Goal: Obtain resource: Obtain resource

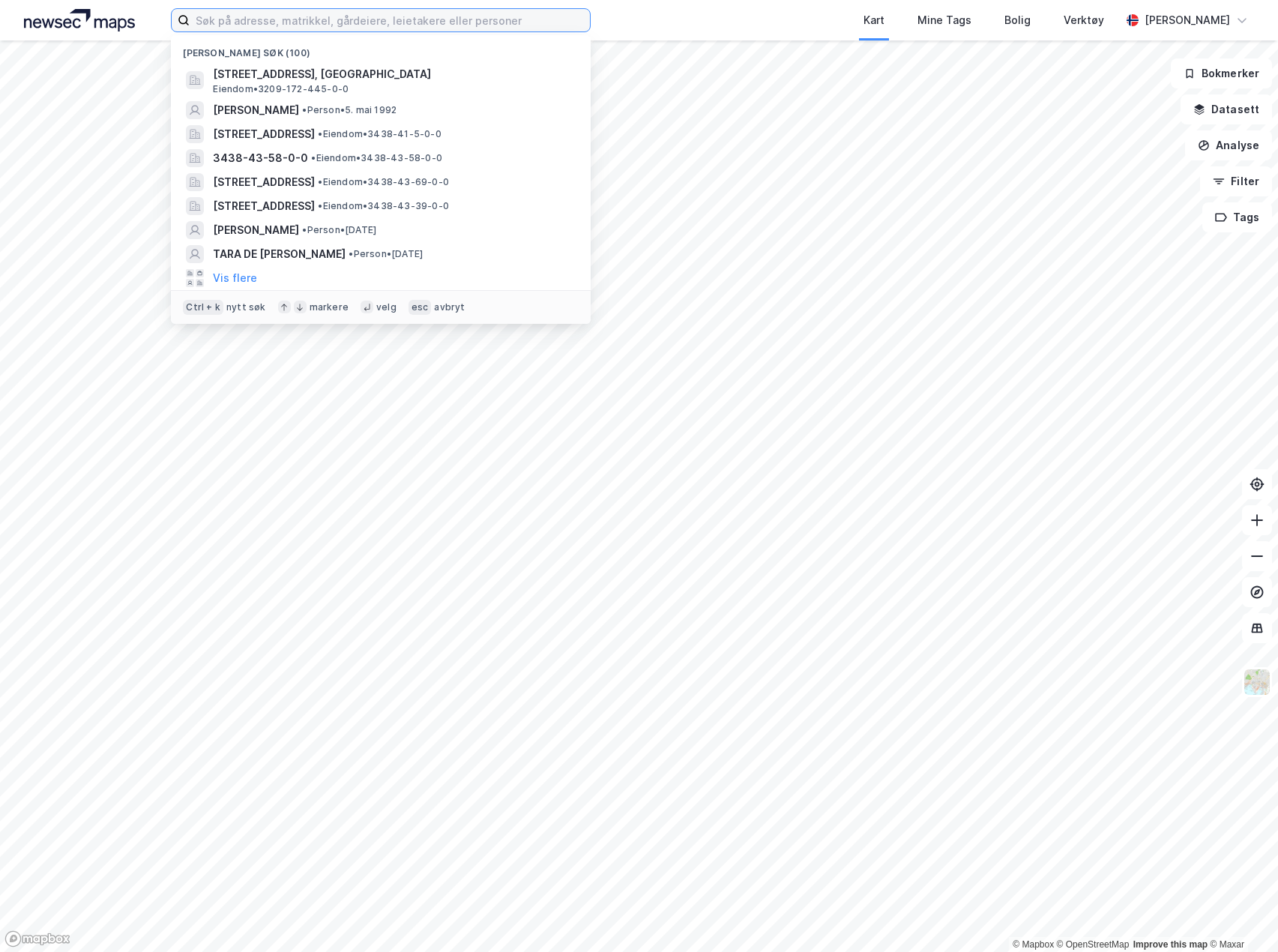
click at [338, 19] on input at bounding box center [389, 20] width 400 height 22
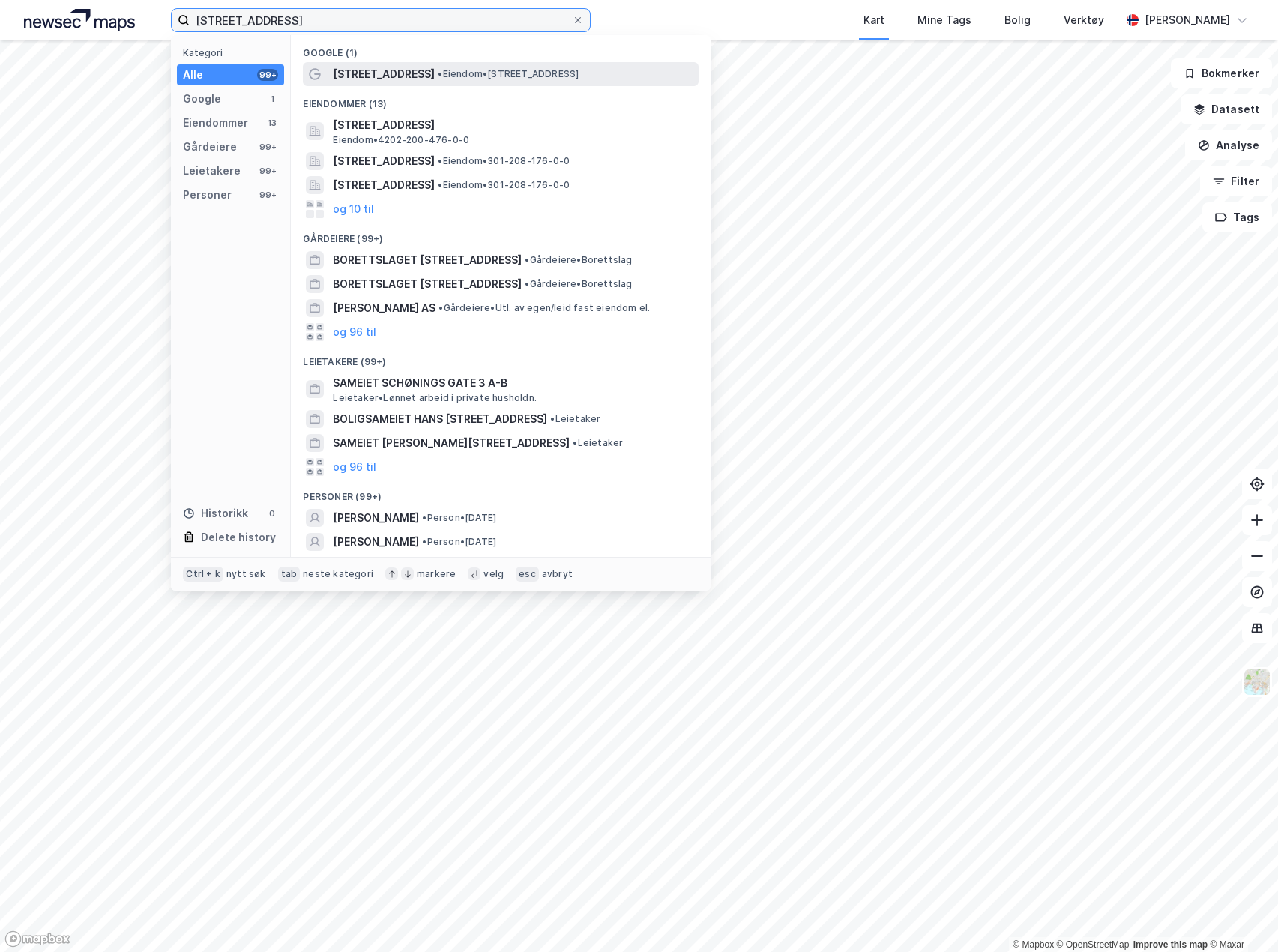
type input "ebbells gate 3"
click at [392, 74] on span "[STREET_ADDRESS]" at bounding box center [384, 74] width 102 height 18
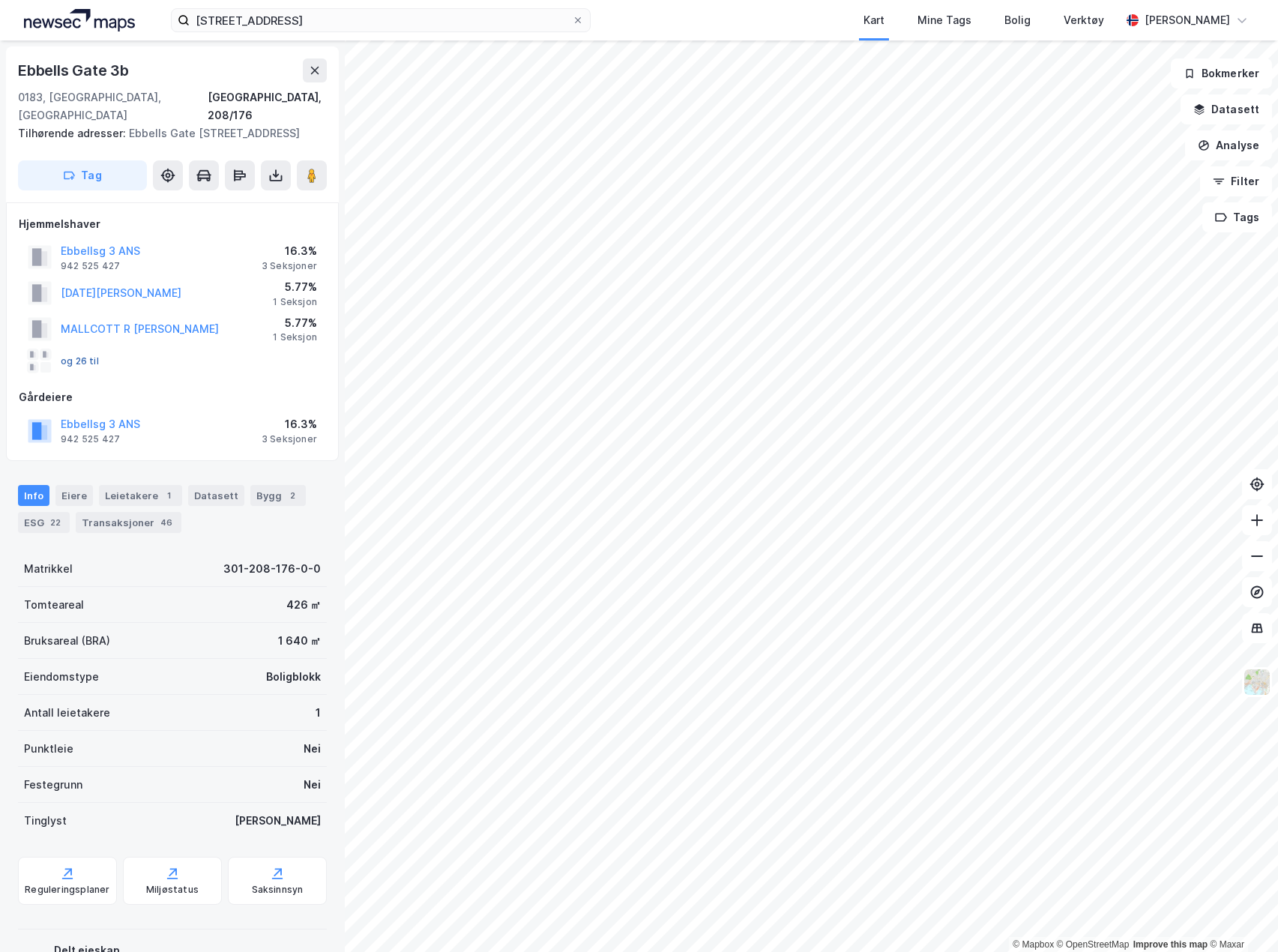
click at [0, 0] on button "og 26 til" at bounding box center [0, 0] width 0 height 0
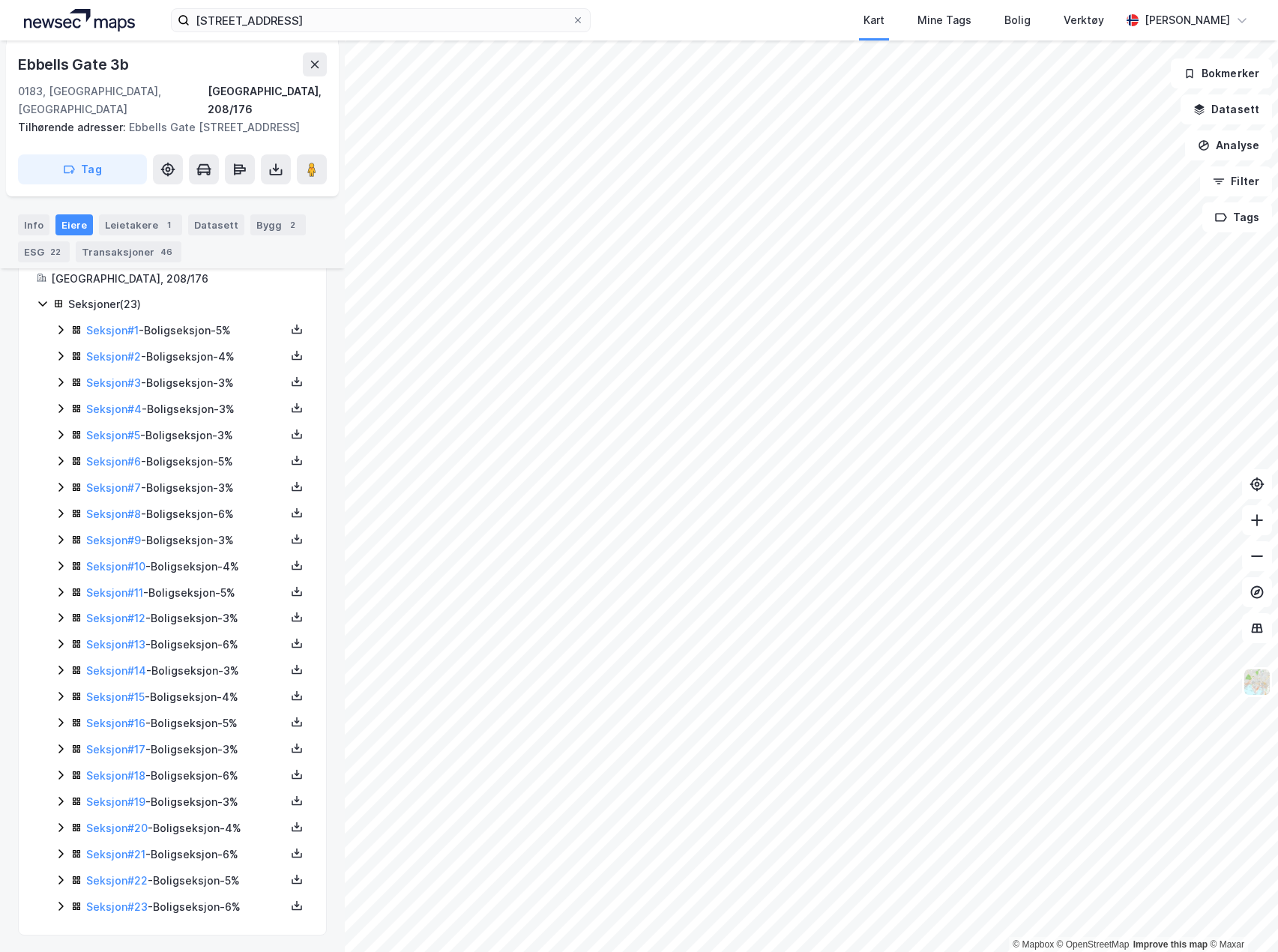
scroll to position [321, 0]
click at [54, 327] on icon at bounding box center [60, 328] width 12 height 12
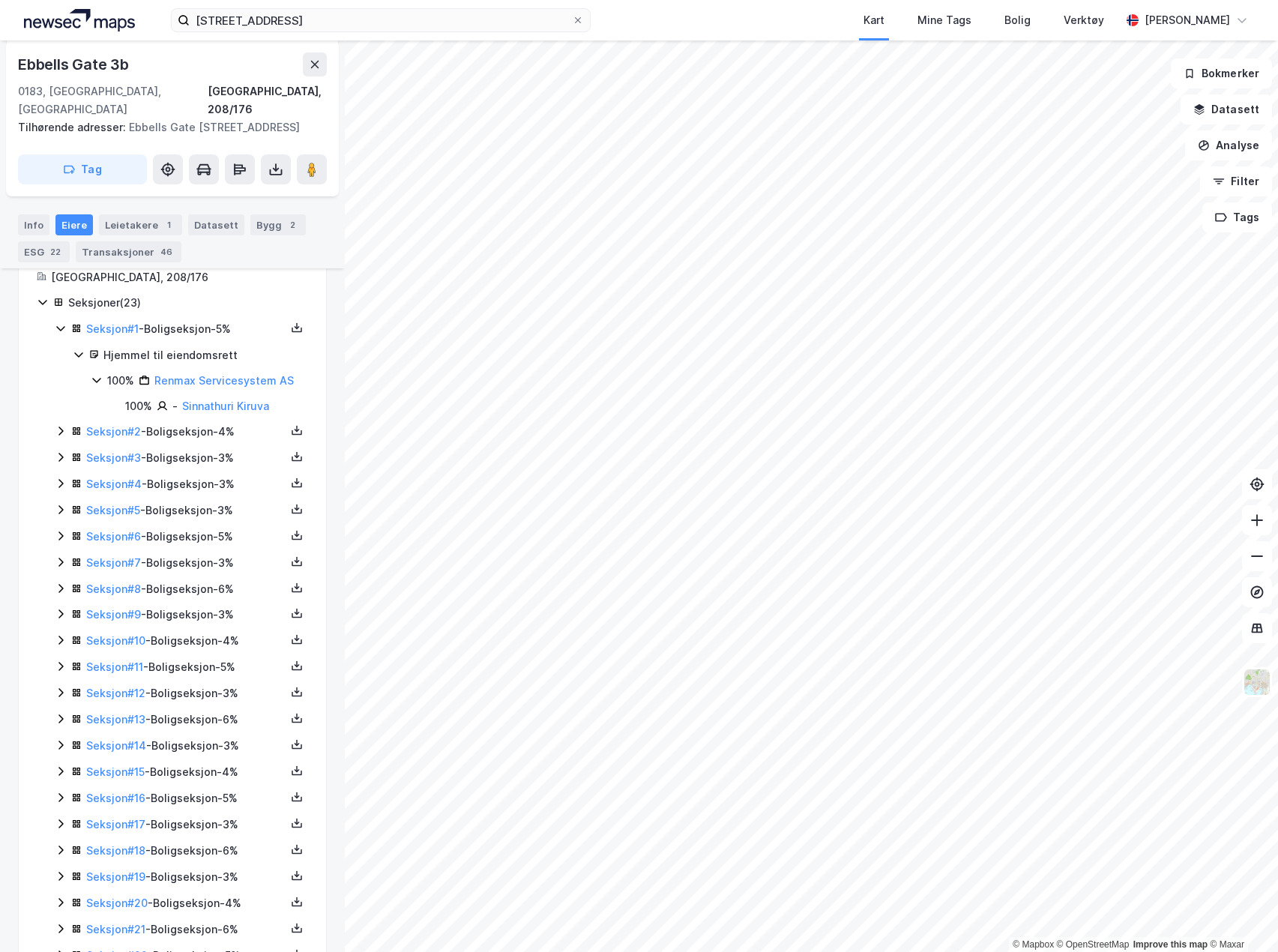
click at [56, 332] on icon at bounding box center [60, 328] width 12 height 12
click at [58, 355] on icon at bounding box center [60, 354] width 12 height 12
click at [58, 355] on icon at bounding box center [60, 355] width 8 height 6
click at [59, 377] on icon at bounding box center [61, 380] width 5 height 9
click at [66, 380] on icon at bounding box center [60, 380] width 12 height 12
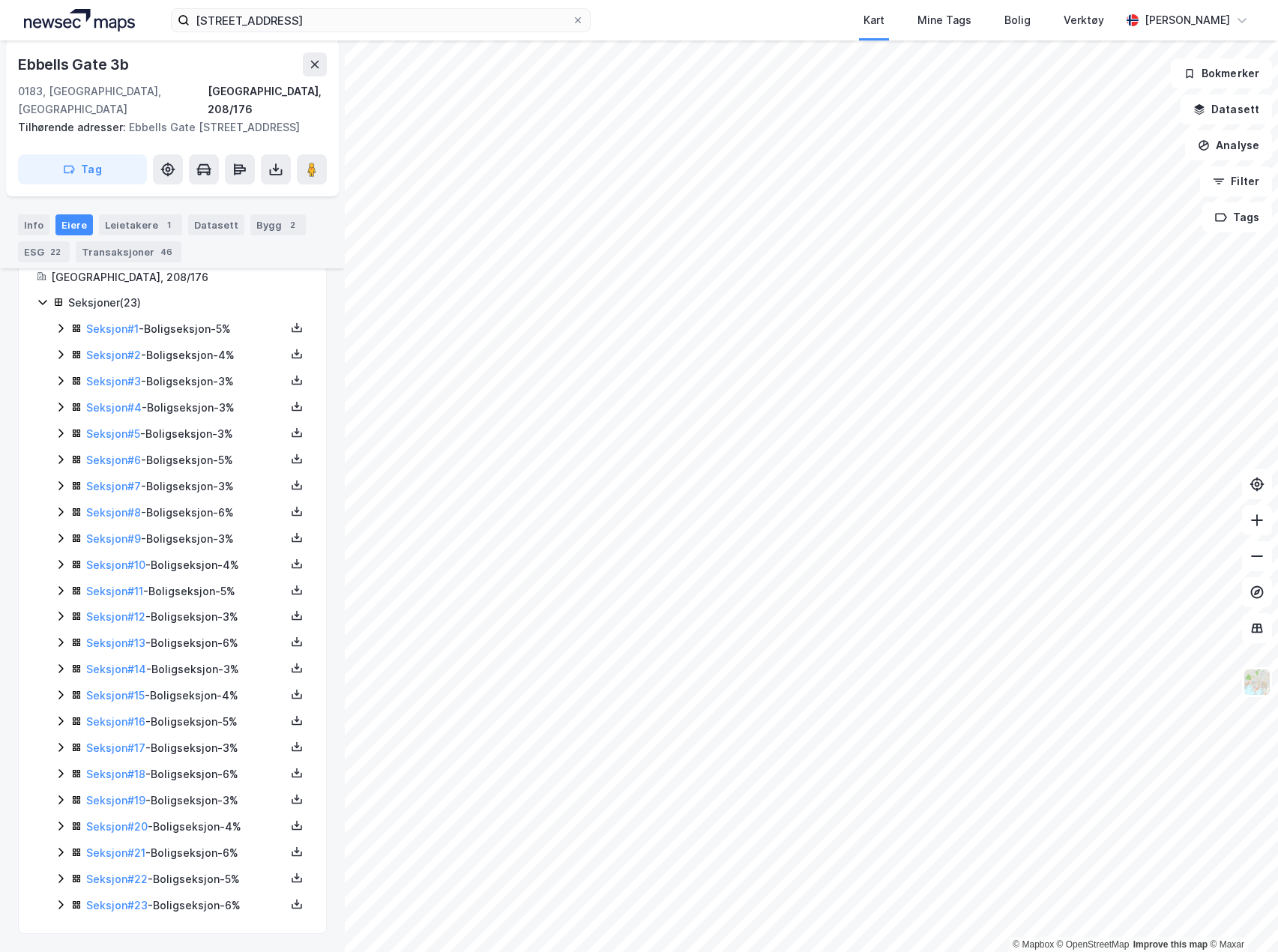
click at [58, 404] on icon at bounding box center [60, 407] width 12 height 12
click at [56, 408] on icon at bounding box center [60, 407] width 12 height 12
click at [58, 435] on icon at bounding box center [60, 433] width 12 height 12
click at [61, 432] on icon at bounding box center [60, 433] width 12 height 12
click at [61, 461] on icon at bounding box center [61, 459] width 5 height 9
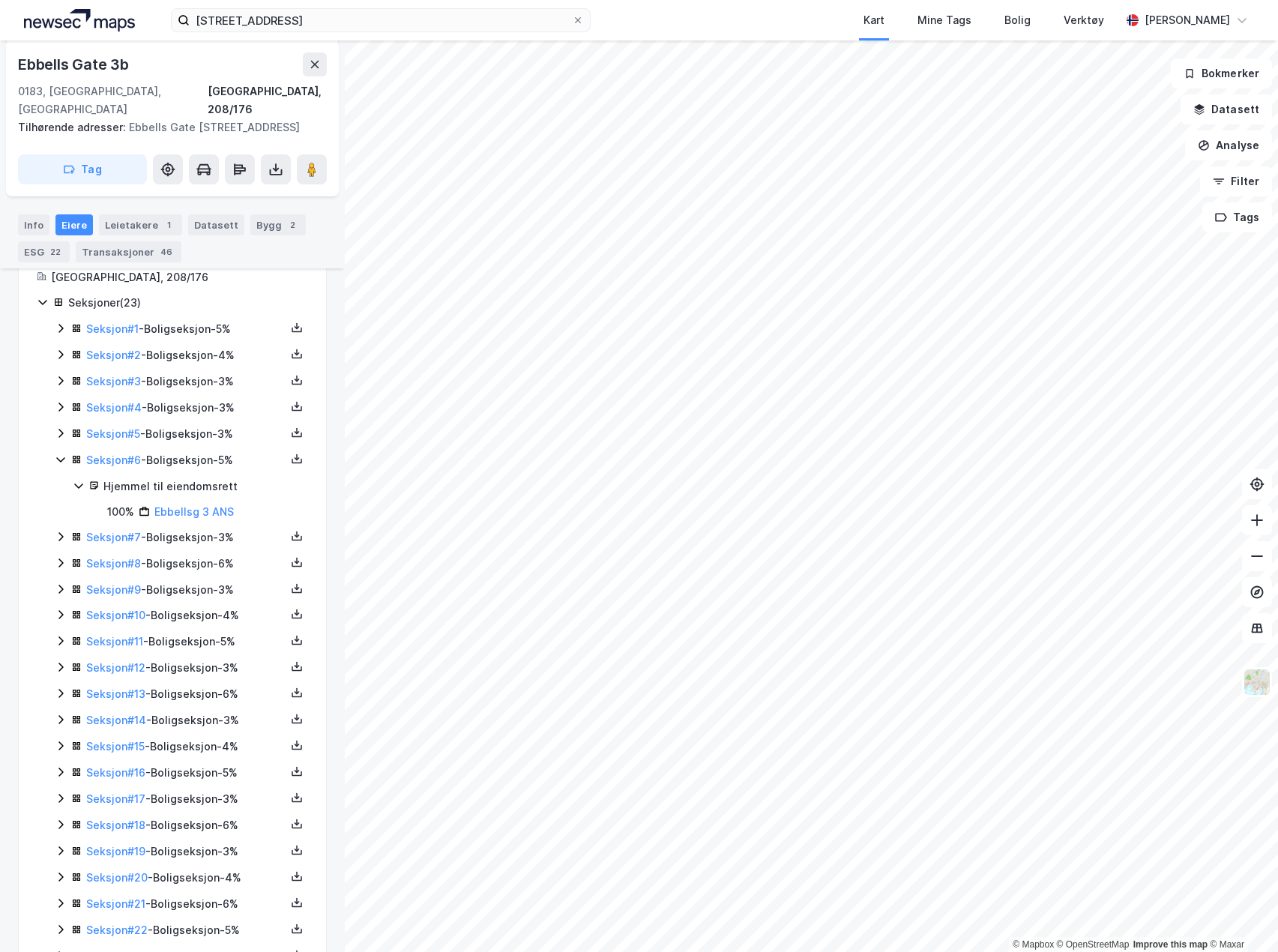
scroll to position [372, 0]
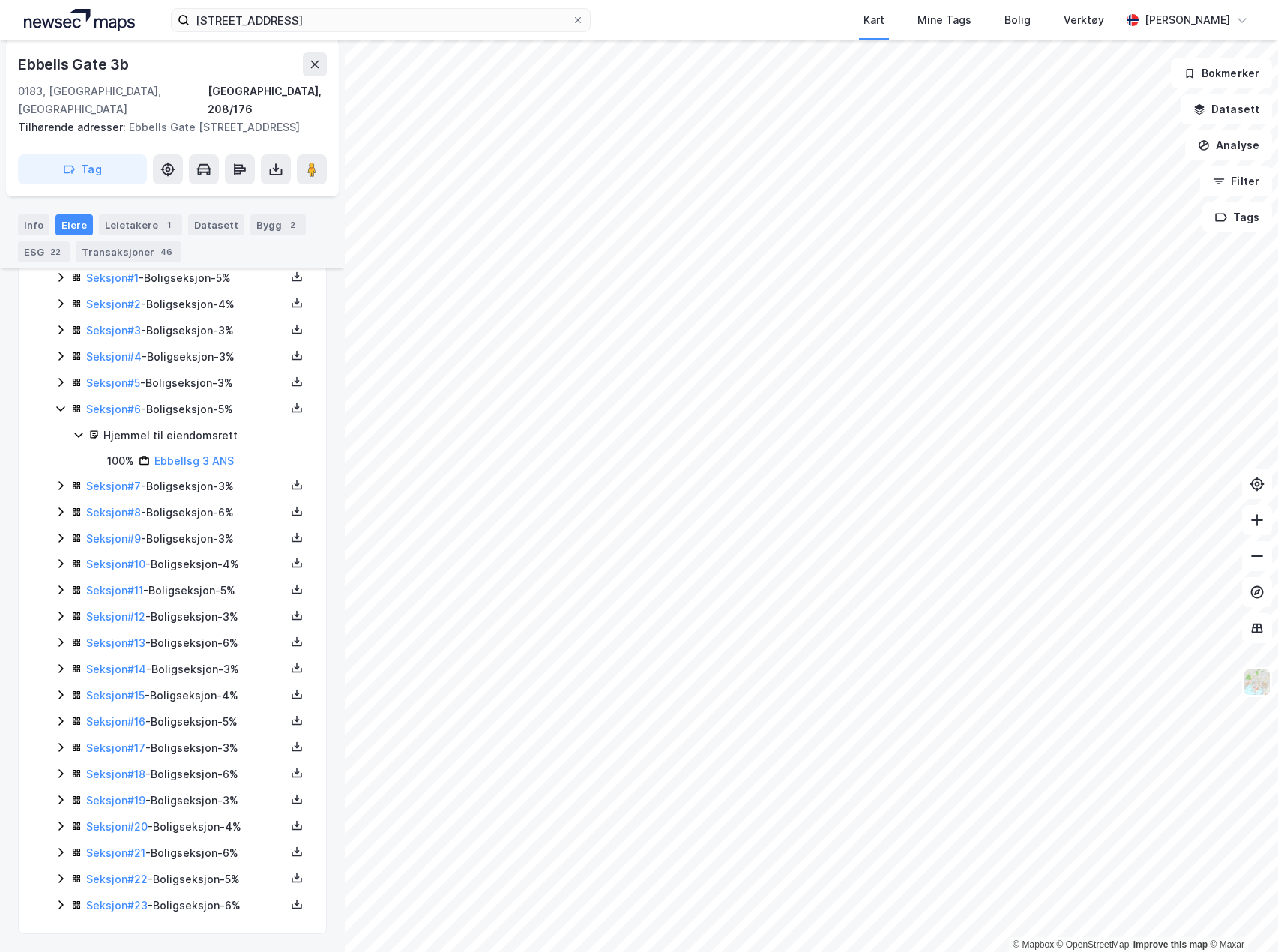
click at [63, 412] on icon at bounding box center [60, 408] width 12 height 12
click at [58, 460] on icon at bounding box center [60, 459] width 12 height 12
click at [64, 482] on icon at bounding box center [60, 485] width 12 height 12
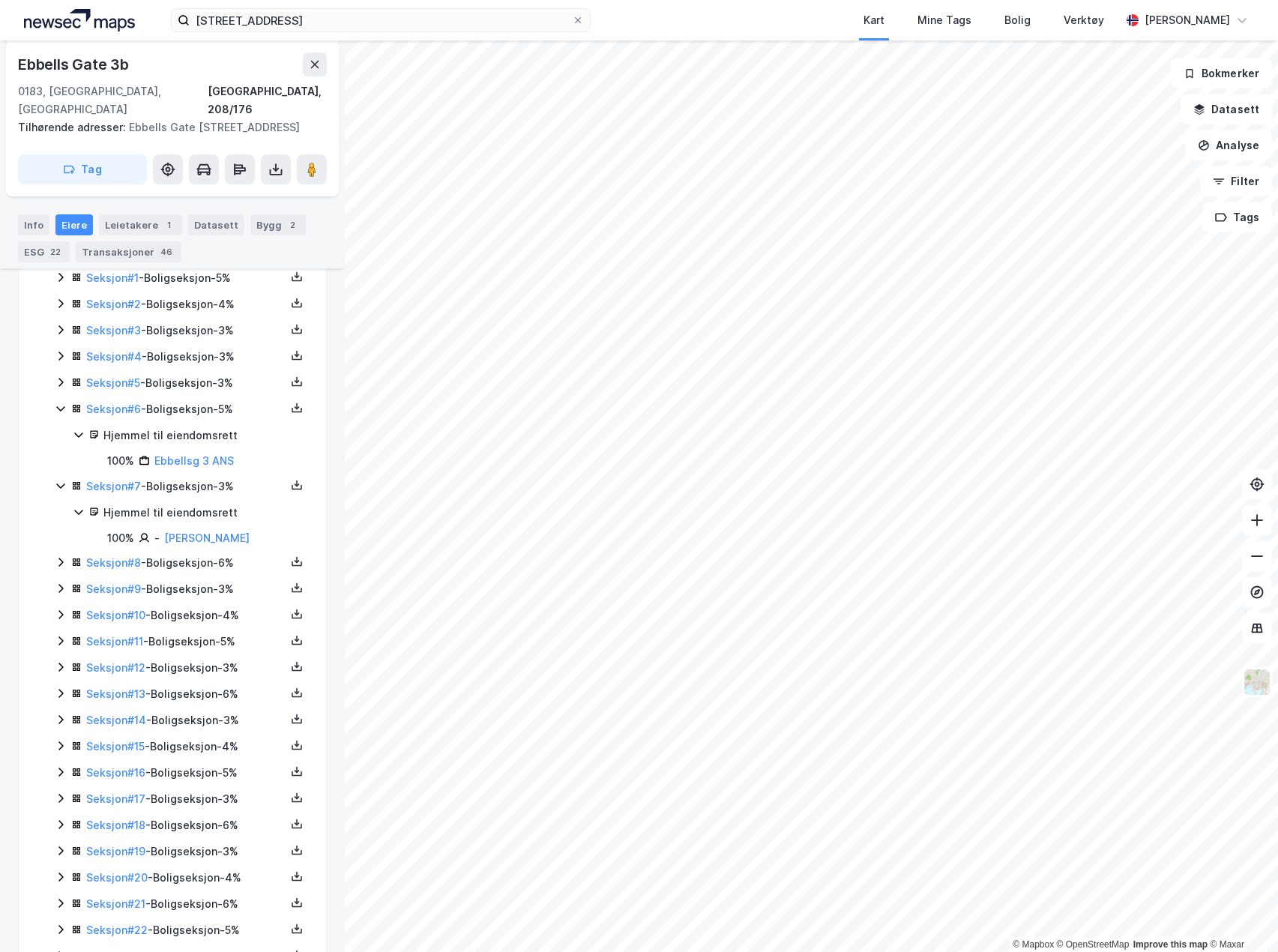
click at [61, 383] on icon at bounding box center [60, 382] width 12 height 12
click at [59, 408] on icon at bounding box center [60, 408] width 8 height 6
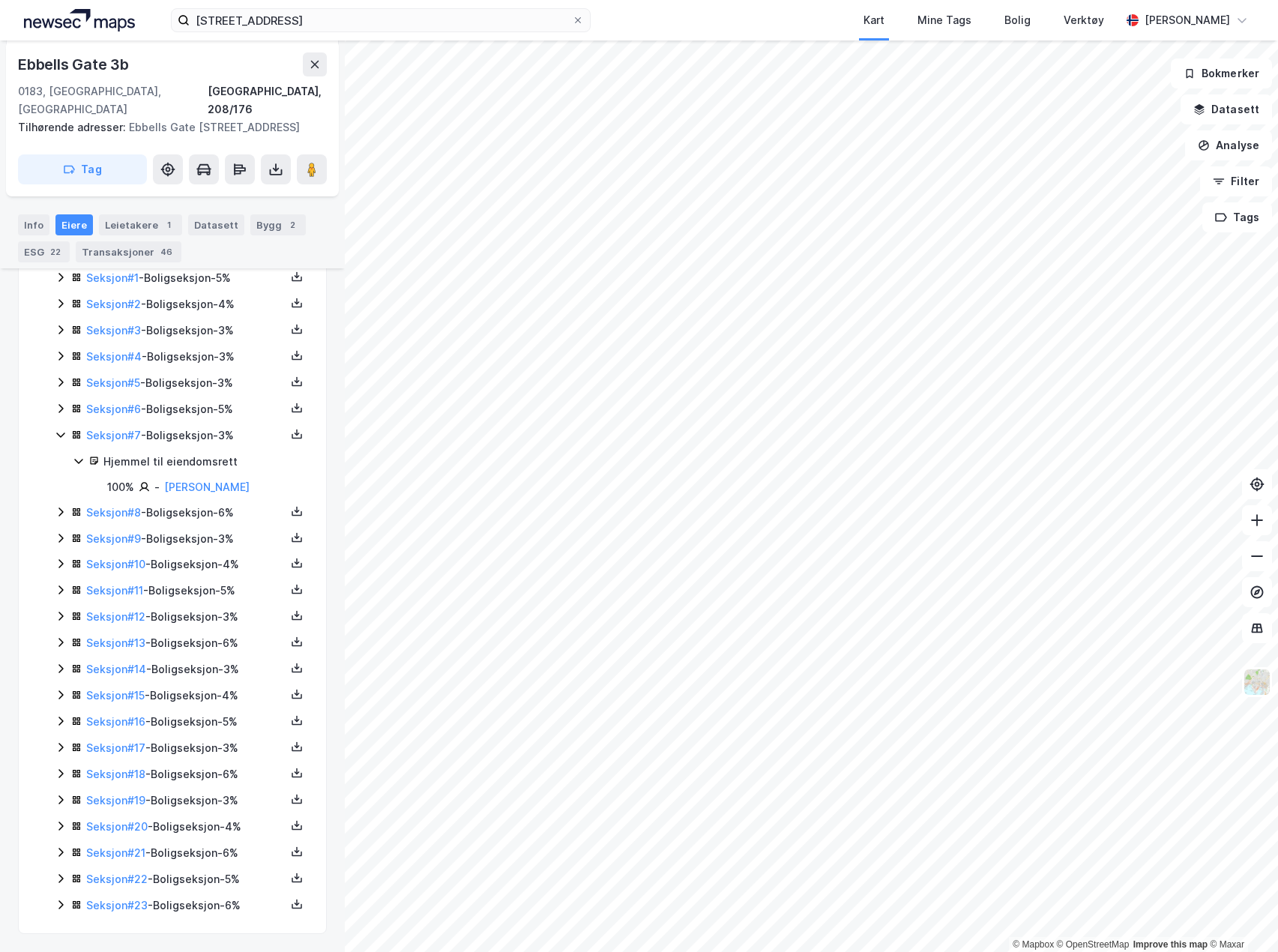
click at [62, 435] on icon at bounding box center [60, 435] width 8 height 6
click at [65, 512] on icon at bounding box center [60, 512] width 12 height 12
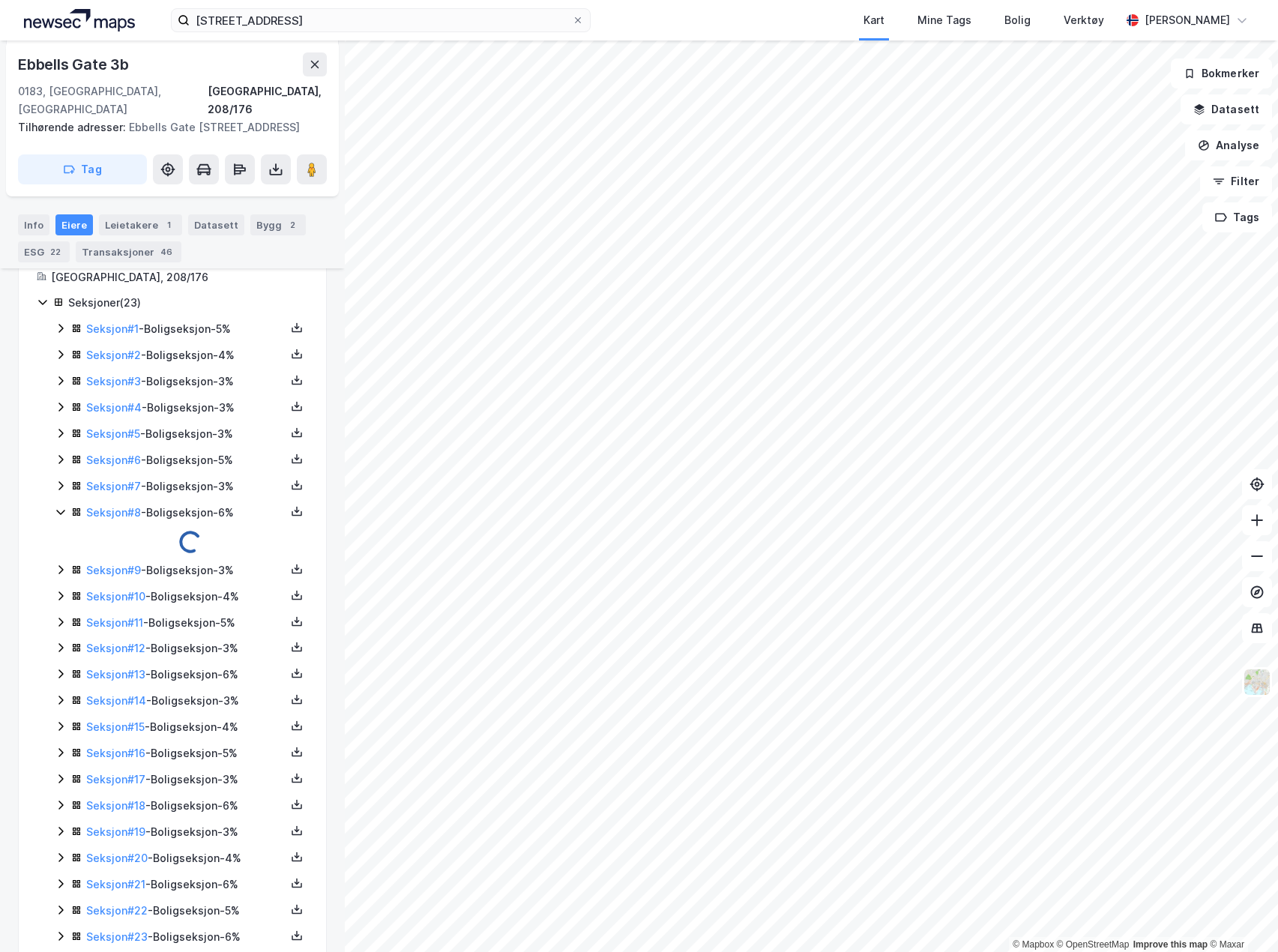
scroll to position [372, 0]
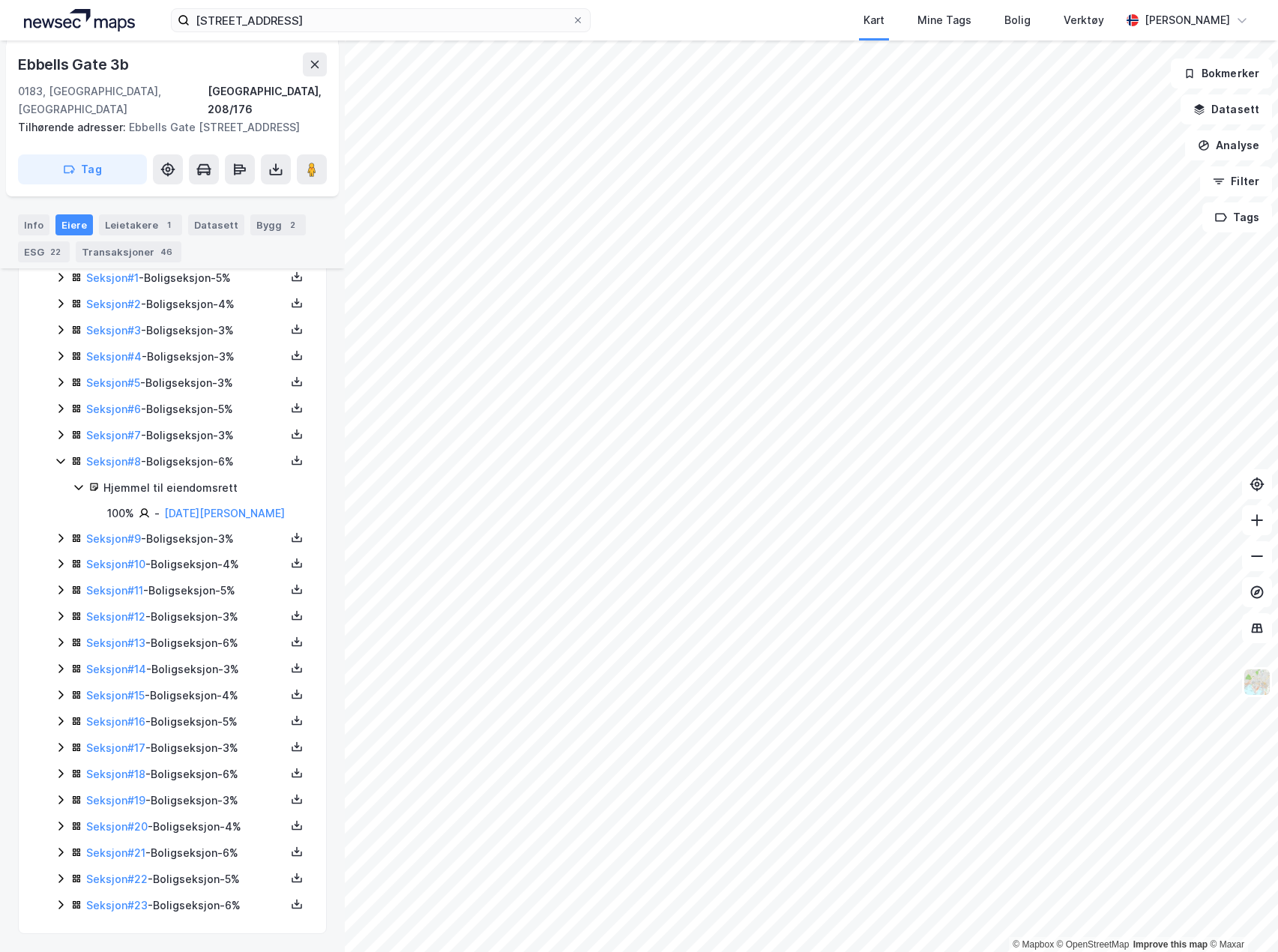
click at [59, 536] on icon at bounding box center [60, 538] width 12 height 12
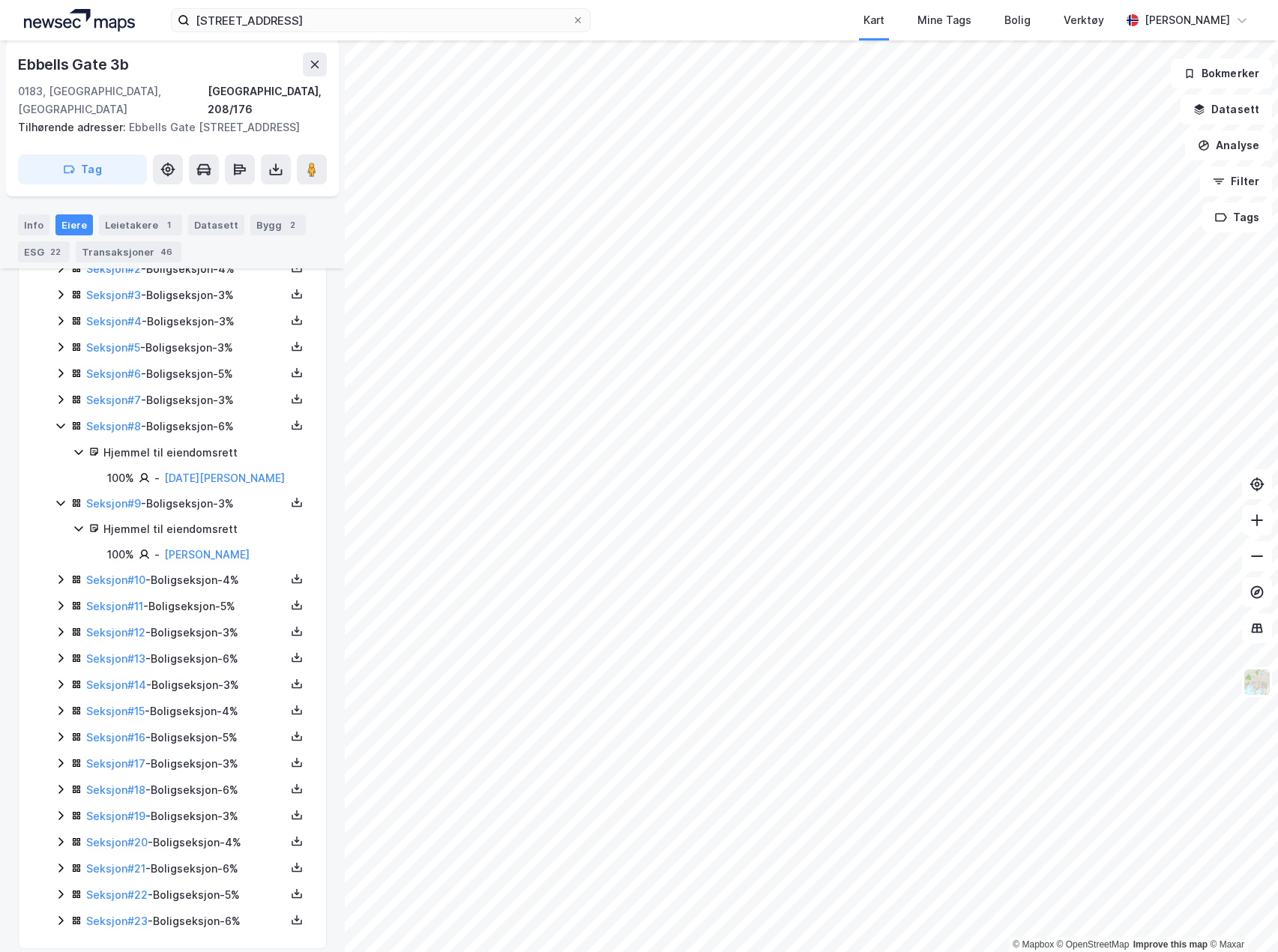
scroll to position [423, 0]
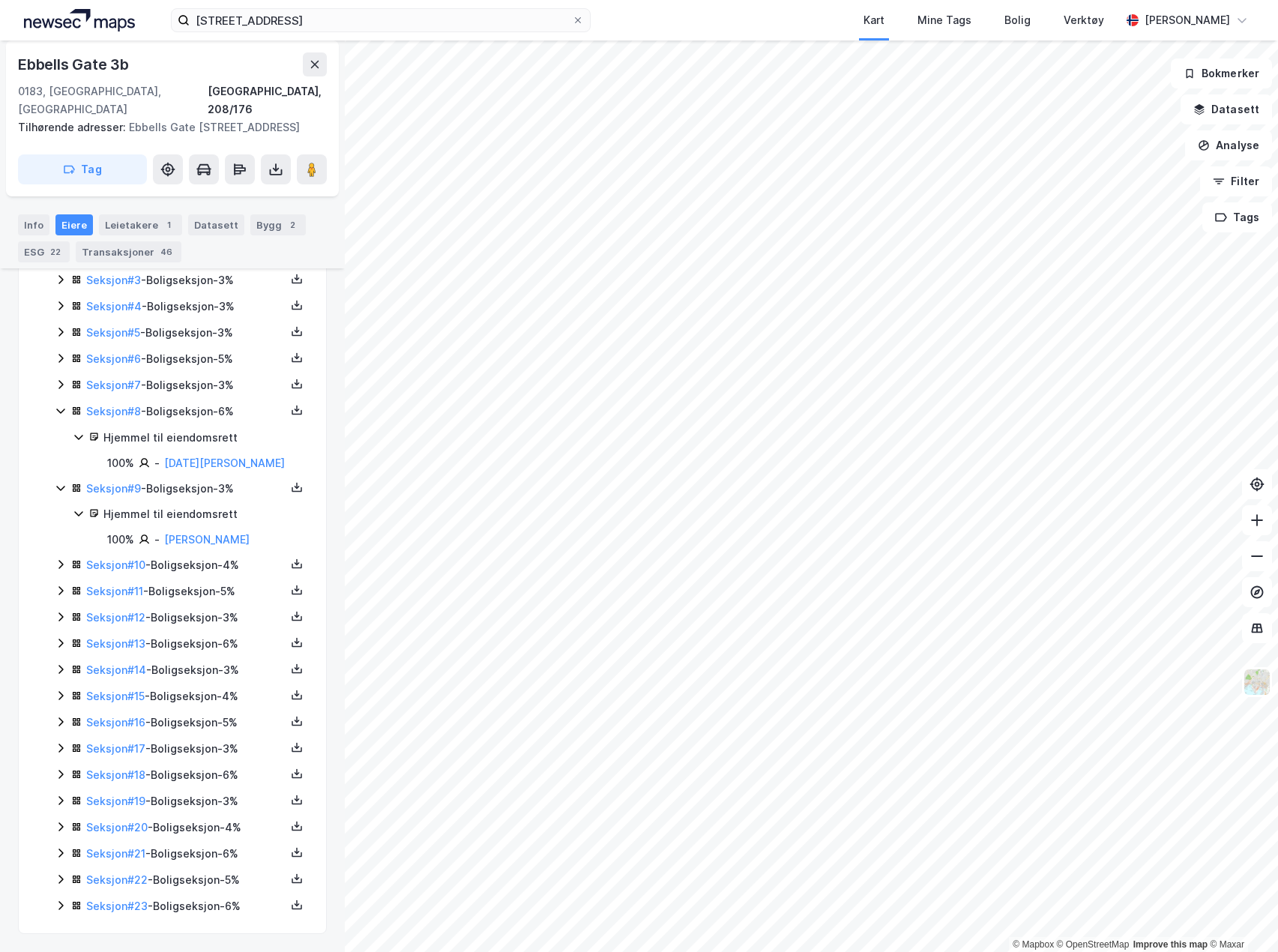
click at [54, 564] on div "Seksjoner ( 23 ) Seksjon # 1 - Boligseksjon - 5% Seksjon # 2 - Boligseksjon - 4…" at bounding box center [173, 554] width 272 height 723
click at [58, 564] on icon at bounding box center [60, 564] width 12 height 12
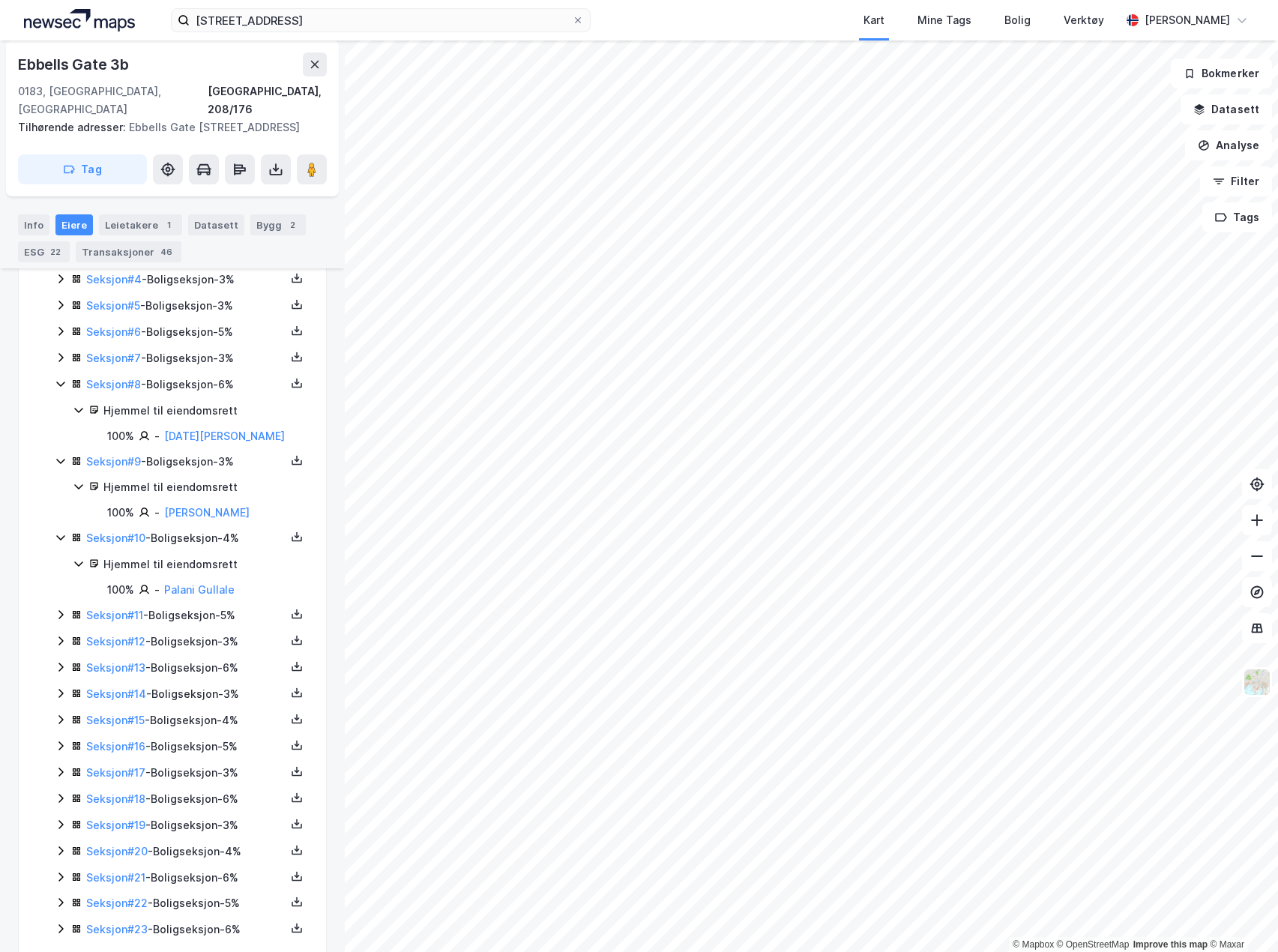
scroll to position [474, 0]
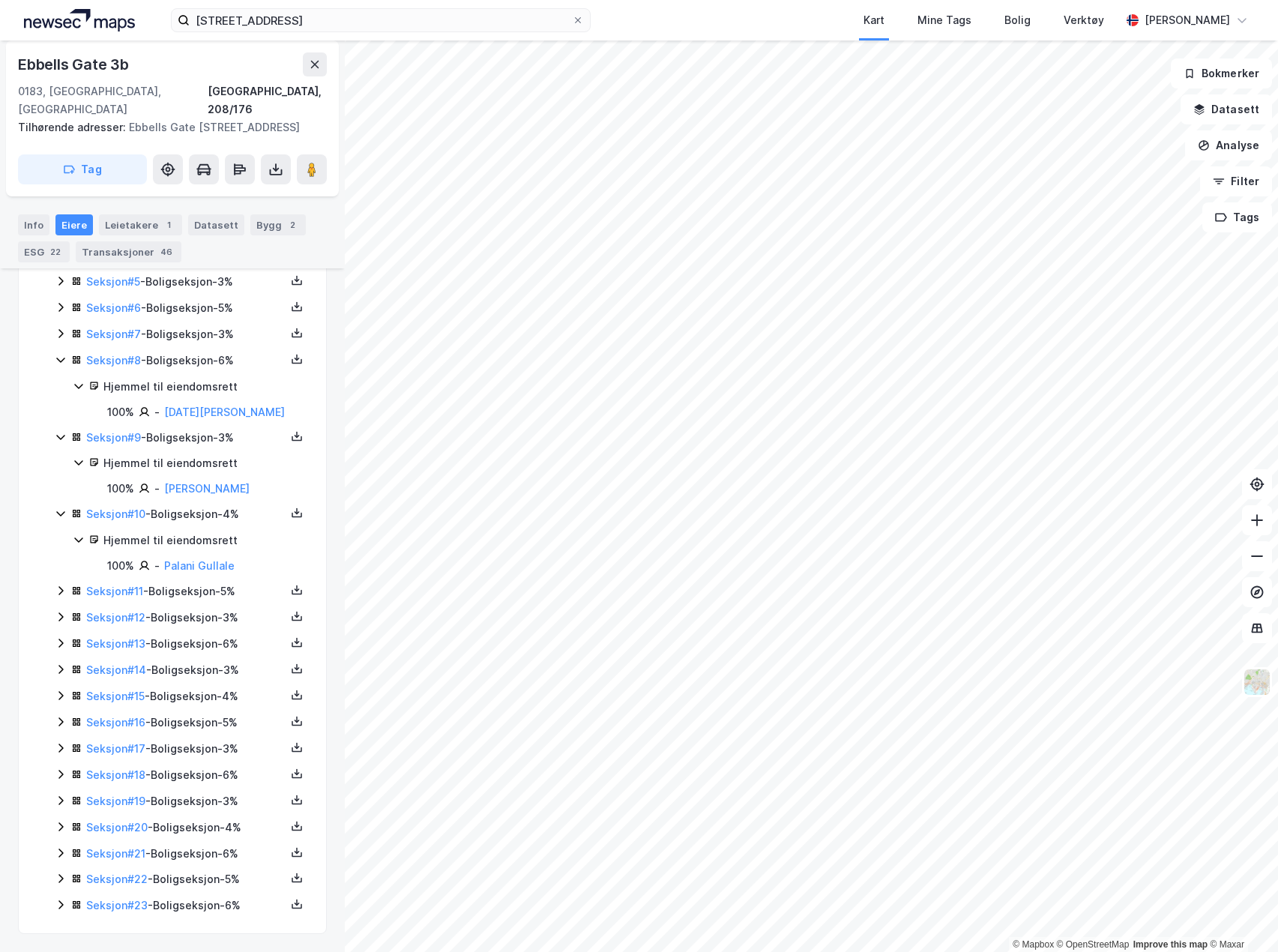
click at [62, 332] on icon at bounding box center [61, 333] width 5 height 9
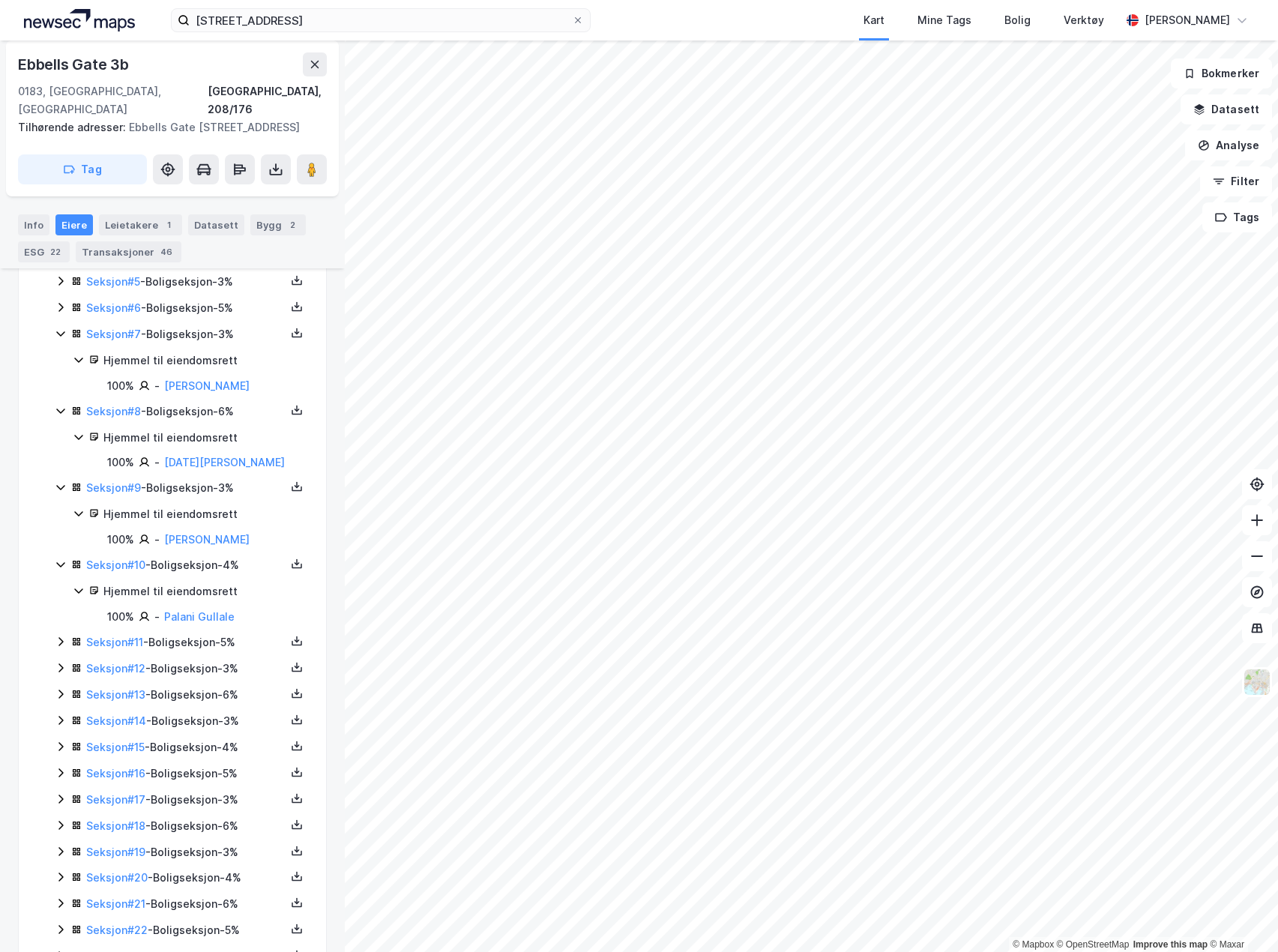
click at [62, 332] on icon at bounding box center [60, 333] width 12 height 12
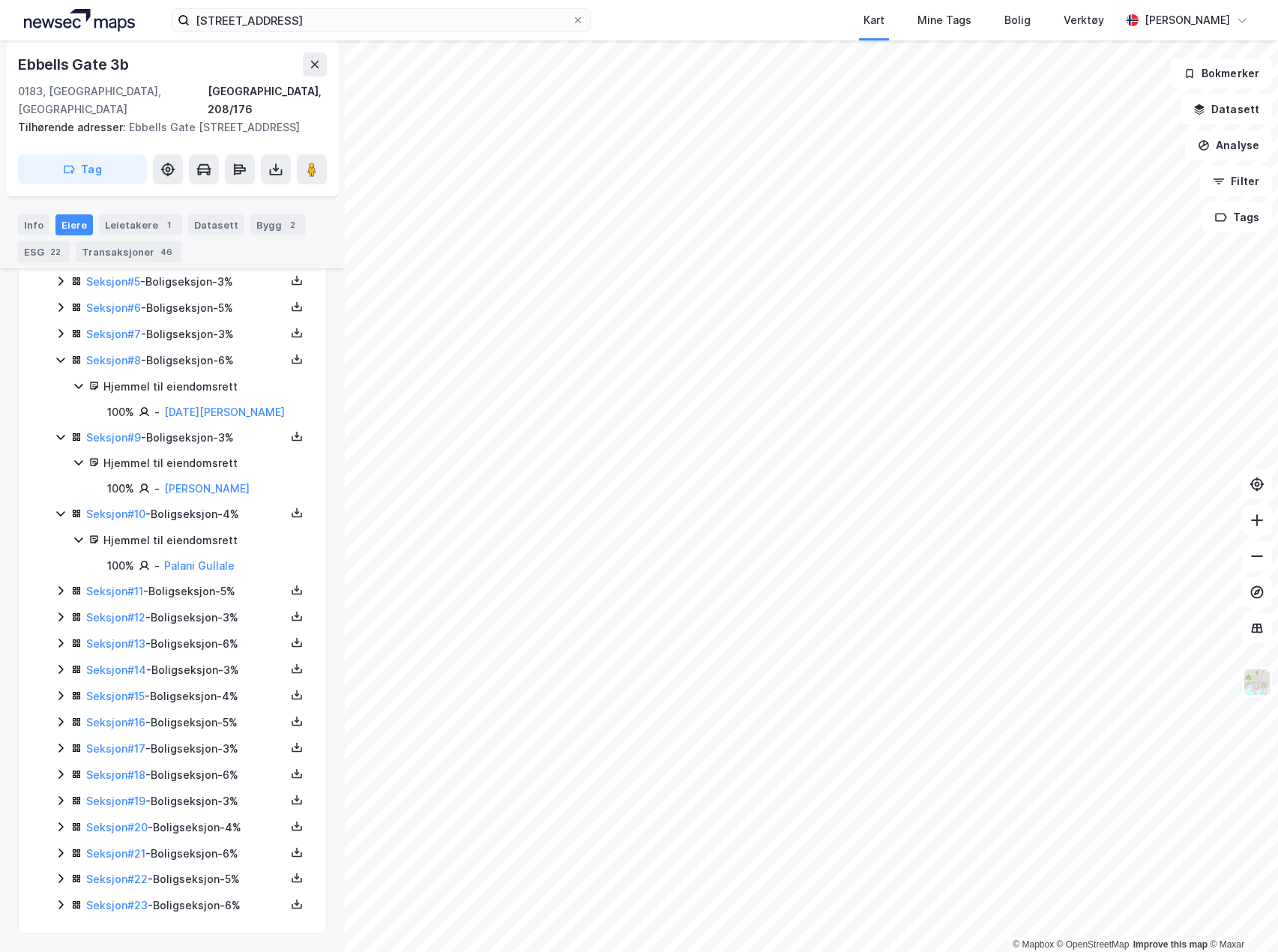
click at [62, 591] on icon at bounding box center [61, 590] width 5 height 9
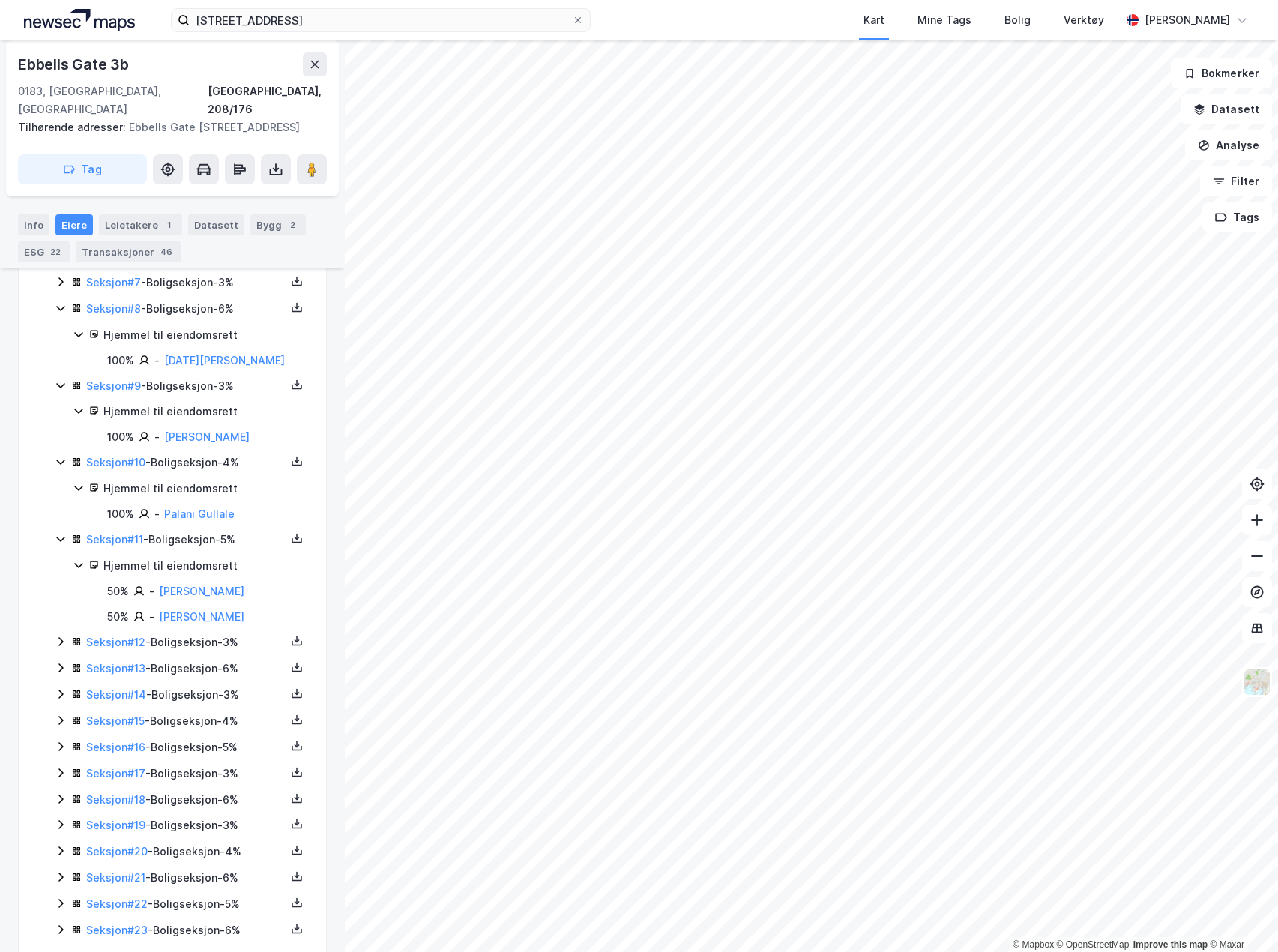
scroll to position [550, 0]
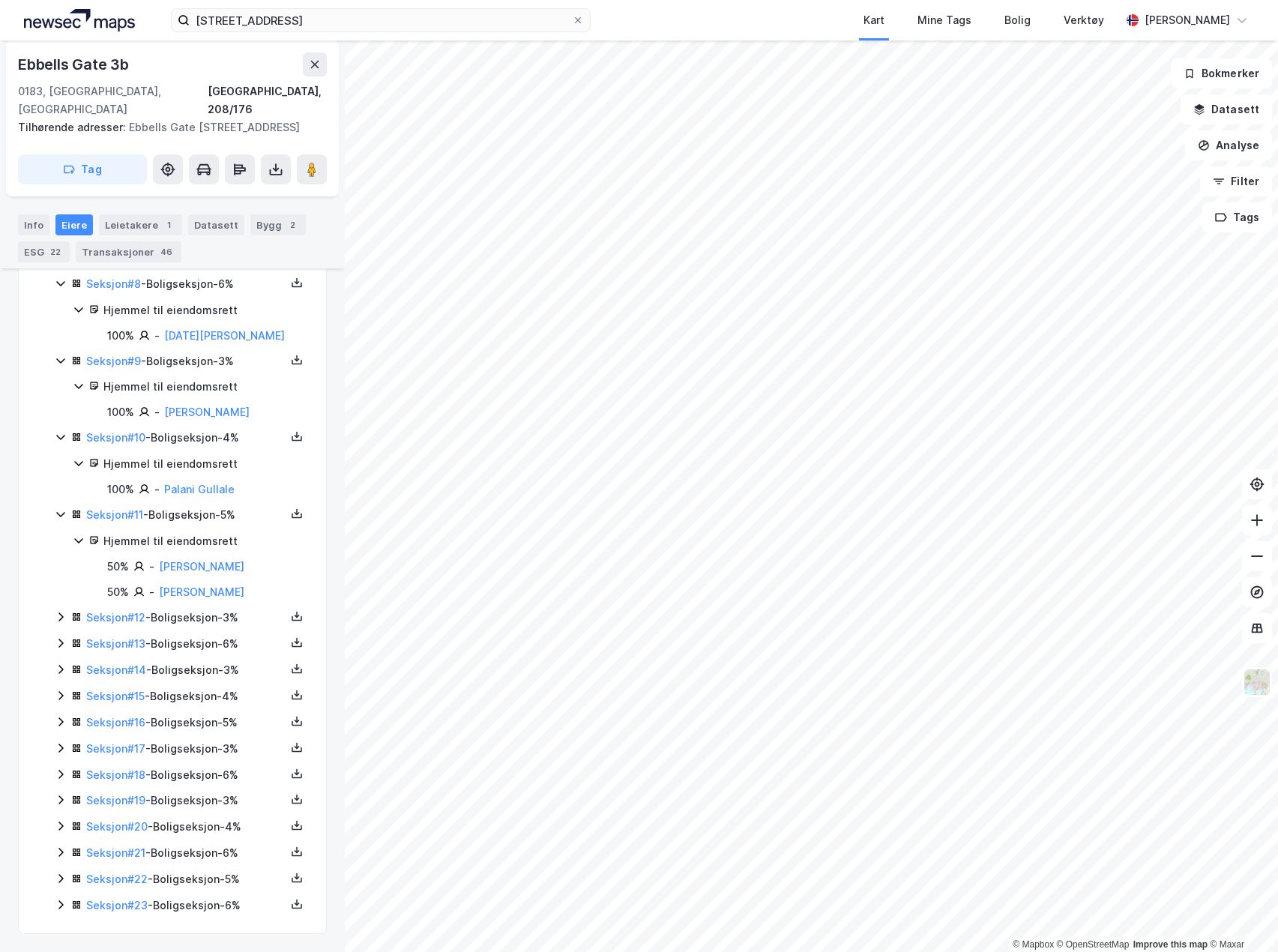
click at [55, 614] on icon at bounding box center [60, 616] width 12 height 12
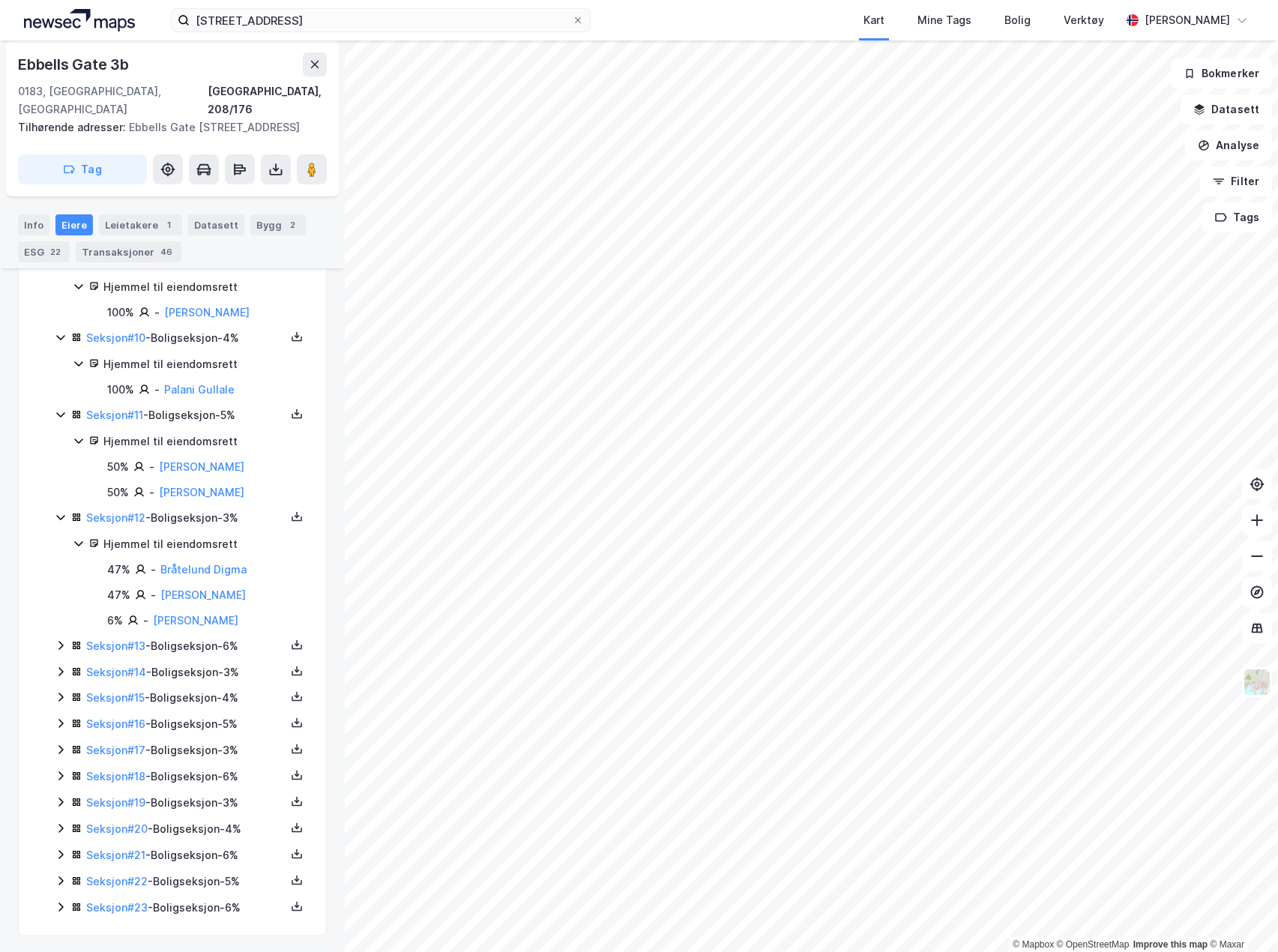
scroll to position [652, 0]
click at [58, 641] on icon at bounding box center [60, 643] width 12 height 12
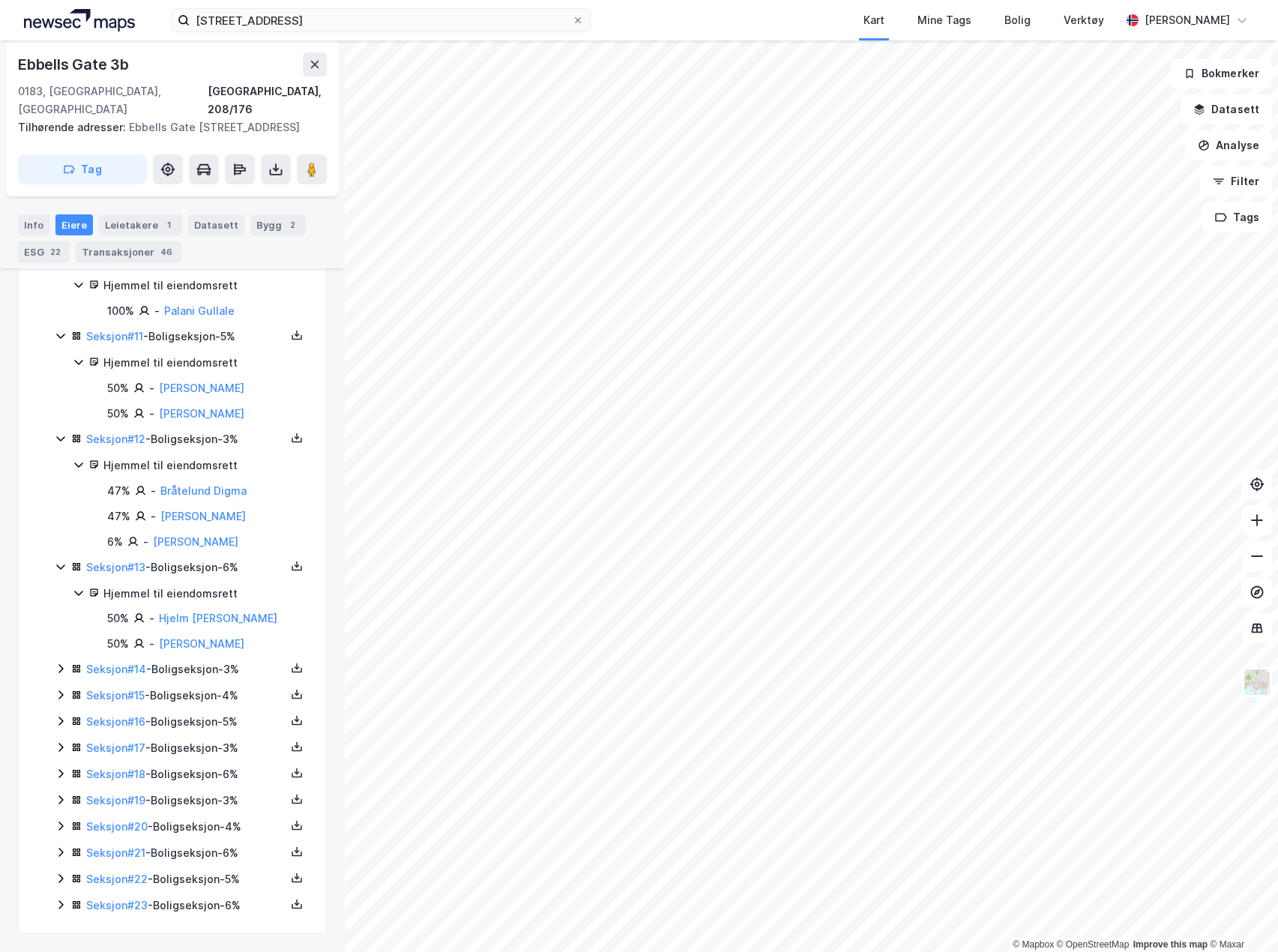
click at [62, 669] on icon at bounding box center [61, 669] width 5 height 9
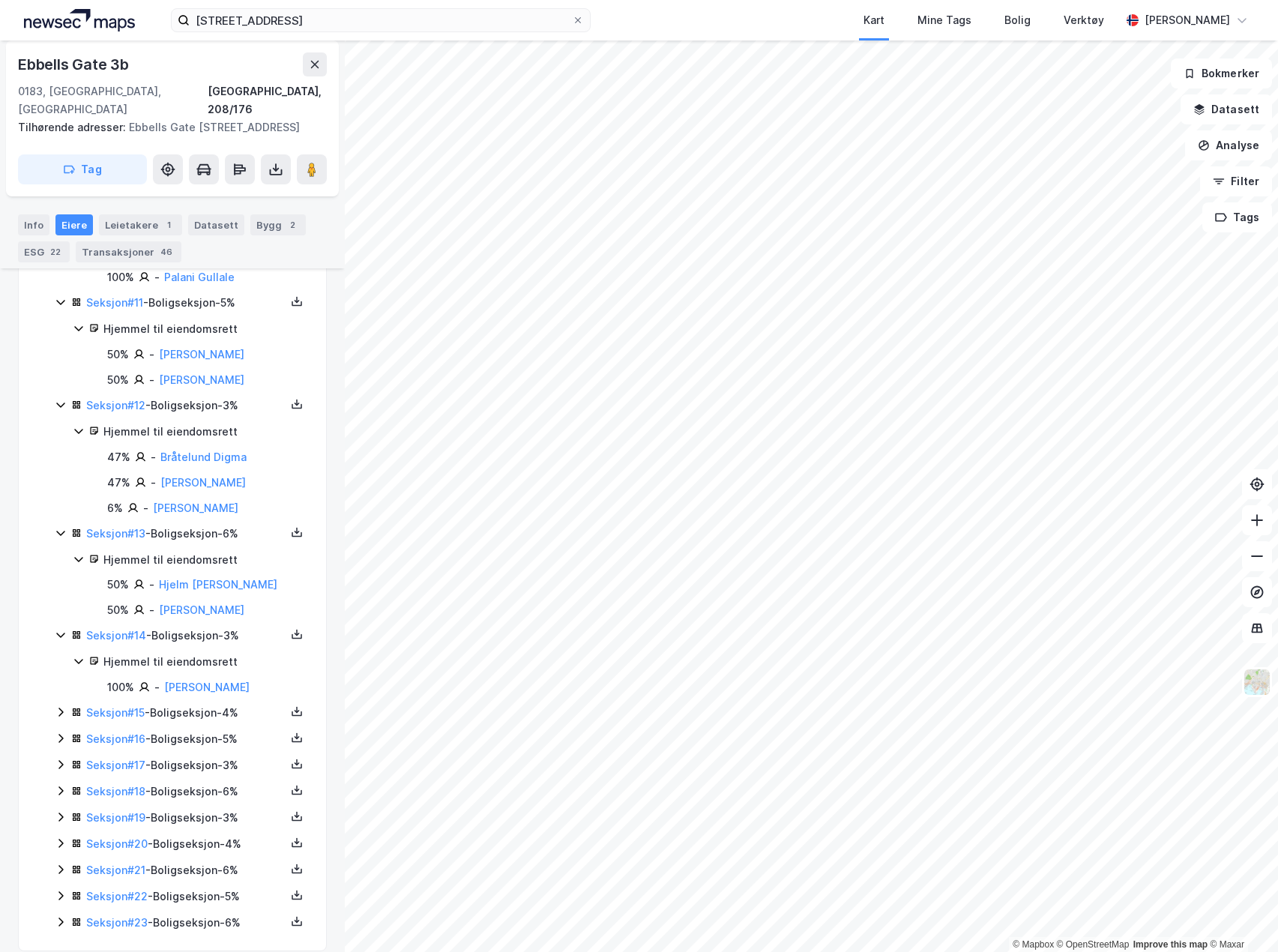
scroll to position [779, 0]
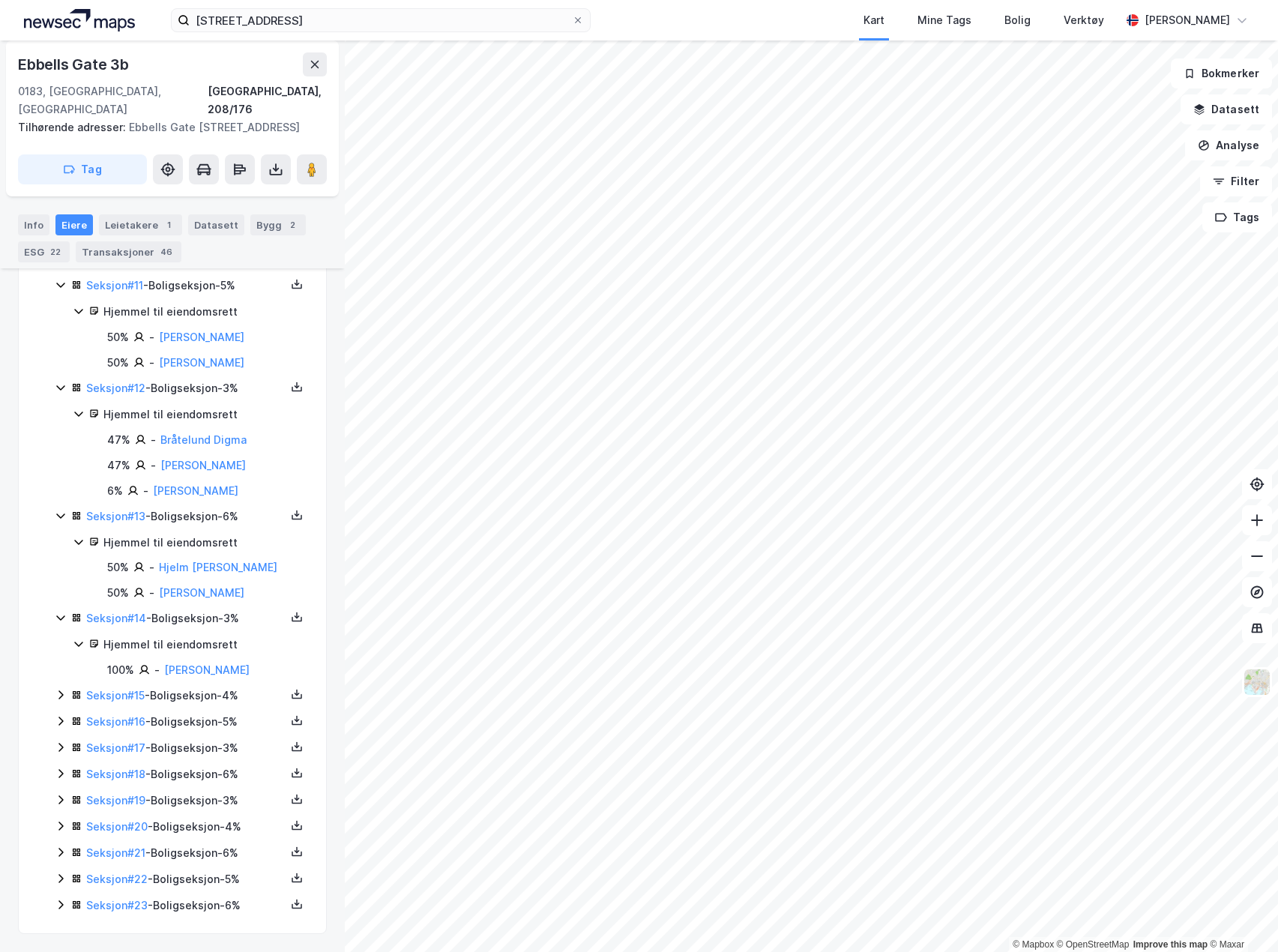
click at [66, 693] on icon at bounding box center [60, 695] width 12 height 12
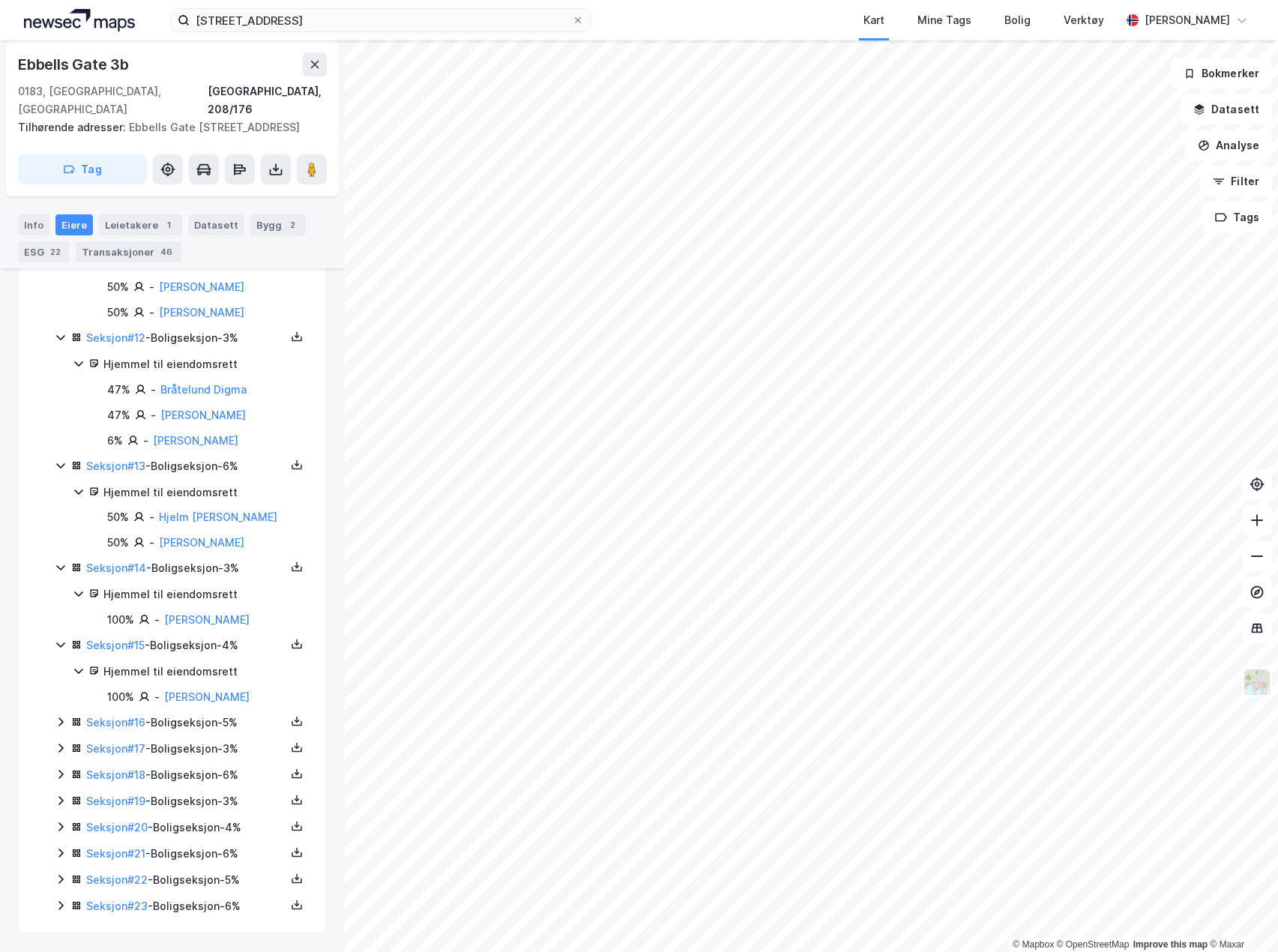
click at [63, 719] on icon at bounding box center [60, 722] width 12 height 12
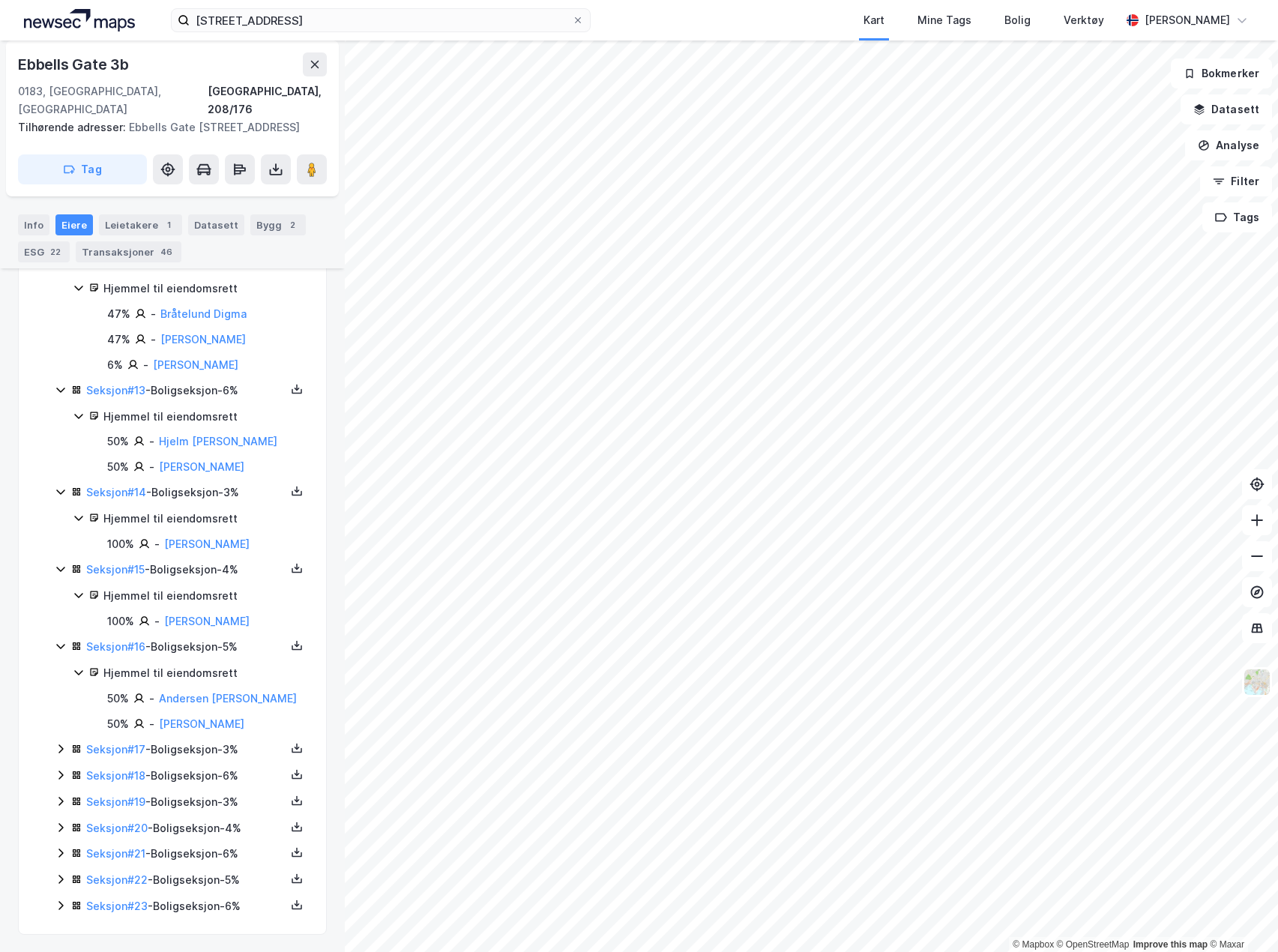
scroll to position [906, 0]
click at [62, 746] on icon at bounding box center [60, 748] width 12 height 12
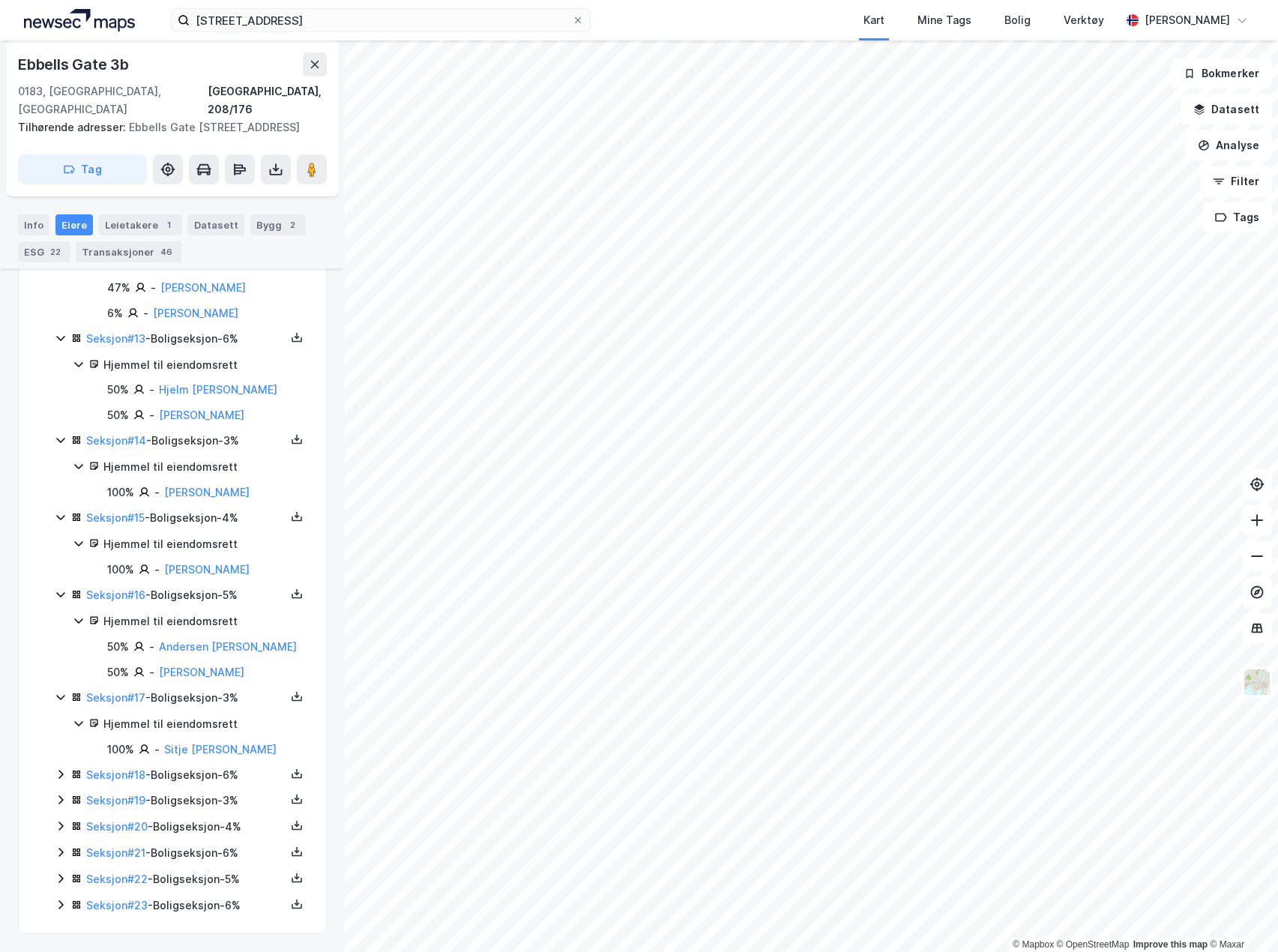
click at [57, 773] on icon at bounding box center [60, 774] width 12 height 12
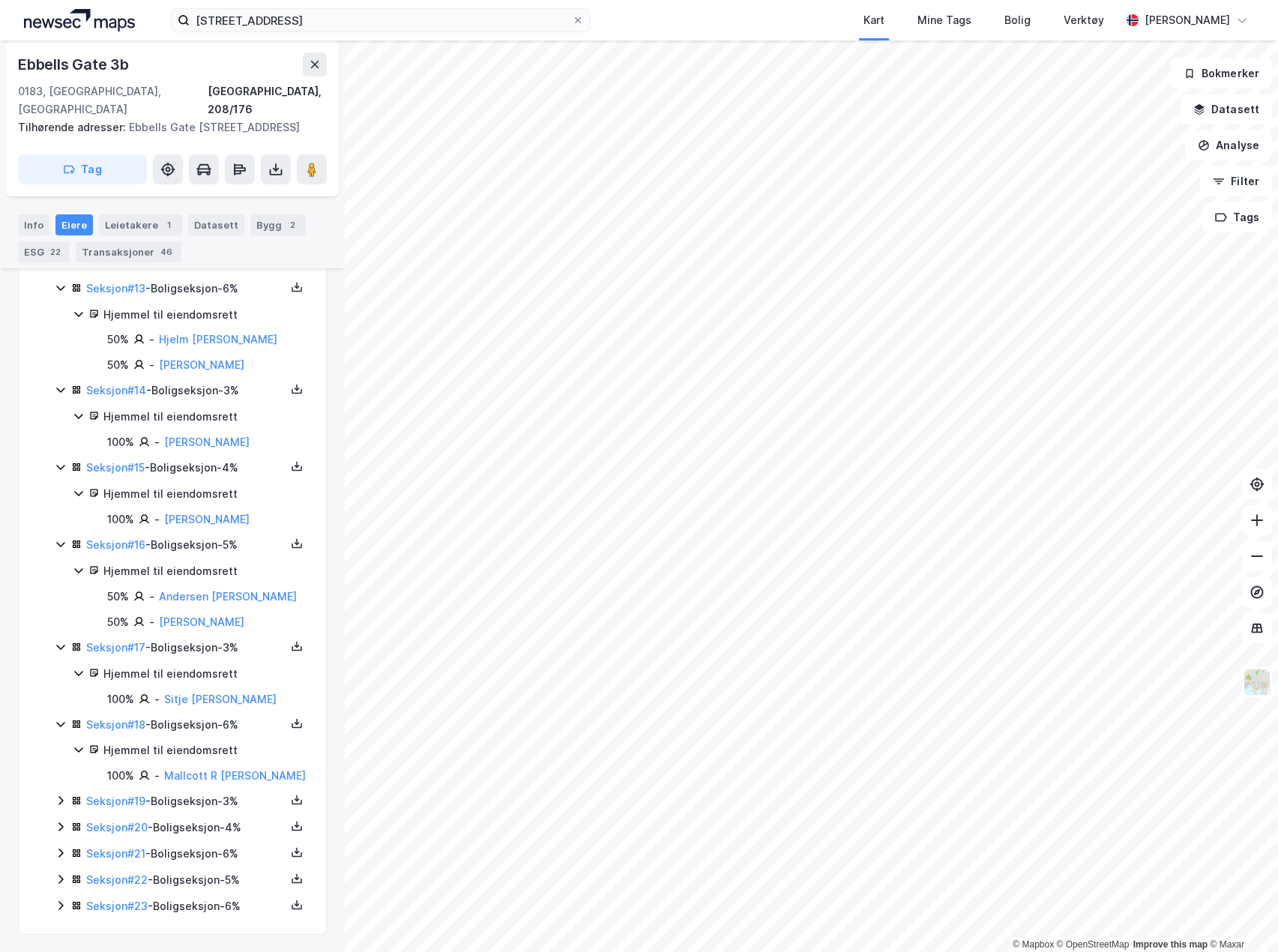
scroll to position [1009, 0]
click at [62, 797] on icon at bounding box center [60, 799] width 12 height 12
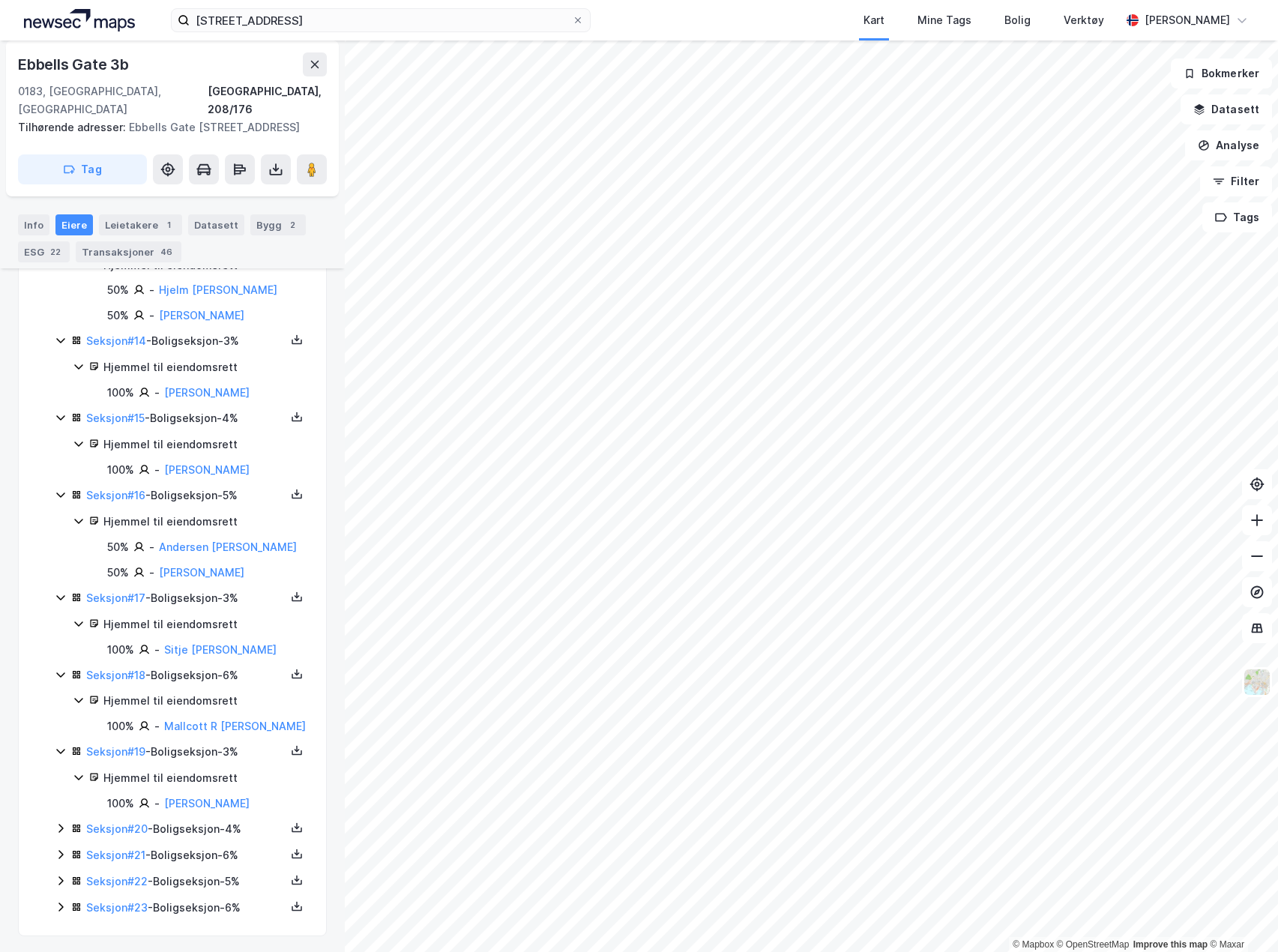
scroll to position [1077, 0]
click at [62, 827] on icon at bounding box center [60, 826] width 12 height 12
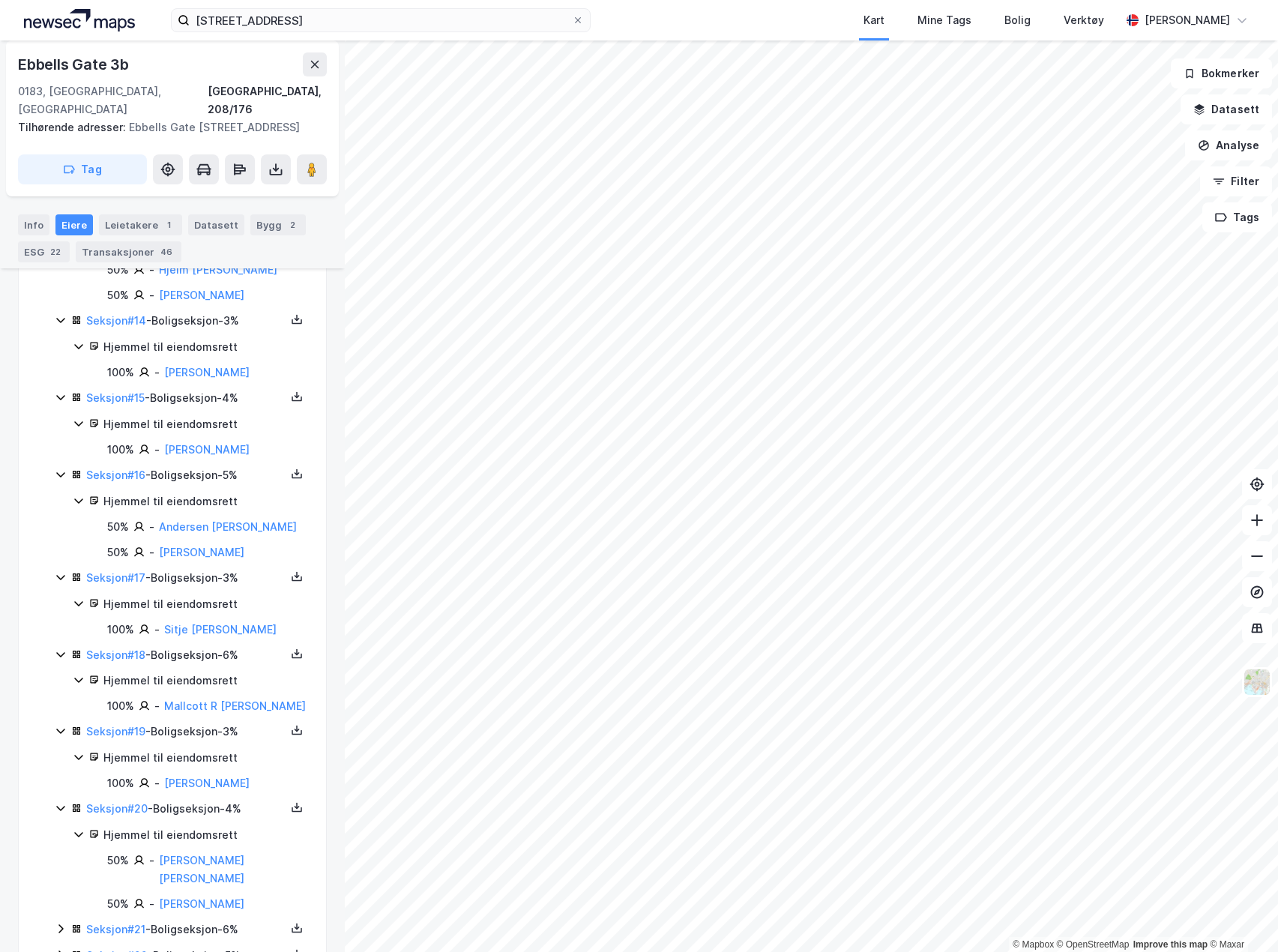
scroll to position [1153, 0]
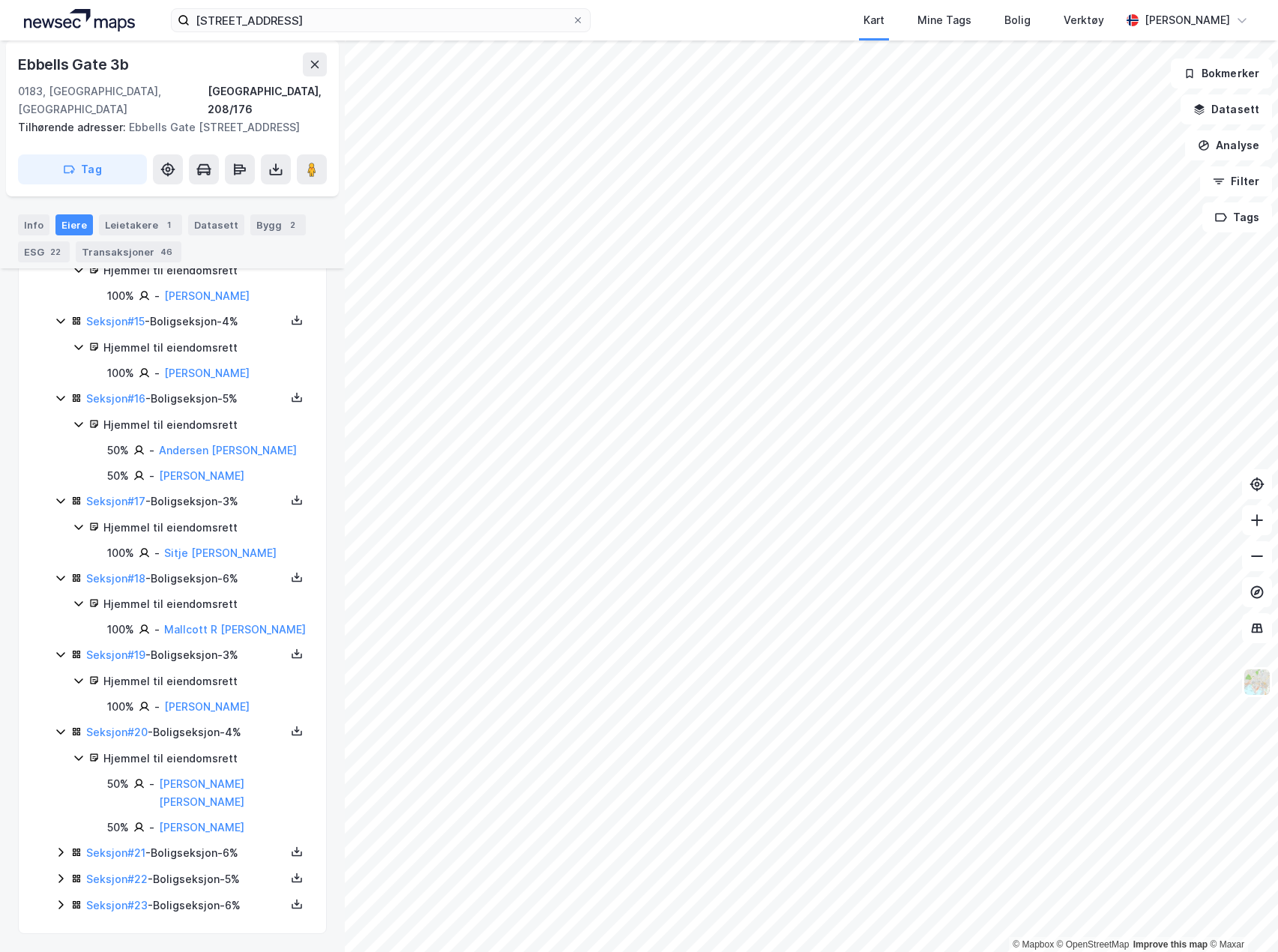
click at [59, 852] on icon at bounding box center [60, 852] width 12 height 12
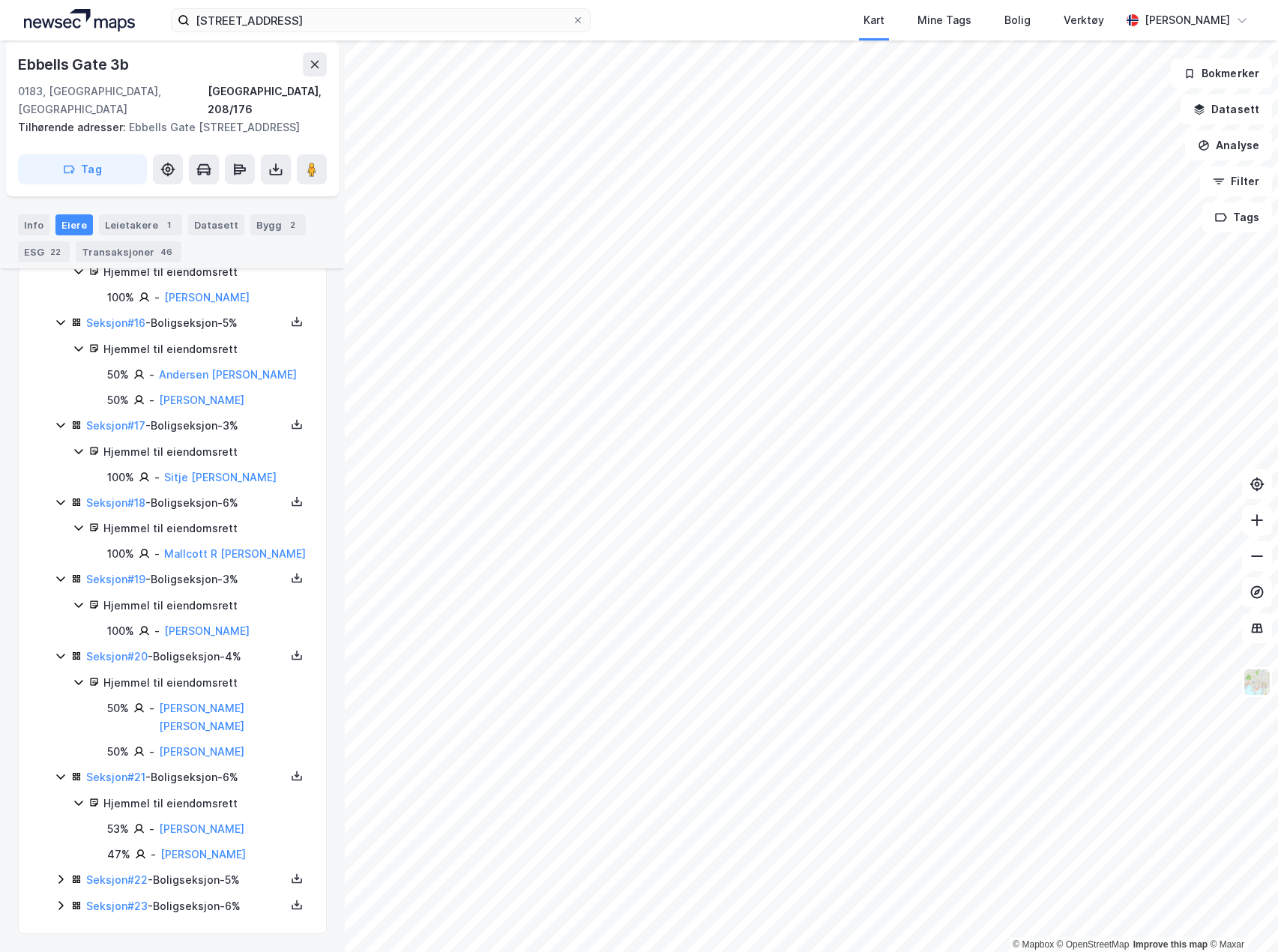
click at [59, 876] on icon at bounding box center [61, 879] width 5 height 9
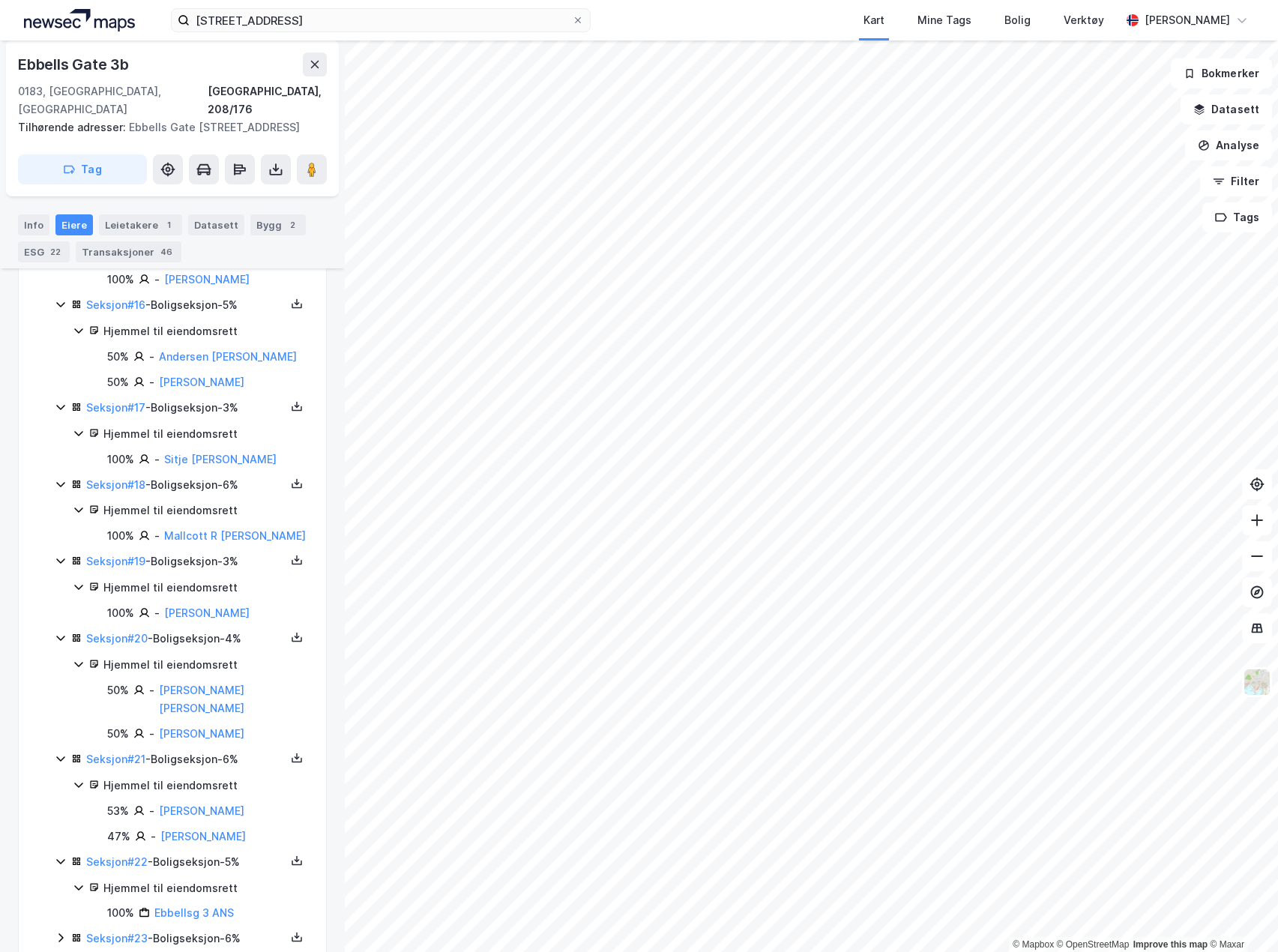
scroll to position [1299, 0]
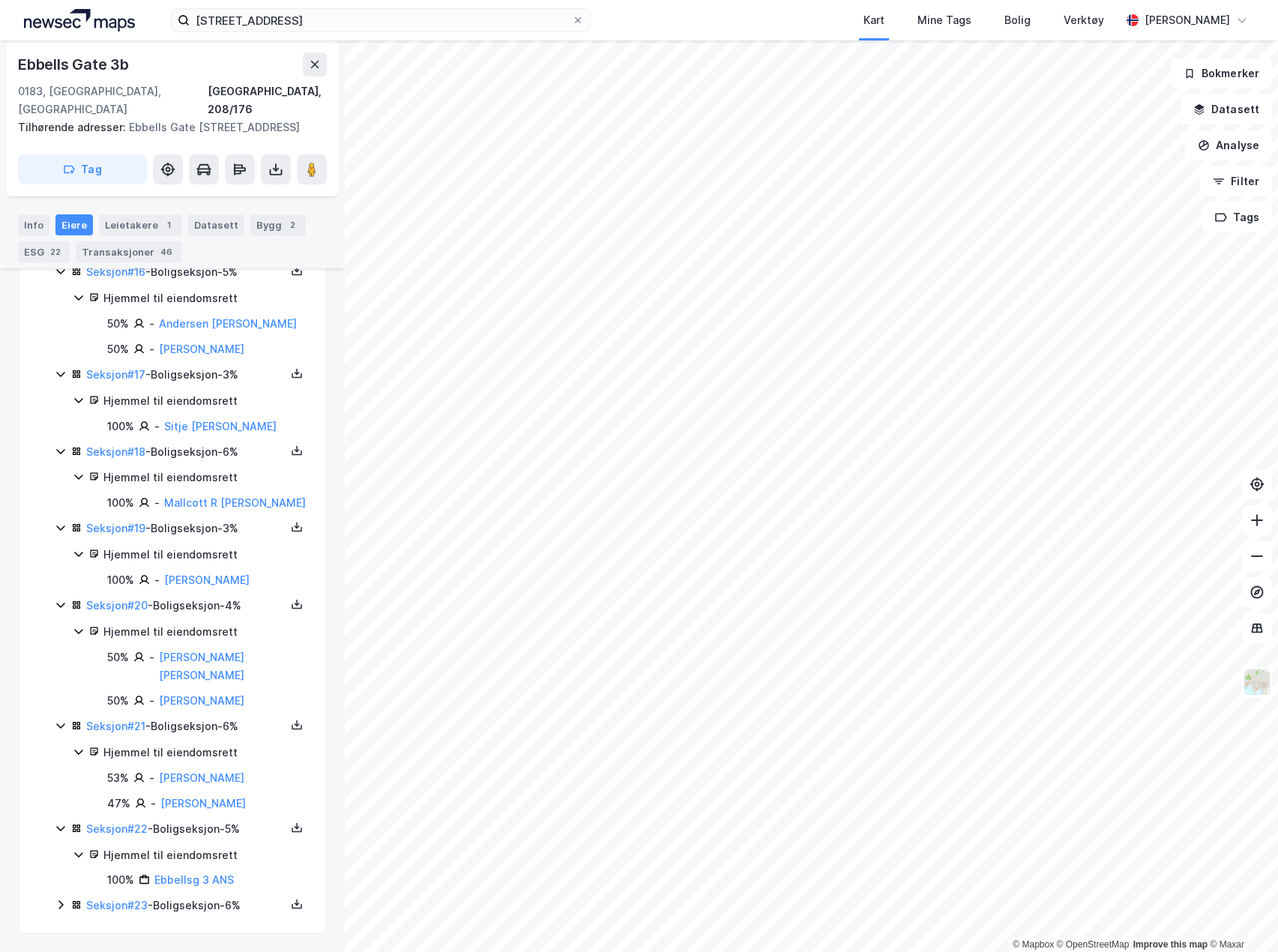
click at [60, 902] on icon at bounding box center [61, 905] width 5 height 9
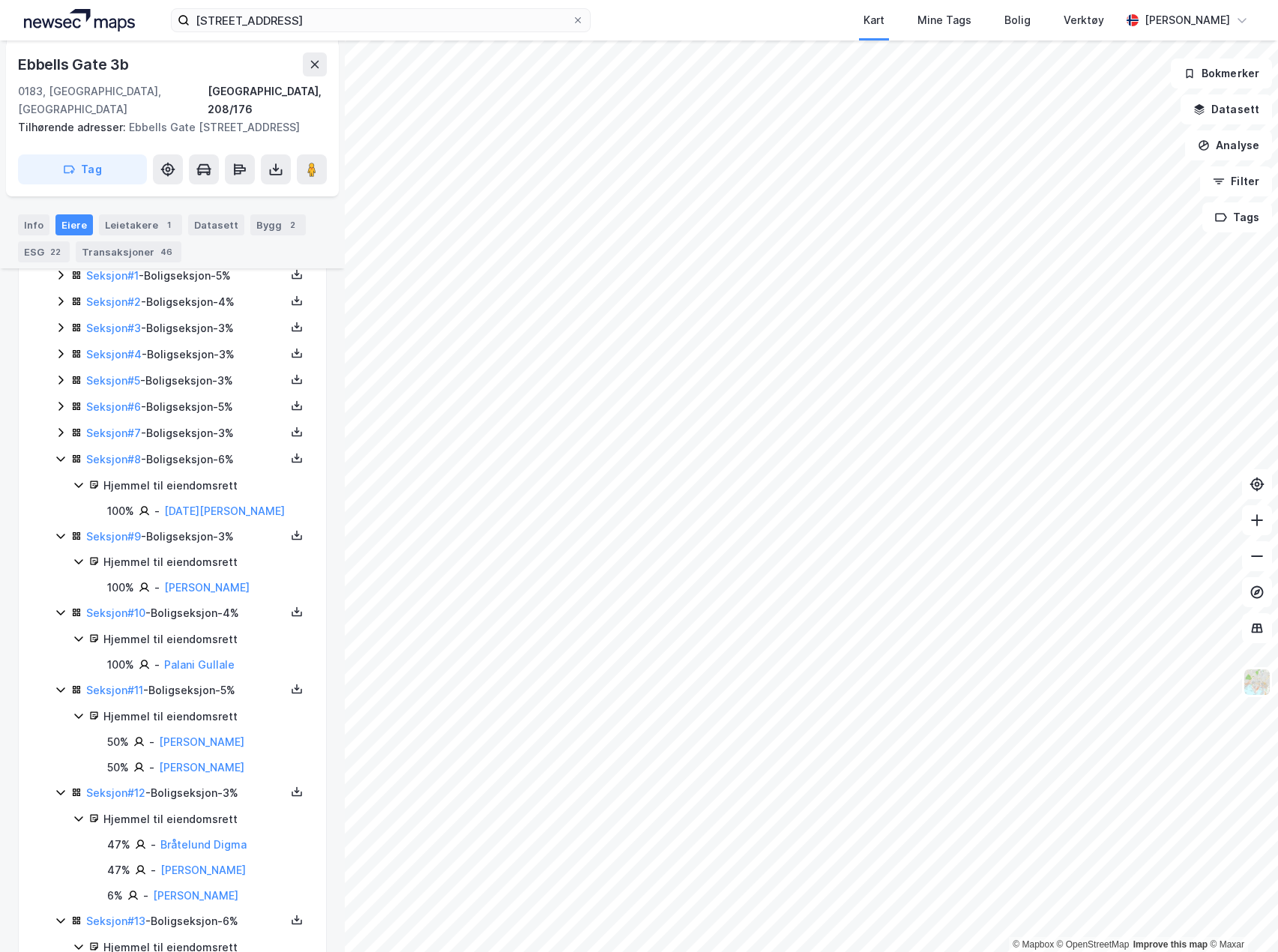
scroll to position [300, 0]
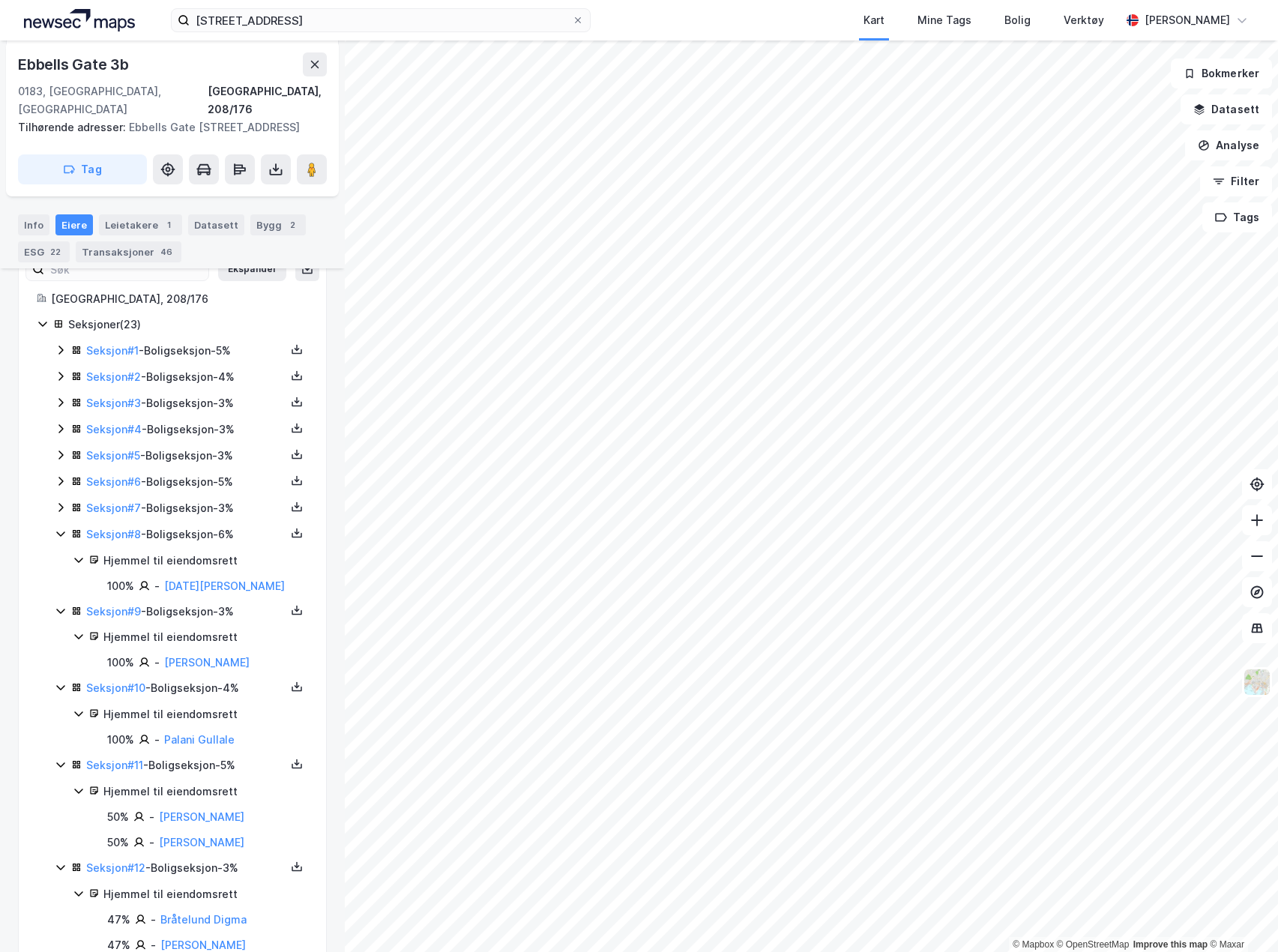
click at [63, 508] on icon at bounding box center [60, 507] width 12 height 12
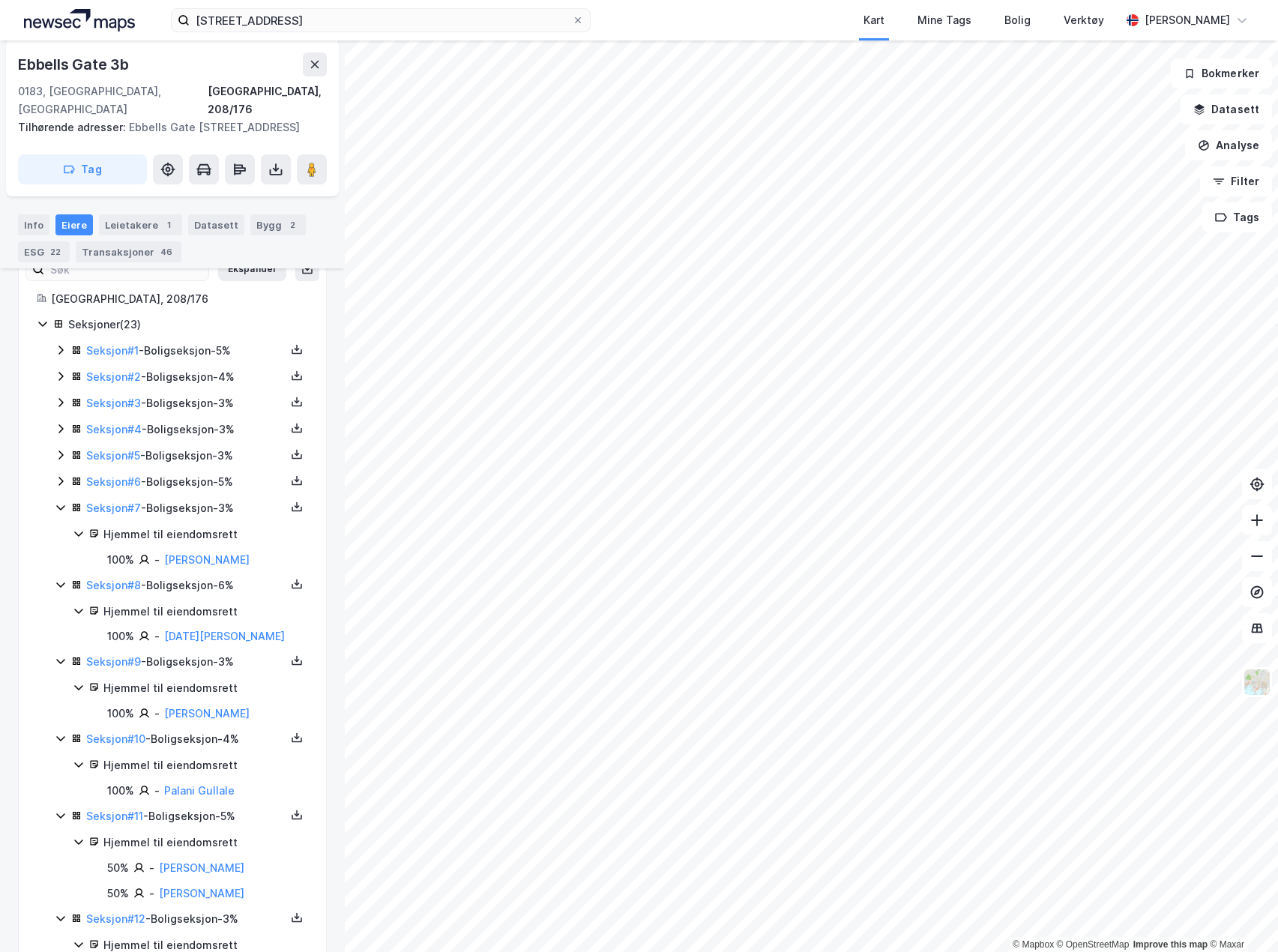
click at [61, 488] on div "Seksjon # 6 - Boligseksjon - 5%" at bounding box center [181, 482] width 253 height 18
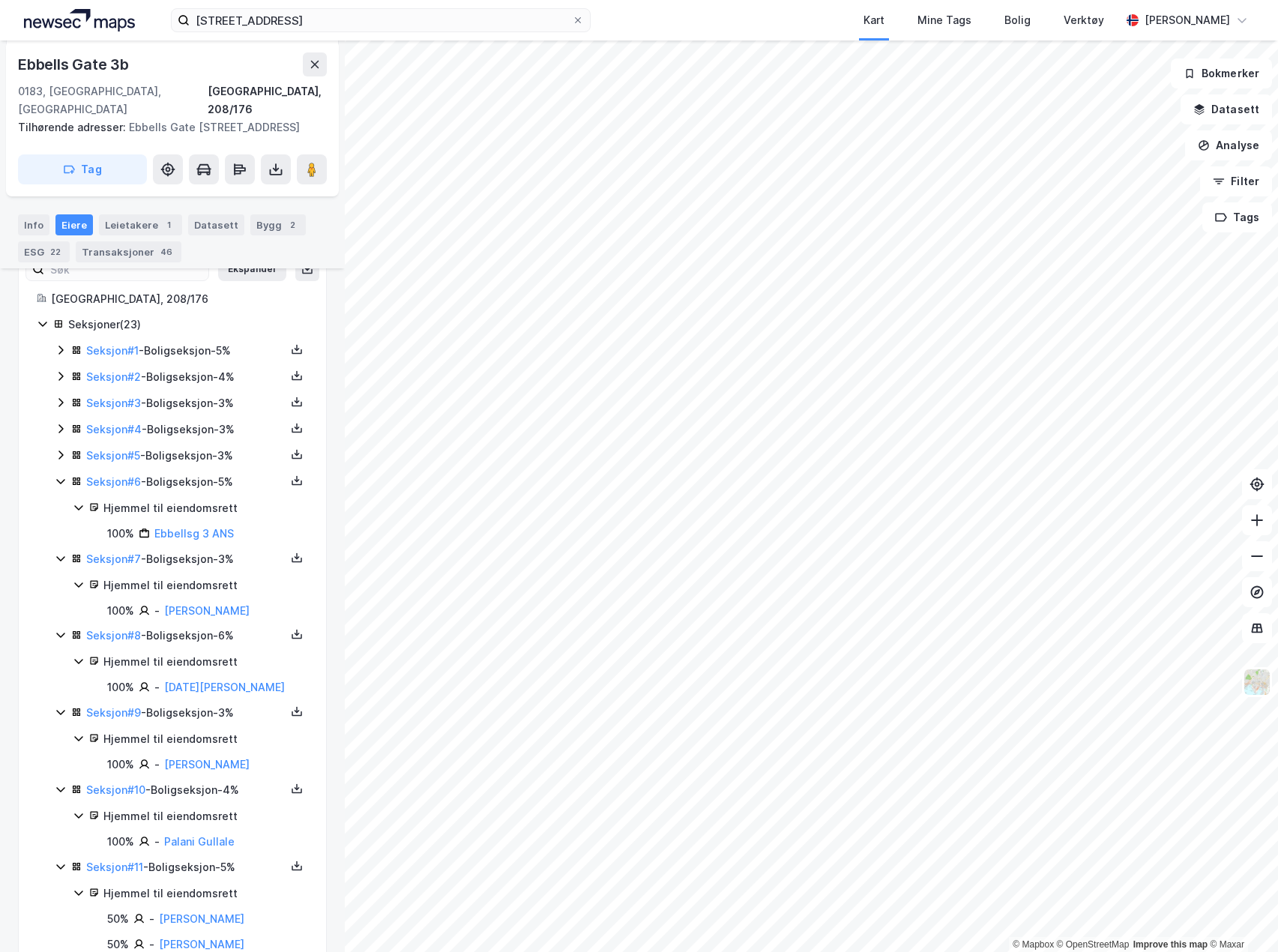
click at [61, 455] on icon at bounding box center [60, 455] width 12 height 12
click at [61, 428] on icon at bounding box center [60, 428] width 12 height 12
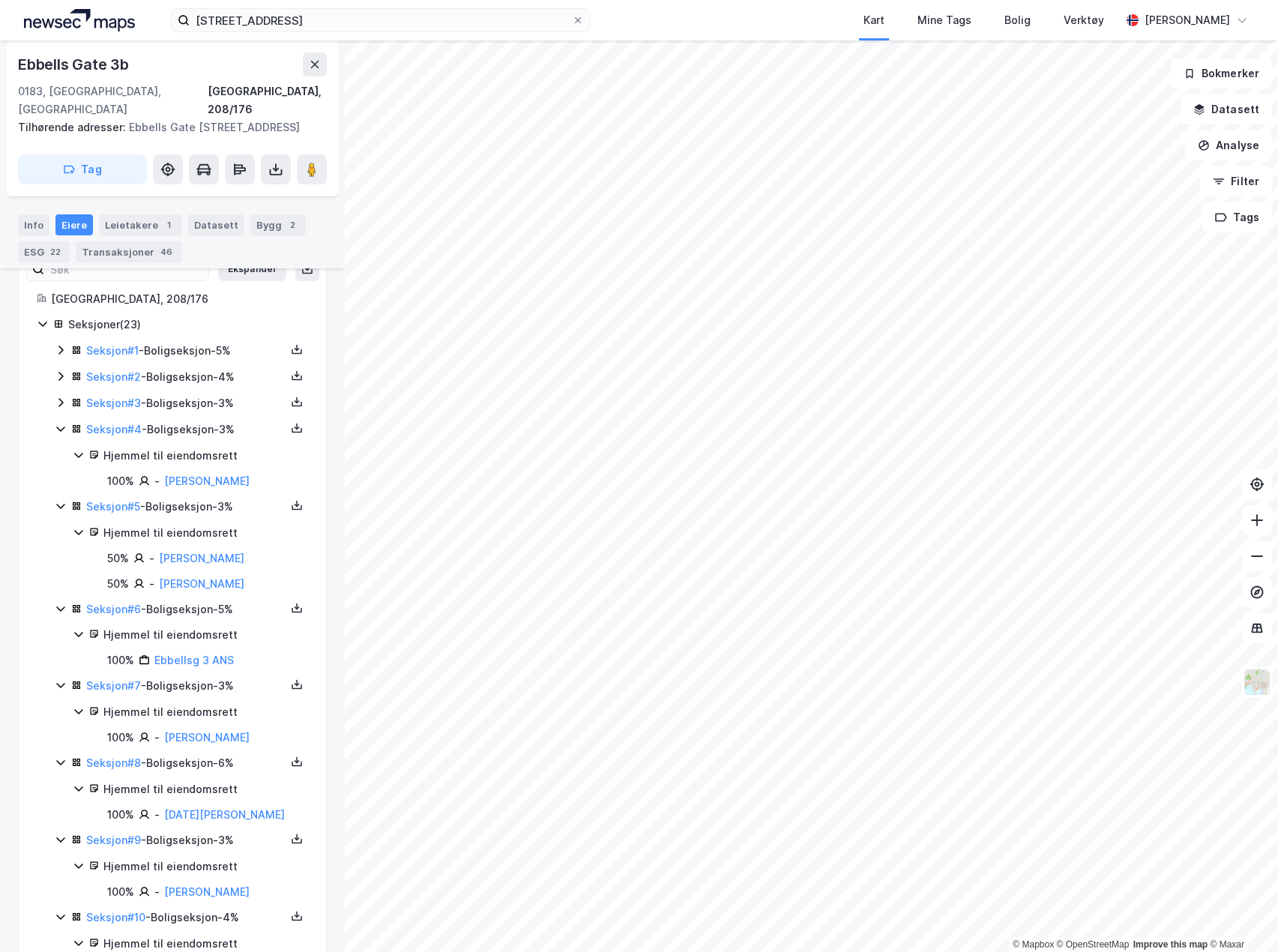
click at [60, 404] on icon at bounding box center [60, 402] width 12 height 12
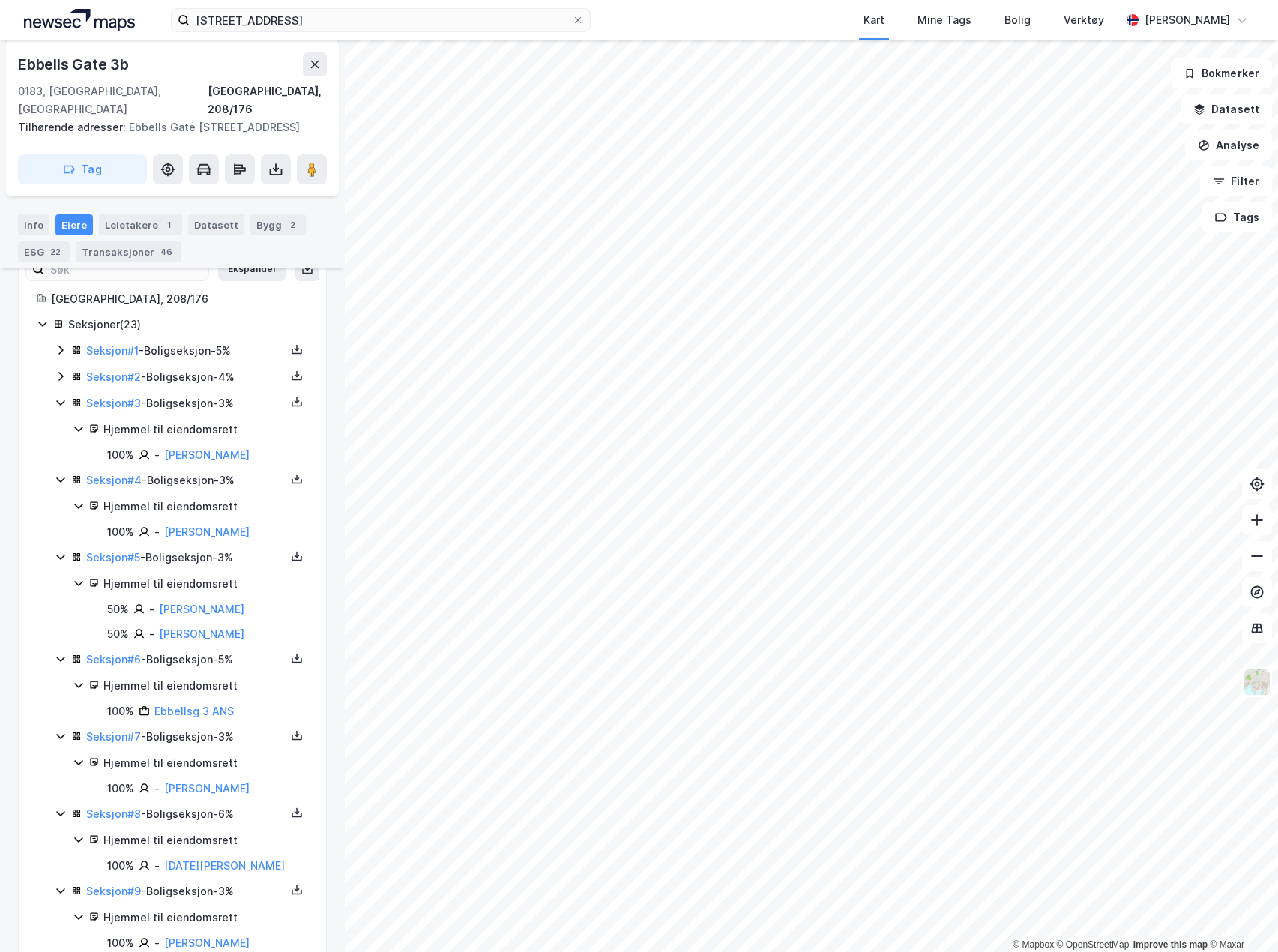
click at [60, 373] on icon at bounding box center [61, 376] width 5 height 9
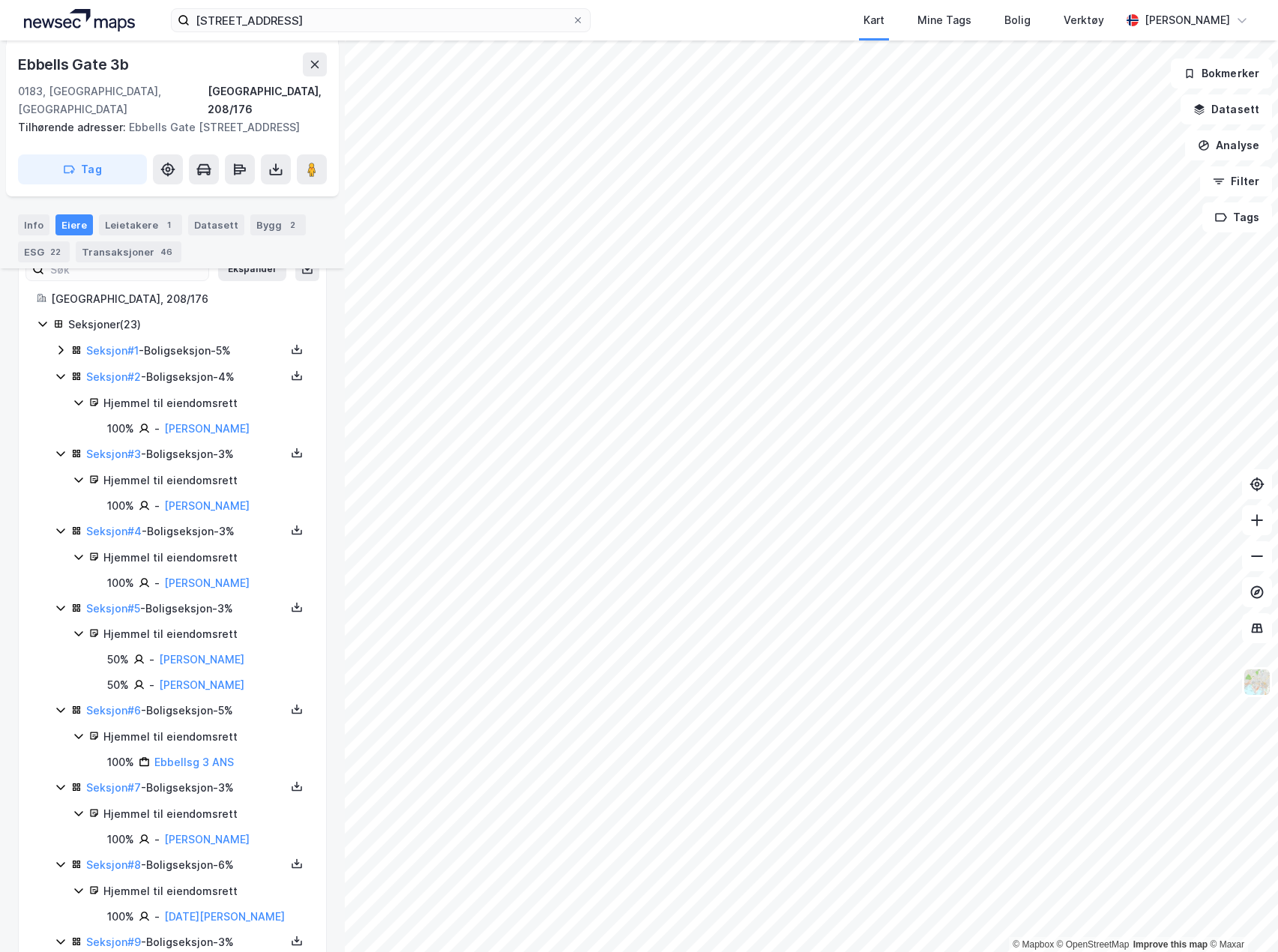
click at [60, 349] on icon at bounding box center [60, 350] width 12 height 12
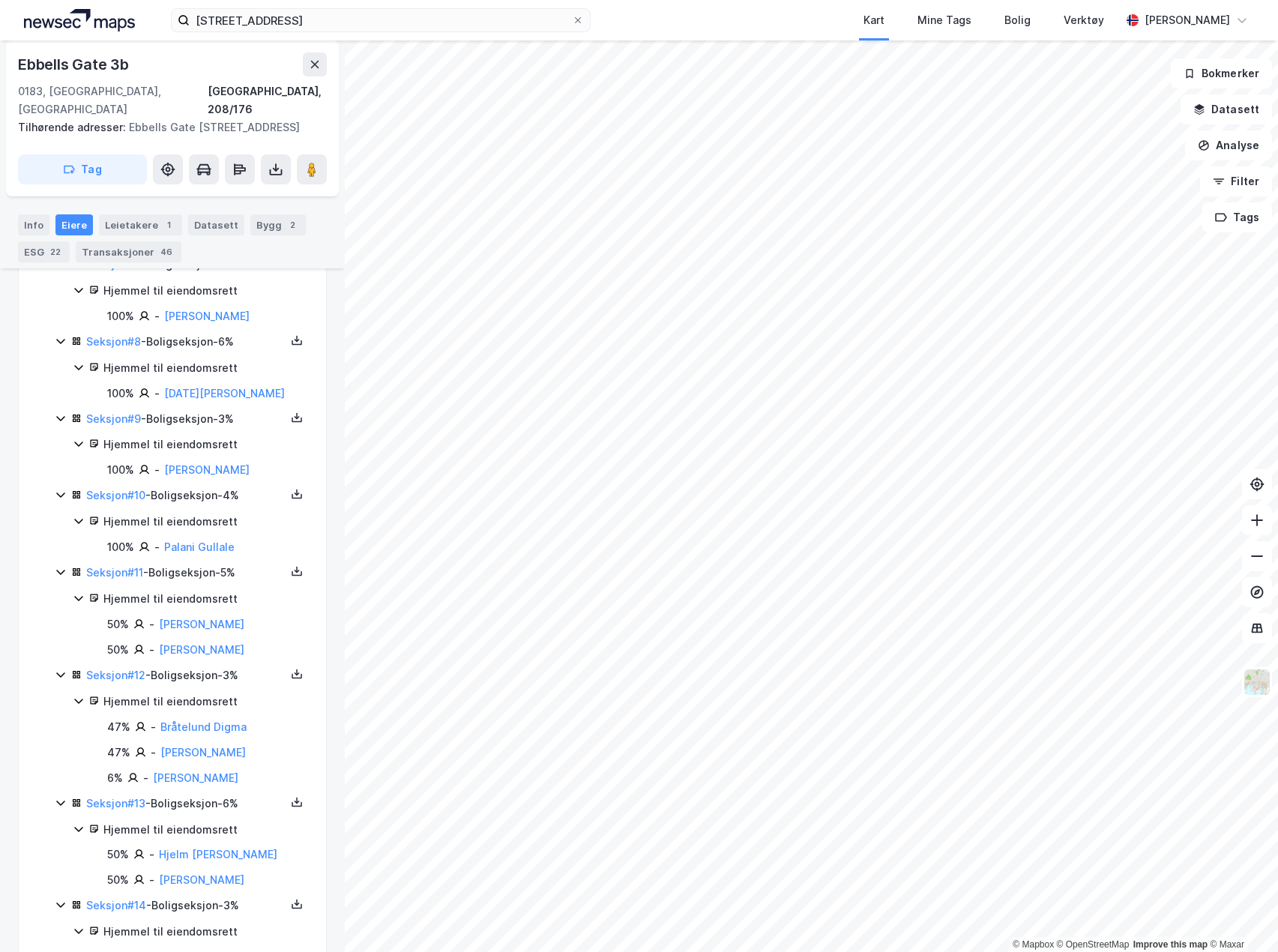
scroll to position [974, 0]
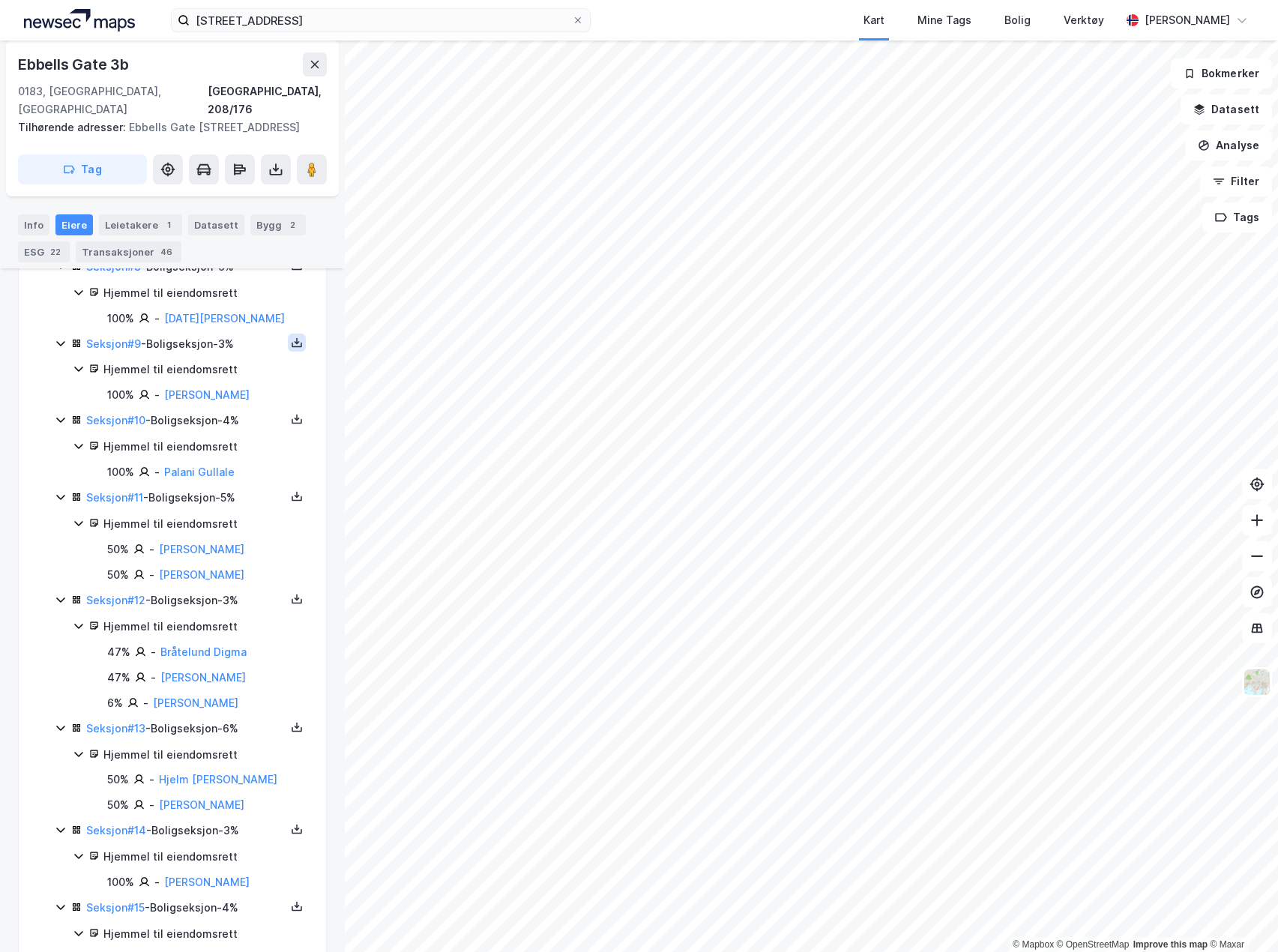
click at [291, 345] on icon at bounding box center [297, 342] width 12 height 12
click at [212, 301] on div "Grunnbok" at bounding box center [206, 297] width 50 height 18
click at [288, 427] on button at bounding box center [297, 419] width 18 height 18
click at [212, 373] on div "Grunnbok" at bounding box center [206, 374] width 50 height 18
click at [295, 496] on icon at bounding box center [297, 496] width 6 height 3
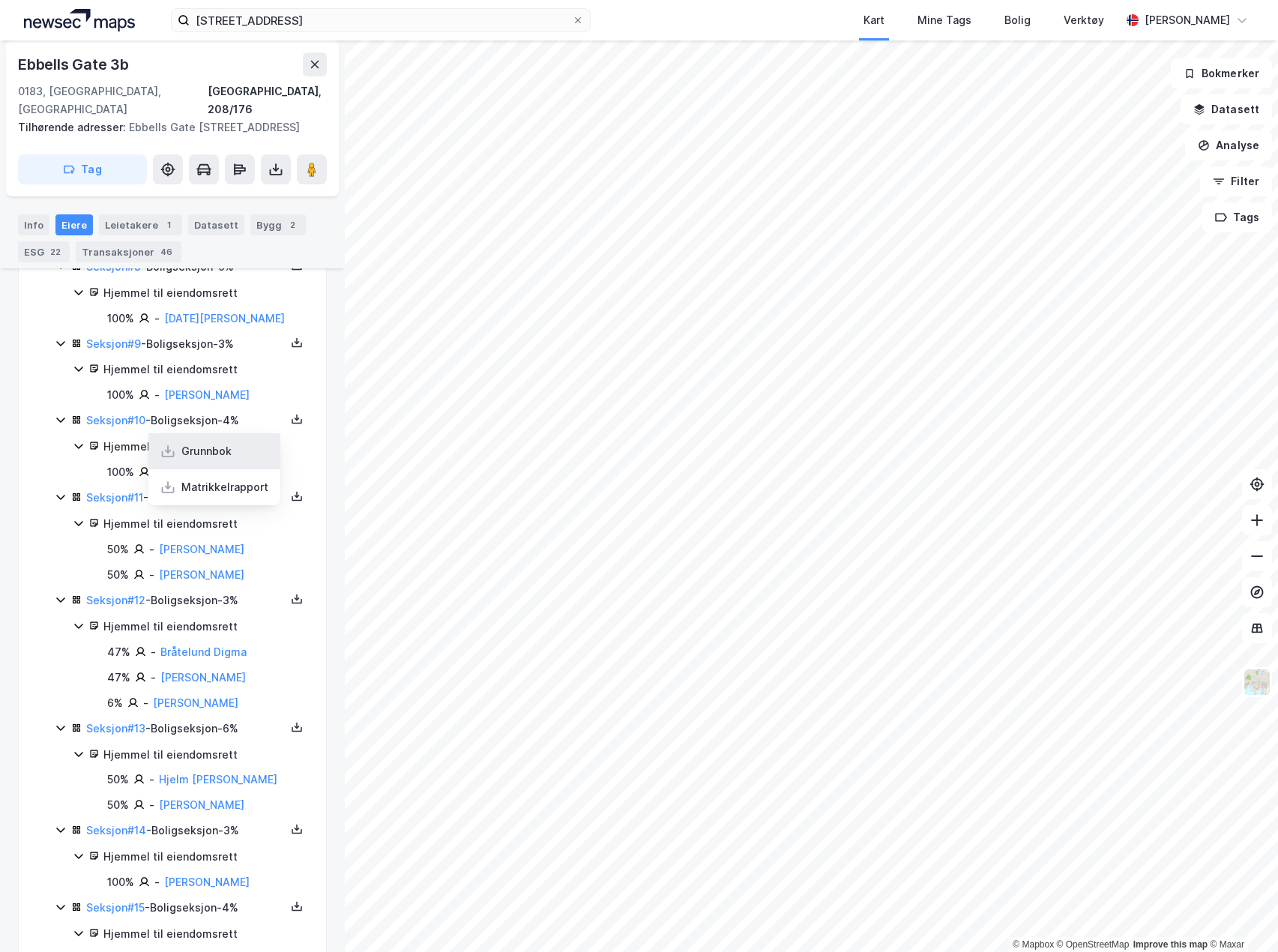
click at [162, 457] on icon at bounding box center [169, 455] width 13 height 6
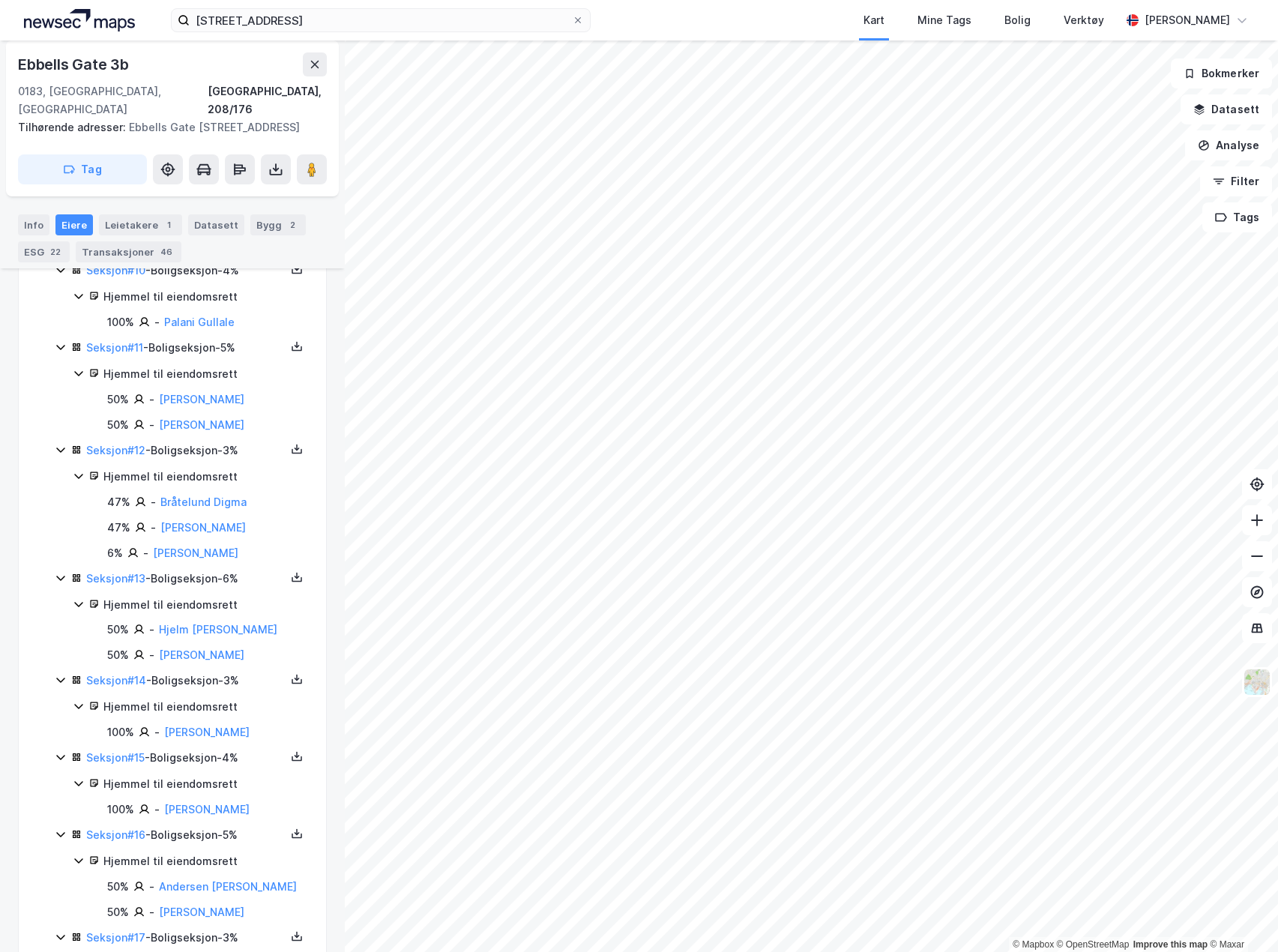
scroll to position [1200, 0]
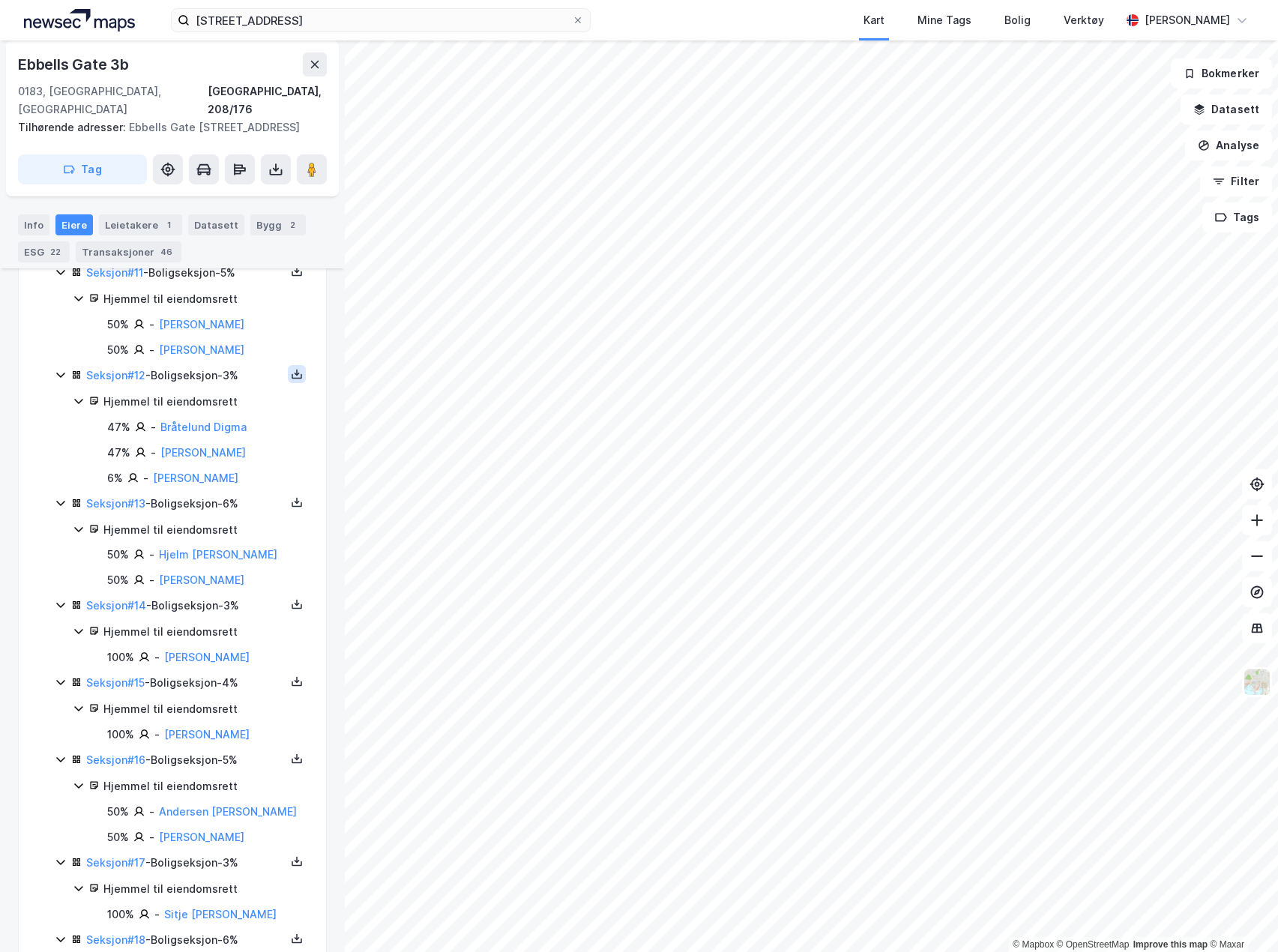
click at [291, 372] on icon at bounding box center [297, 374] width 12 height 12
click at [224, 327] on div "Grunnbok" at bounding box center [214, 329] width 132 height 36
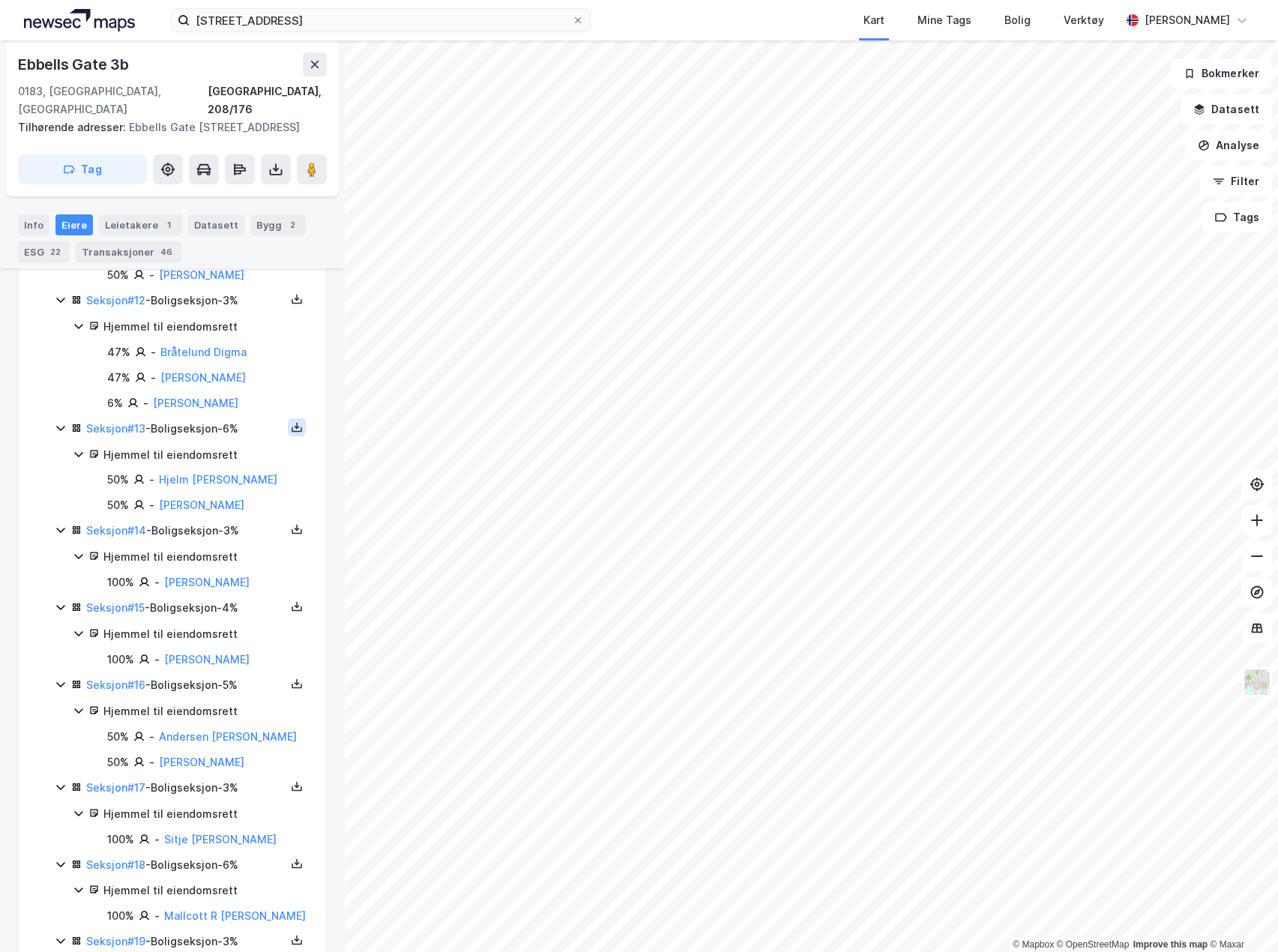
click at [291, 429] on icon at bounding box center [297, 427] width 12 height 12
click at [213, 387] on div "Grunnbok" at bounding box center [206, 382] width 50 height 18
click at [293, 425] on button at bounding box center [297, 427] width 18 height 18
click at [227, 388] on div "Grunnbok" at bounding box center [214, 382] width 132 height 36
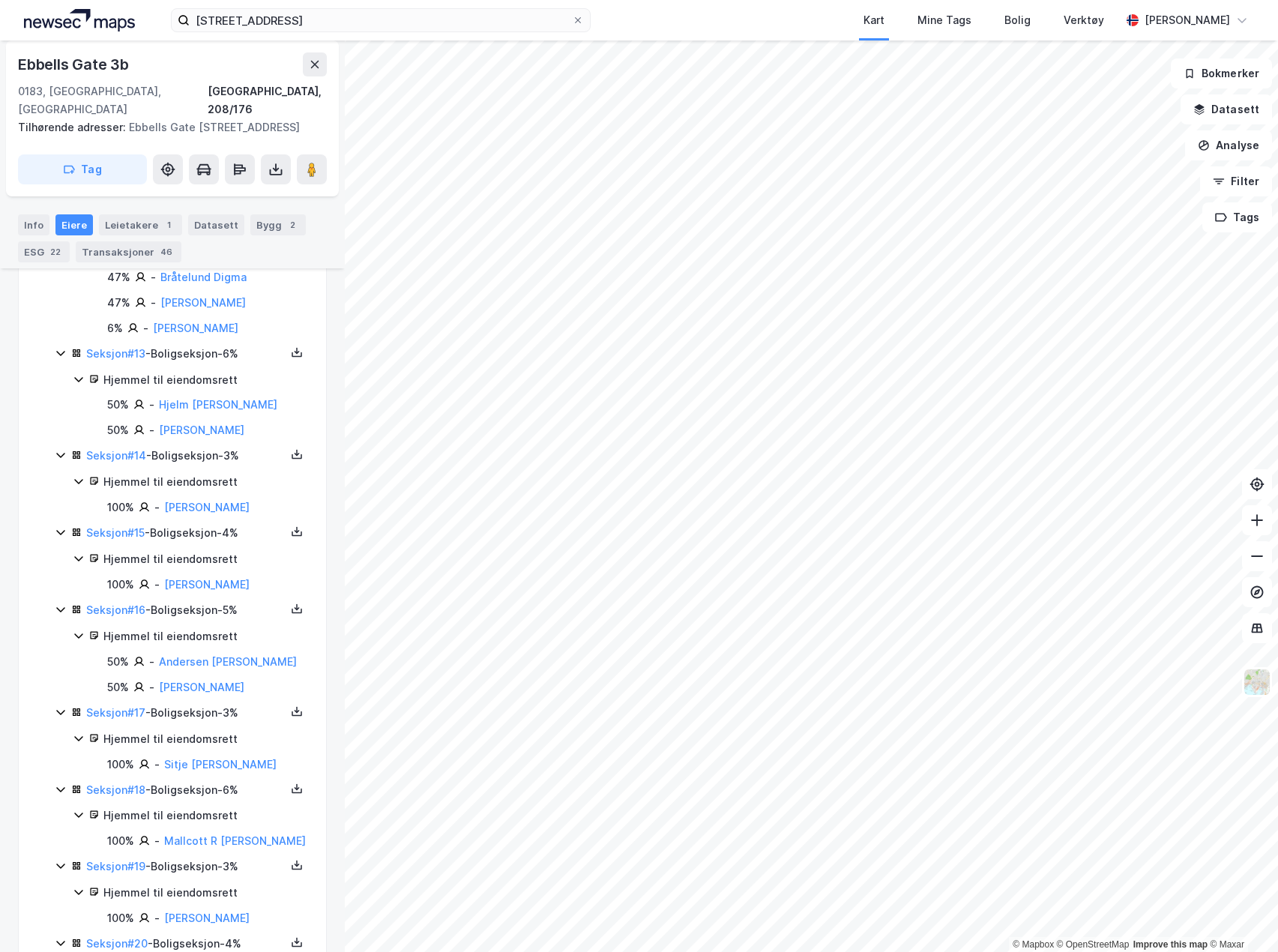
scroll to position [1424, 0]
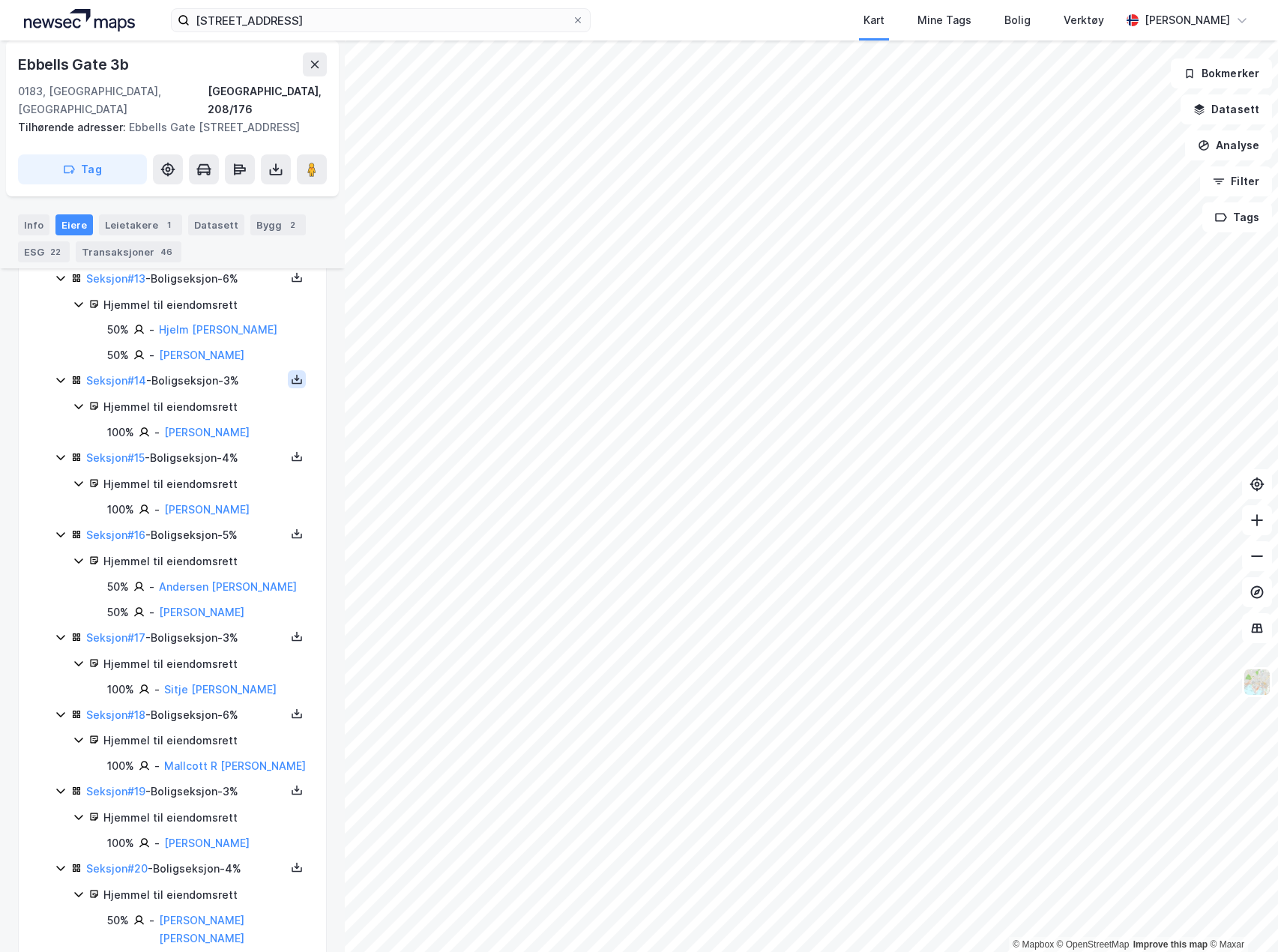
click at [291, 382] on icon at bounding box center [297, 379] width 12 height 12
click at [199, 341] on div "Grunnbok" at bounding box center [206, 334] width 50 height 18
click at [291, 460] on icon at bounding box center [297, 456] width 12 height 12
click at [214, 420] on div "Grunnbok" at bounding box center [206, 412] width 50 height 18
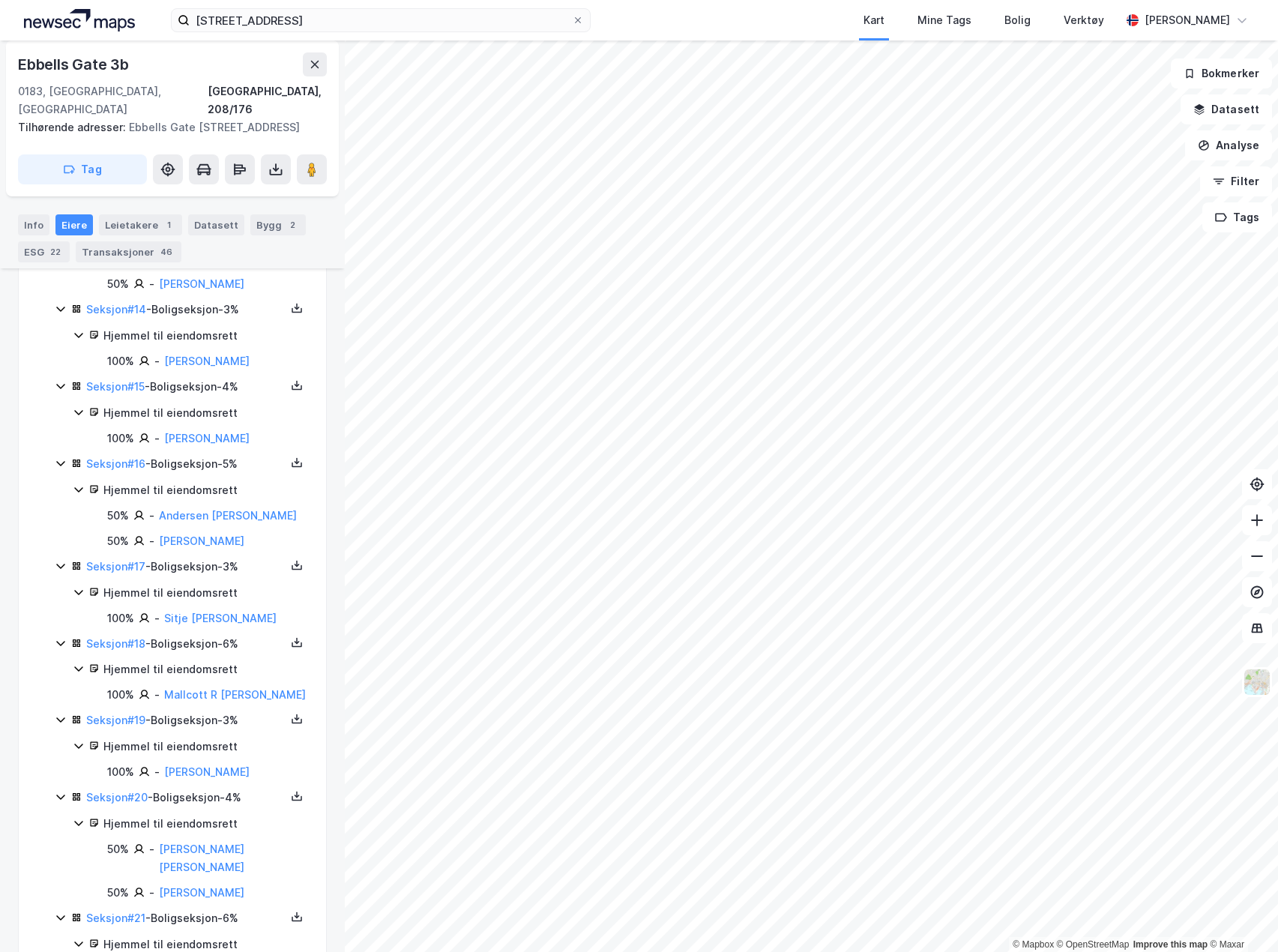
scroll to position [1500, 0]
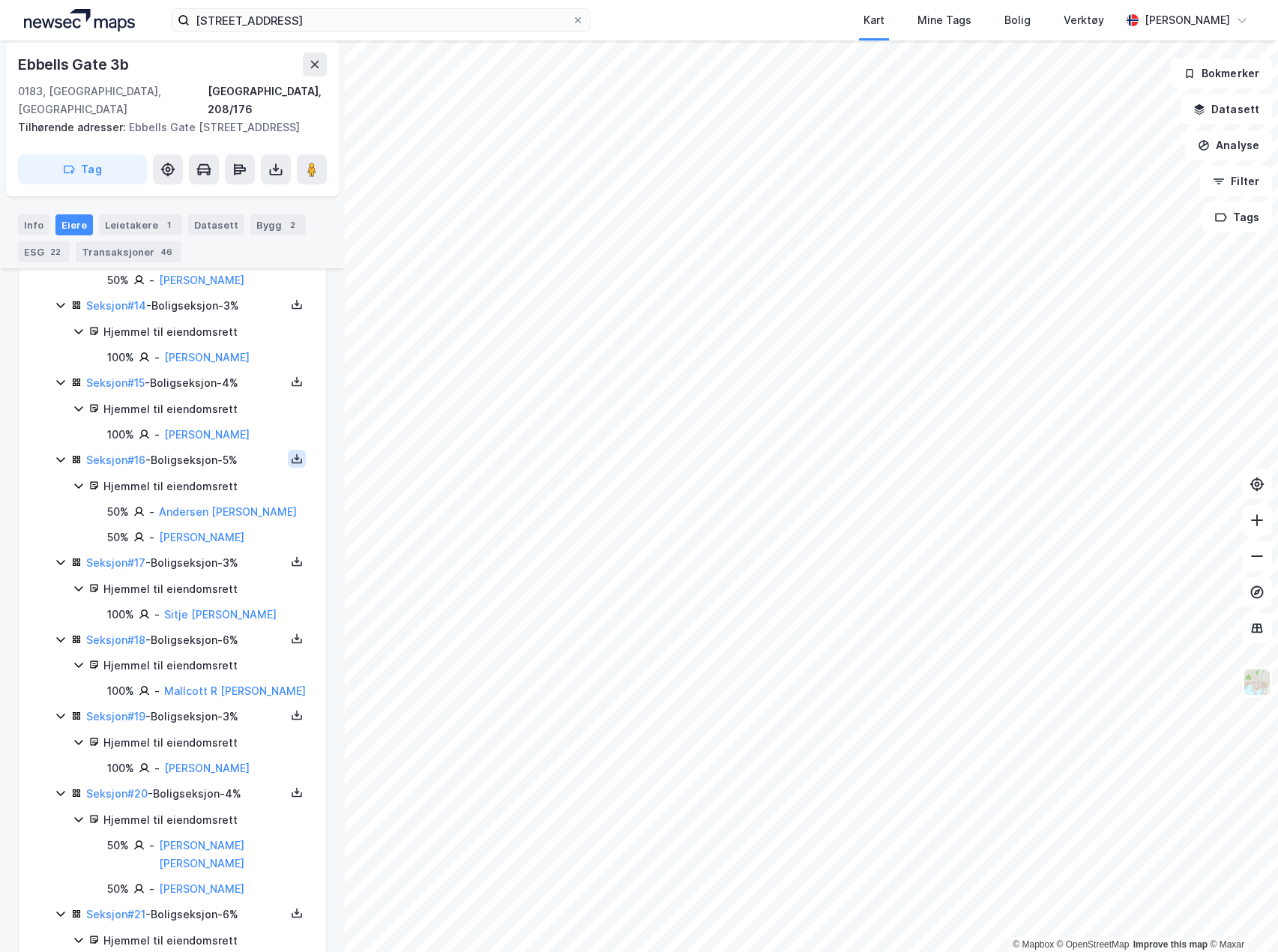
click at [292, 458] on button at bounding box center [297, 459] width 18 height 18
click at [194, 425] on div "Grunnbok" at bounding box center [214, 413] width 132 height 36
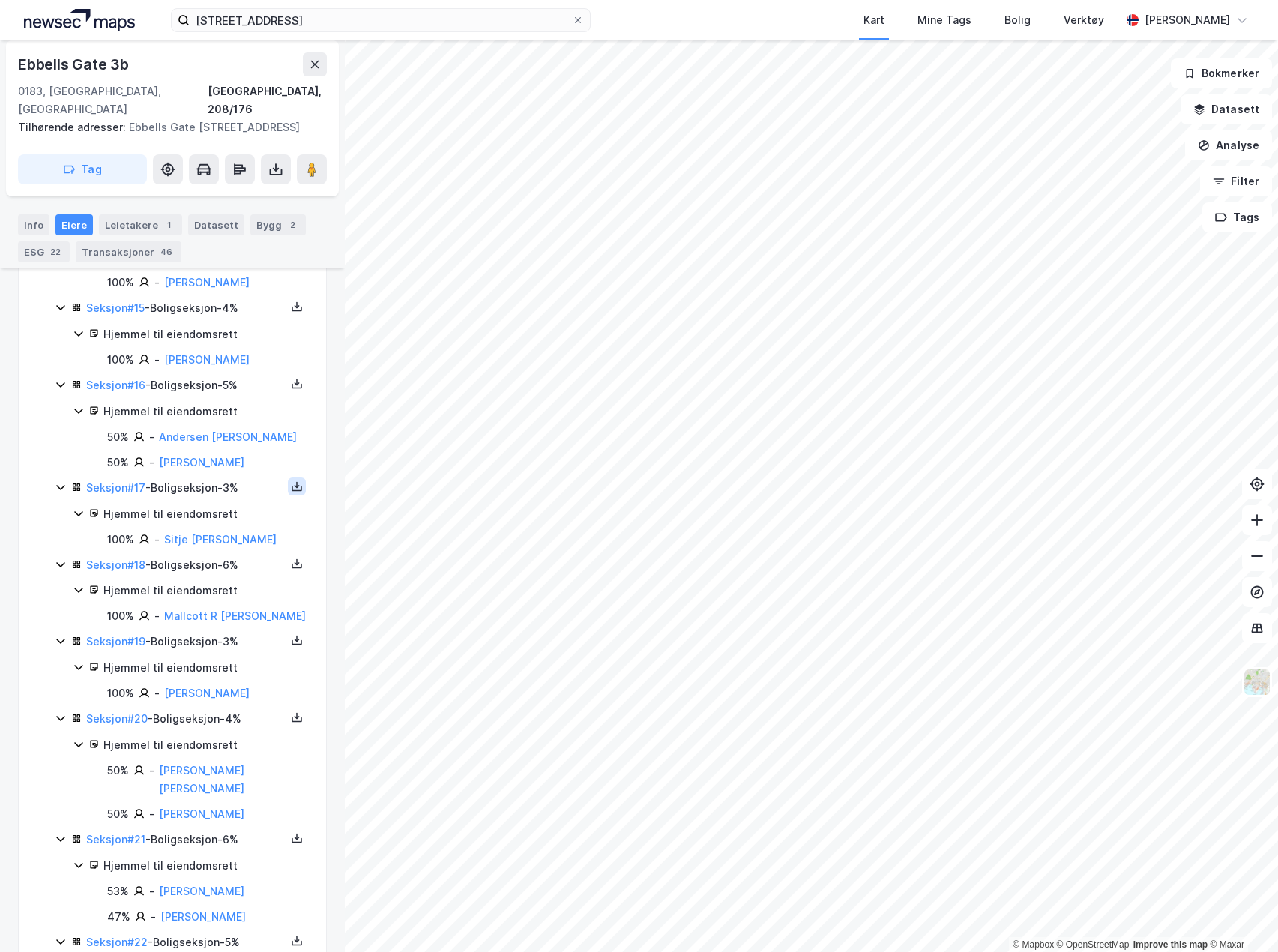
click at [291, 489] on icon at bounding box center [297, 486] width 12 height 12
click at [173, 443] on div "Grunnbok" at bounding box center [196, 441] width 71 height 18
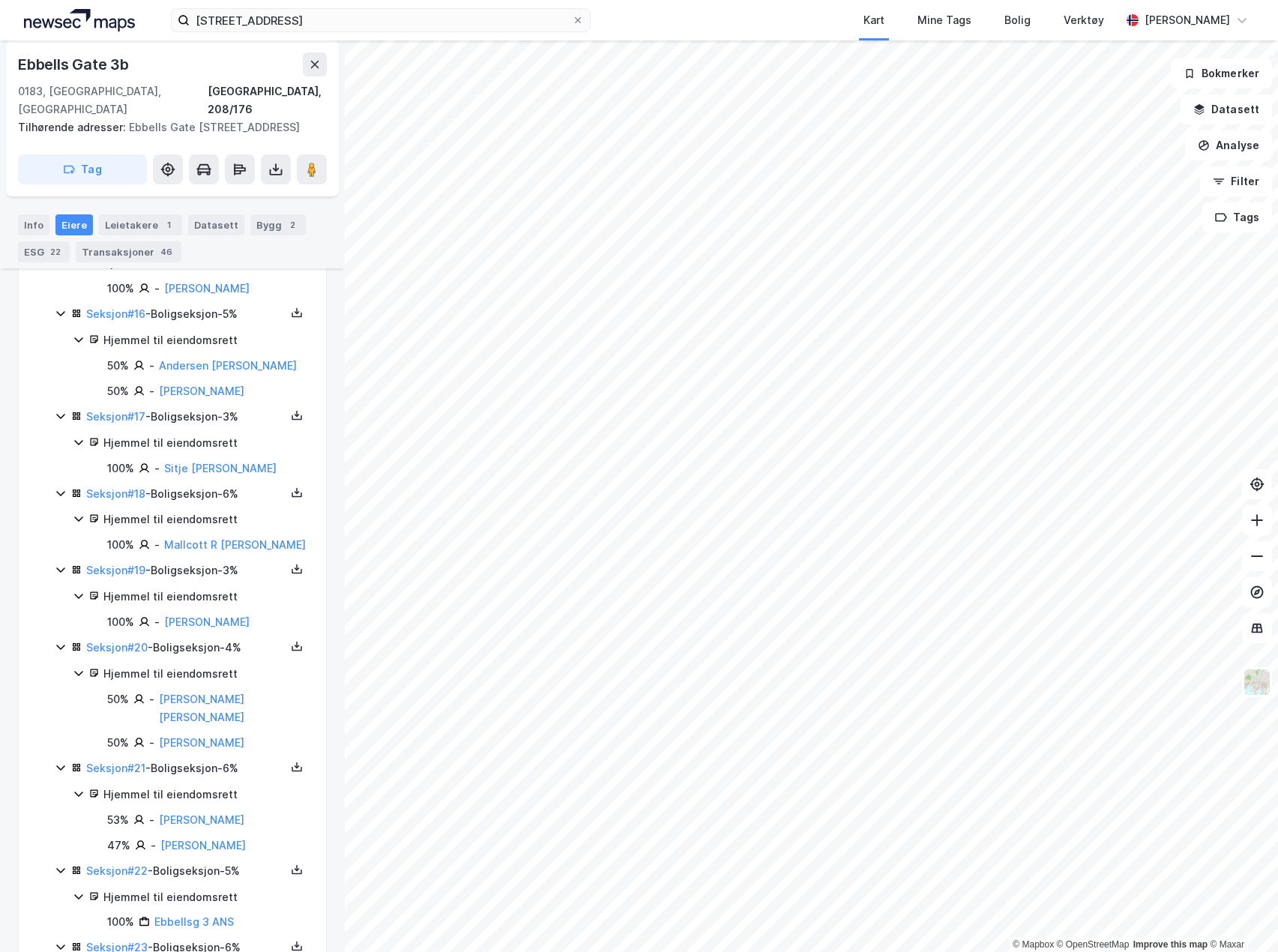
scroll to position [1649, 0]
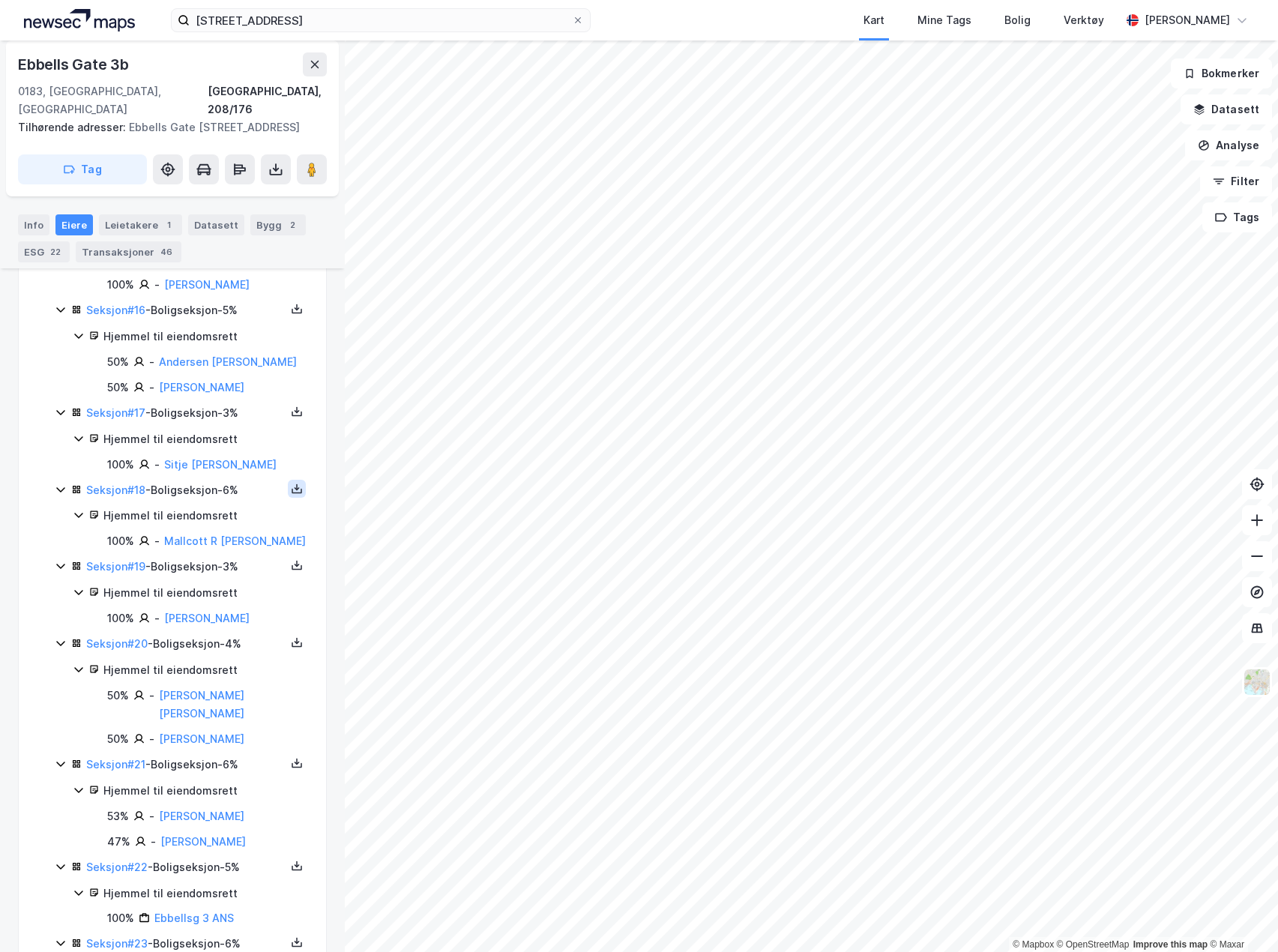
click at [291, 493] on icon at bounding box center [297, 488] width 12 height 12
click at [208, 449] on div "Grunnbok" at bounding box center [206, 444] width 50 height 18
click at [291, 565] on icon at bounding box center [297, 565] width 12 height 12
click at [218, 529] on div "Grunnbok" at bounding box center [206, 520] width 50 height 18
click at [291, 648] on icon at bounding box center [297, 642] width 12 height 12
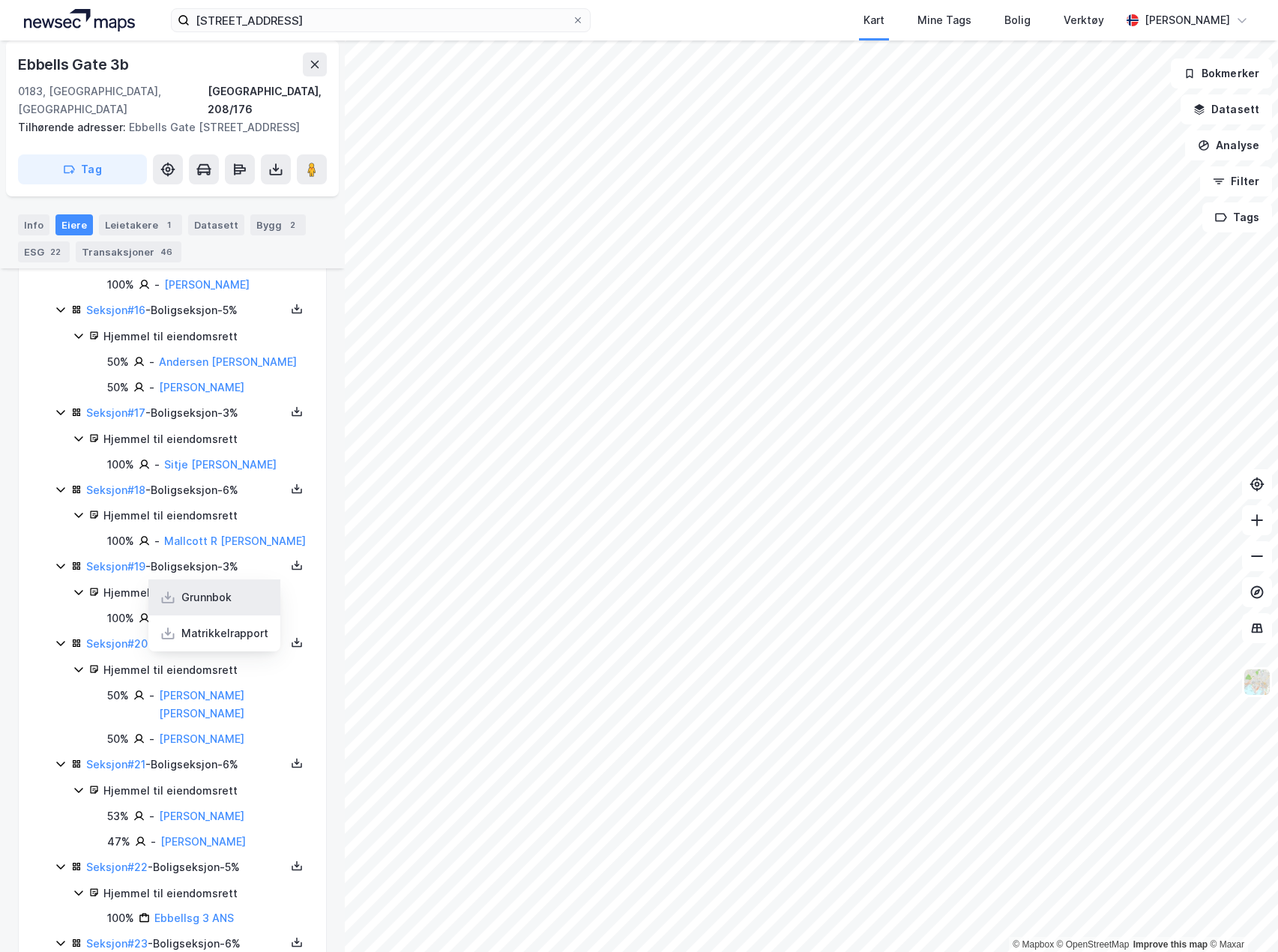
click at [222, 615] on div "Grunnbok" at bounding box center [214, 597] width 132 height 36
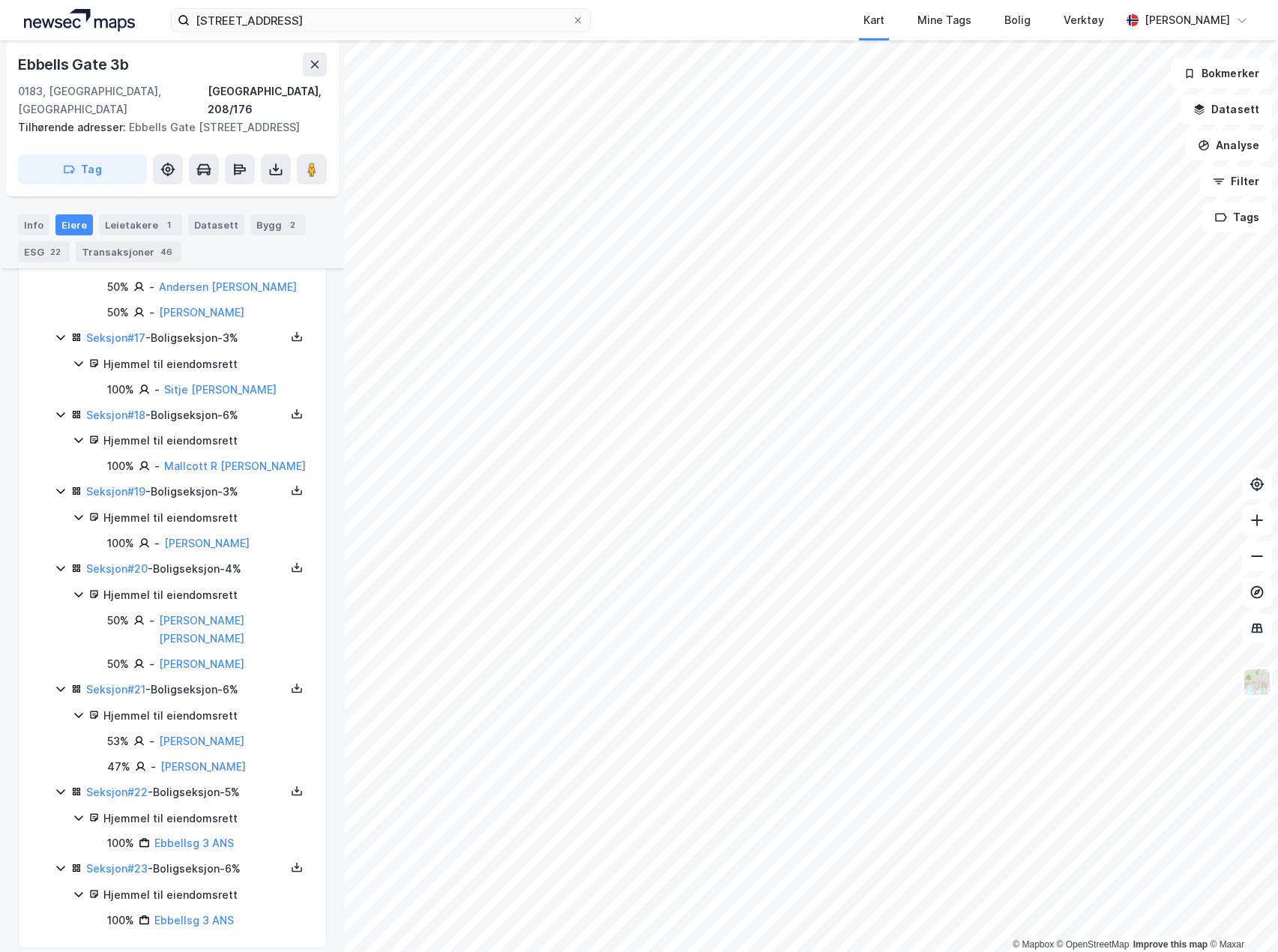
scroll to position [1757, 0]
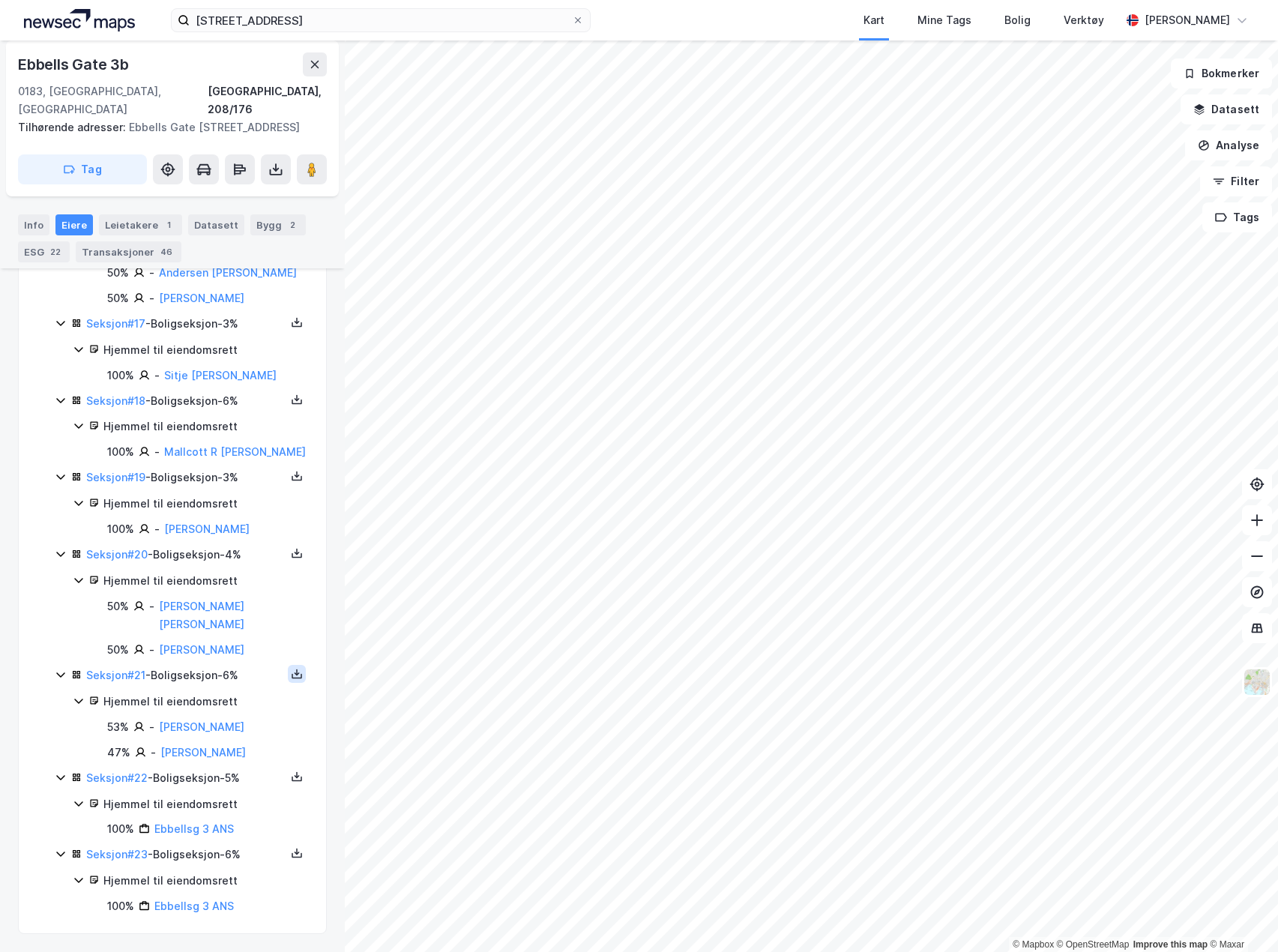
click at [291, 668] on icon at bounding box center [297, 674] width 12 height 12
click at [202, 620] on div "Grunnbok" at bounding box center [206, 629] width 50 height 18
drag, startPoint x: 197, startPoint y: 827, endPoint x: 36, endPoint y: 853, distance: 163.1
click at [288, 777] on button at bounding box center [297, 776] width 18 height 18
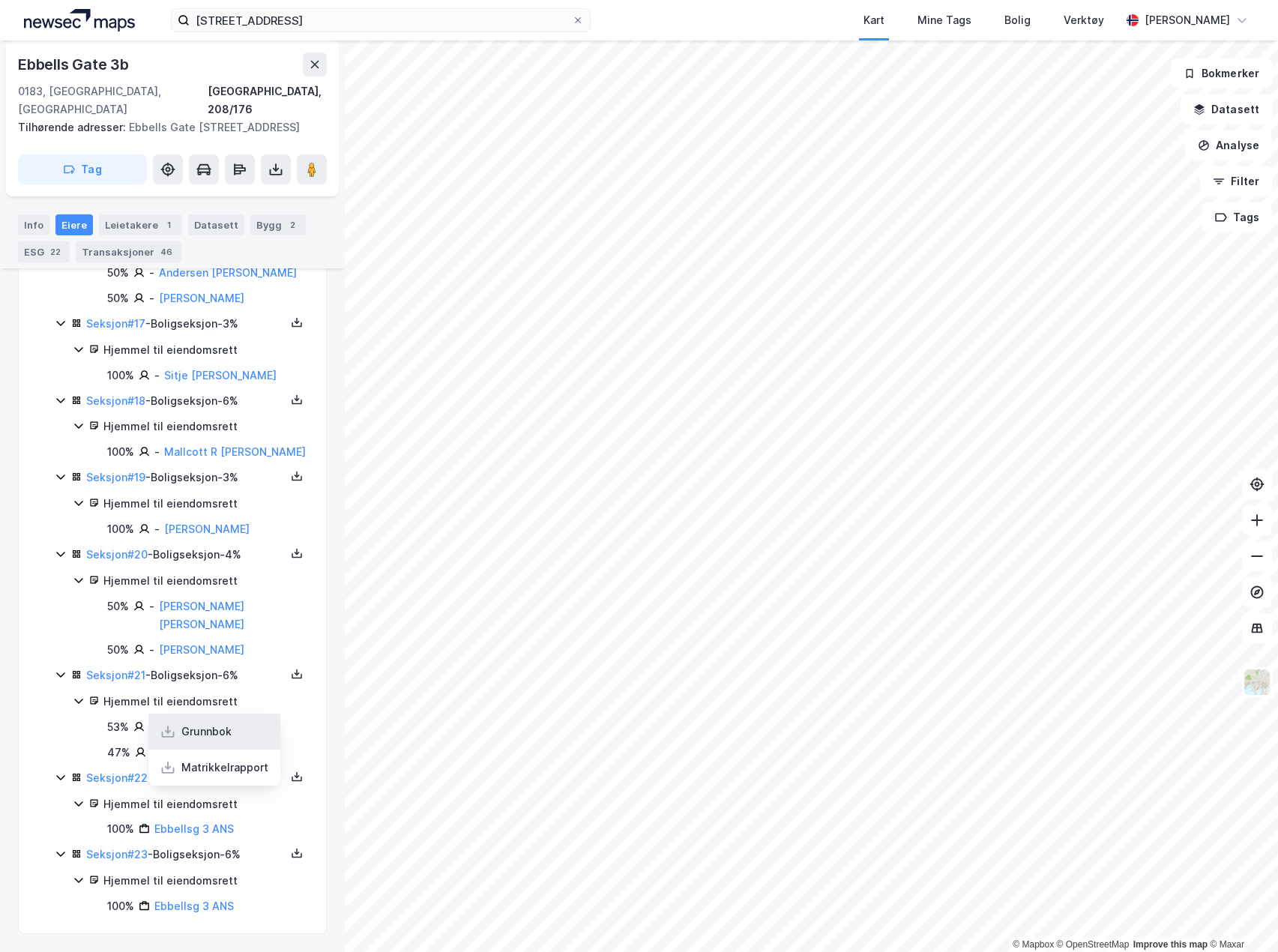
click at [213, 739] on div "Grunnbok" at bounding box center [206, 731] width 50 height 18
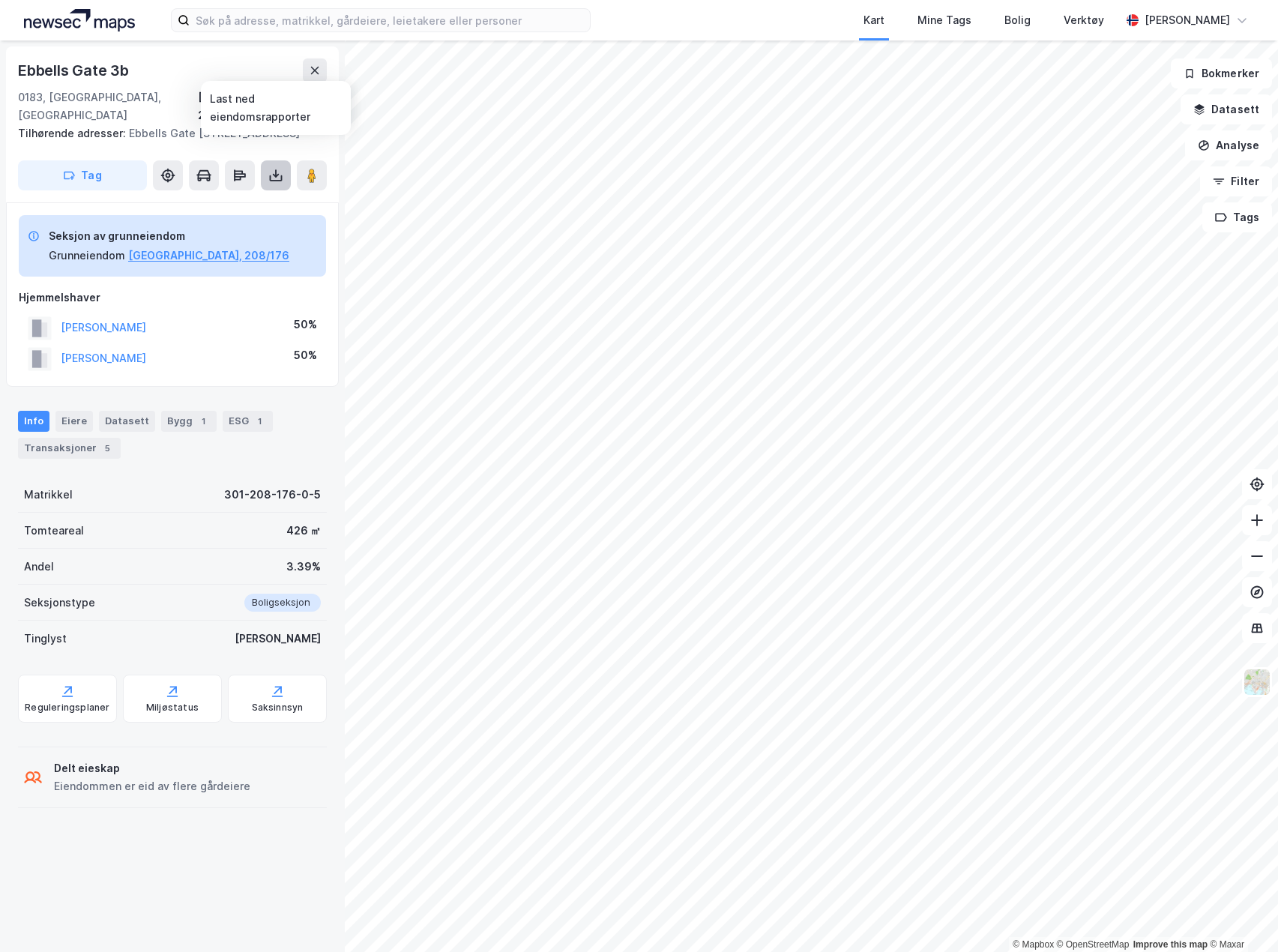
click at [263, 163] on button at bounding box center [276, 176] width 30 height 30
click at [253, 193] on div "Last ned grunnbok" at bounding box center [211, 205] width 160 height 24
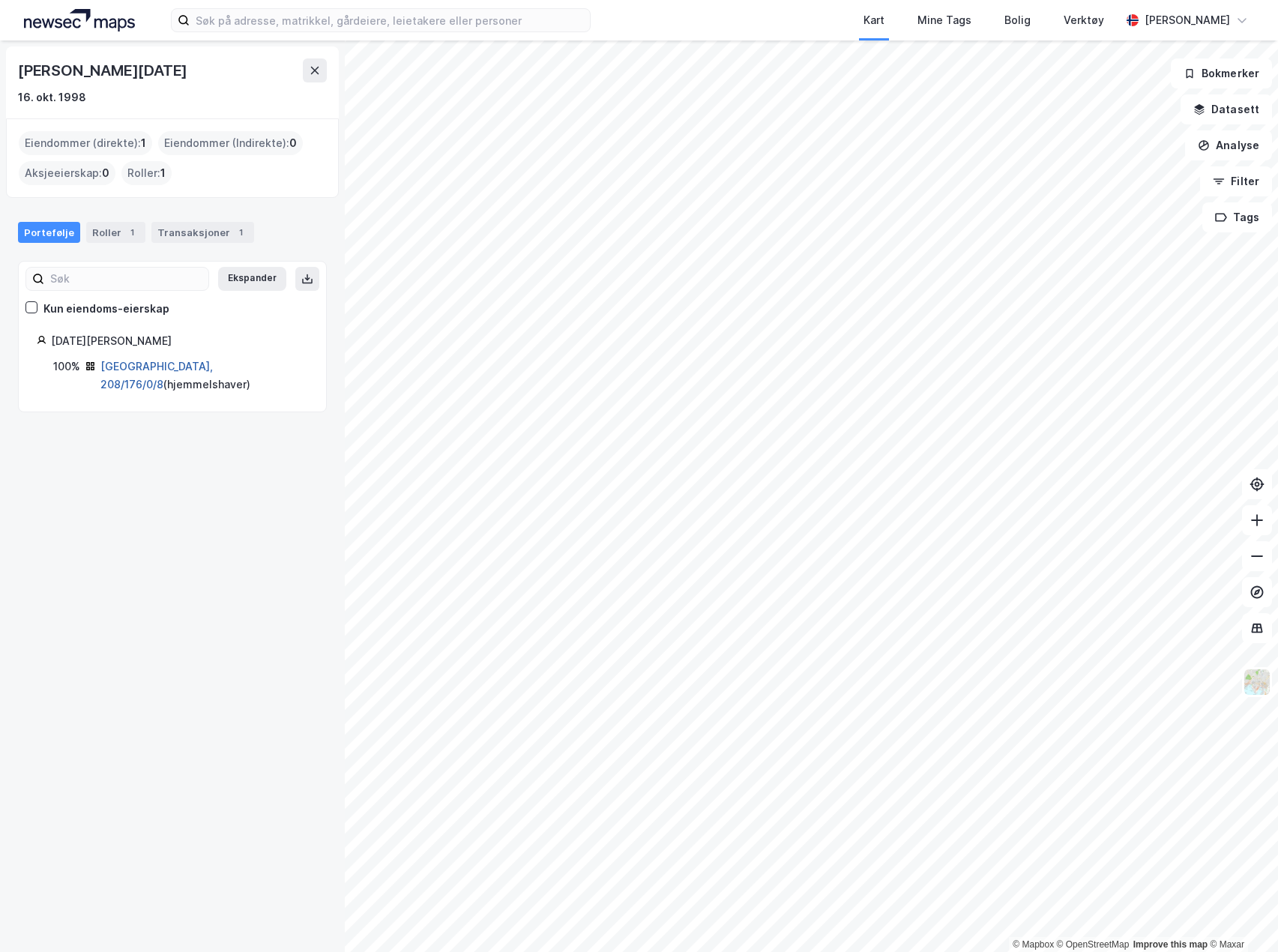
click at [131, 367] on link "Oslo, 208/176/0/8" at bounding box center [157, 375] width 113 height 30
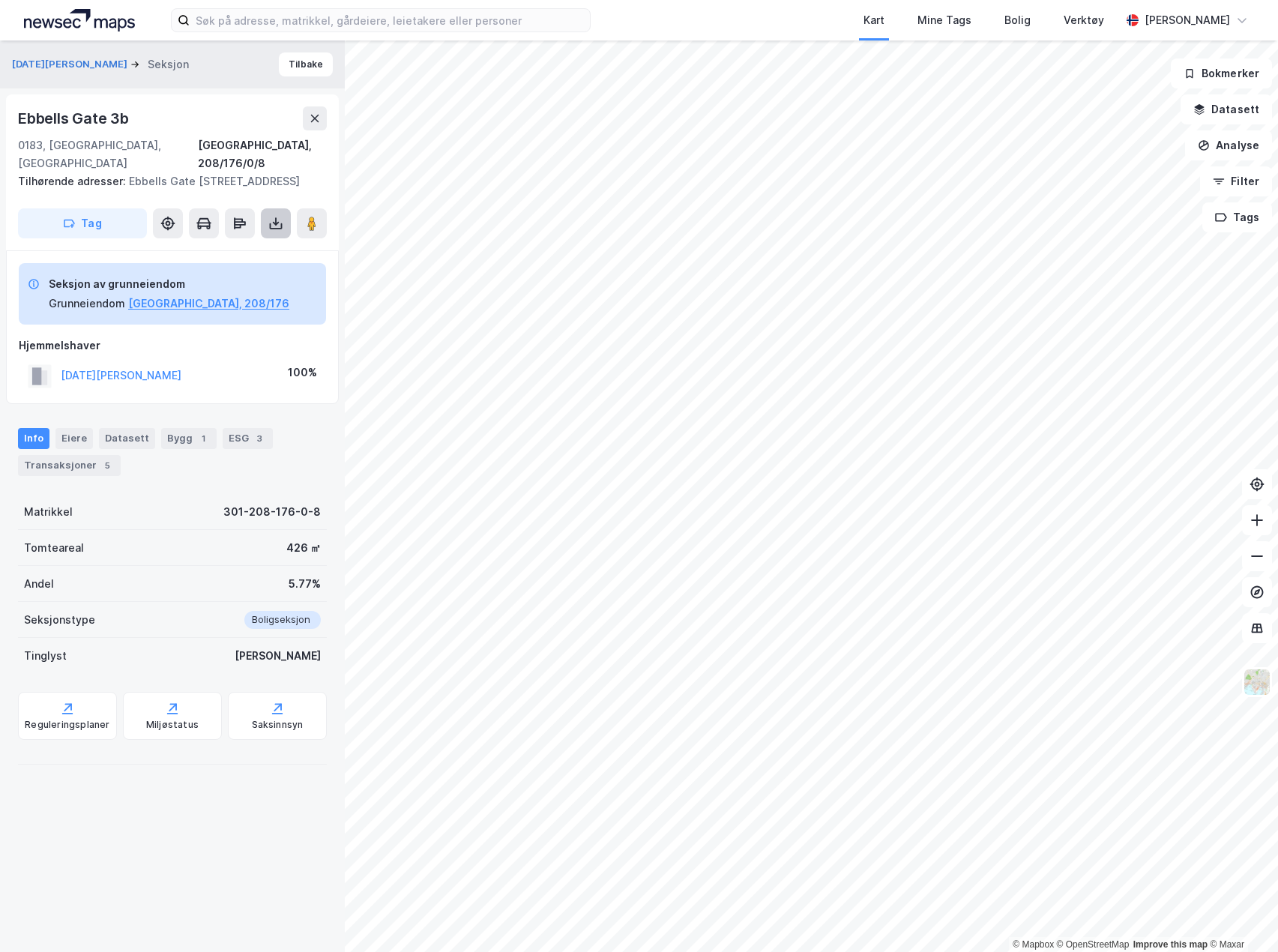
click at [272, 216] on icon at bounding box center [276, 223] width 15 height 15
click at [209, 248] on div "Last ned grunnbok" at bounding box center [201, 253] width 87 height 12
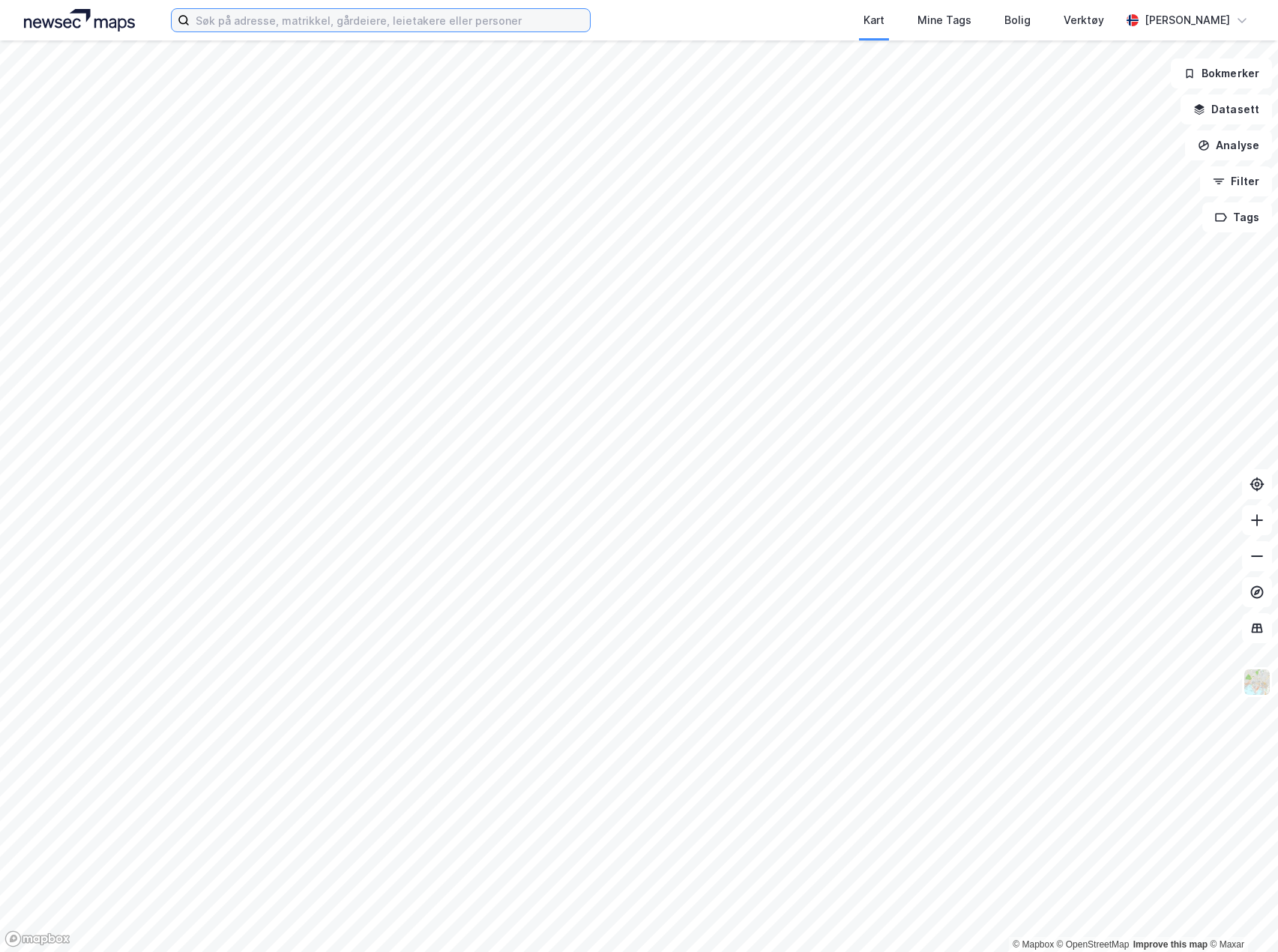
click at [277, 23] on input at bounding box center [389, 20] width 400 height 22
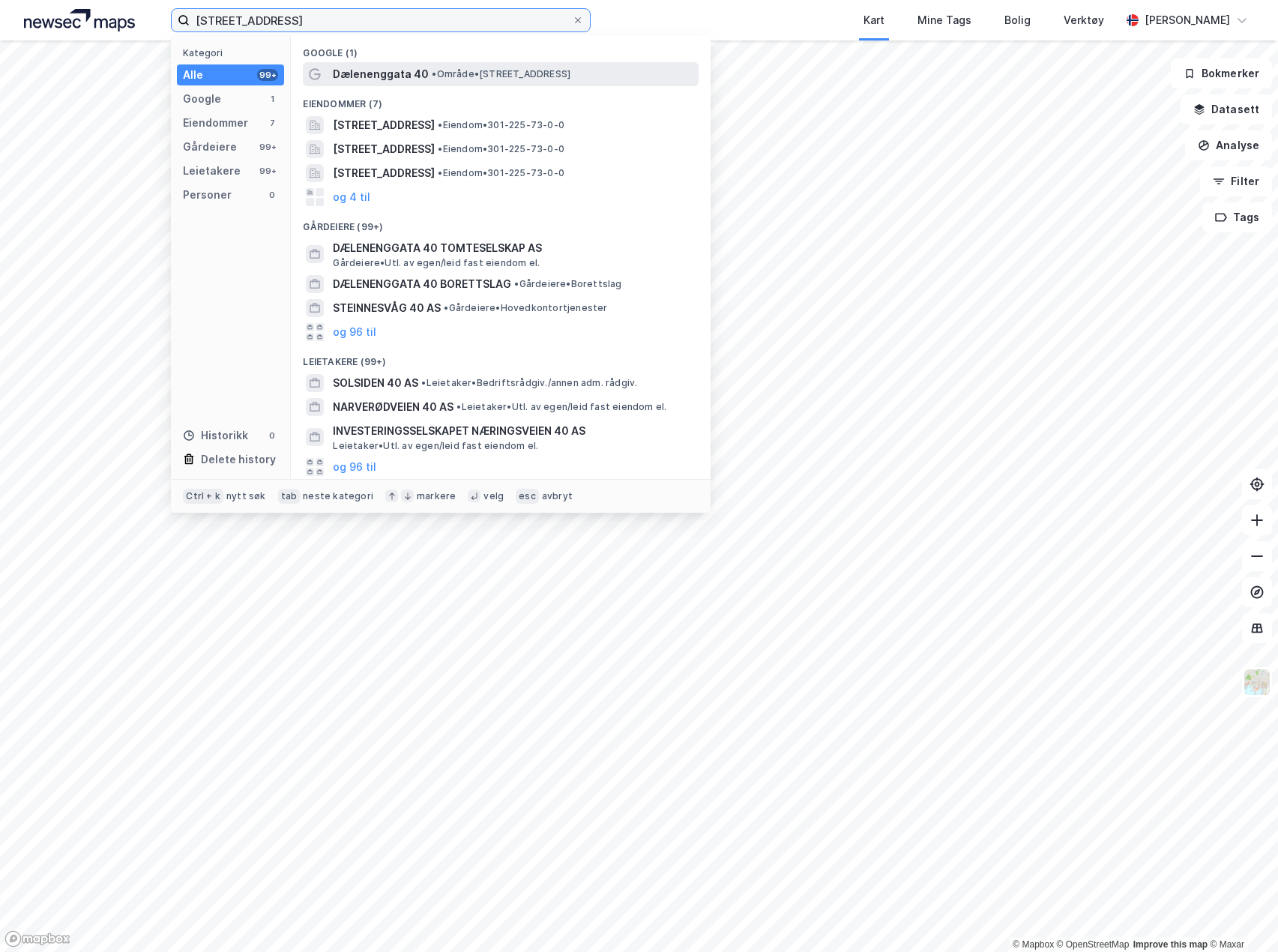
type input "[STREET_ADDRESS]"
click at [409, 73] on span "Dælenenggata 40" at bounding box center [380, 74] width 96 height 18
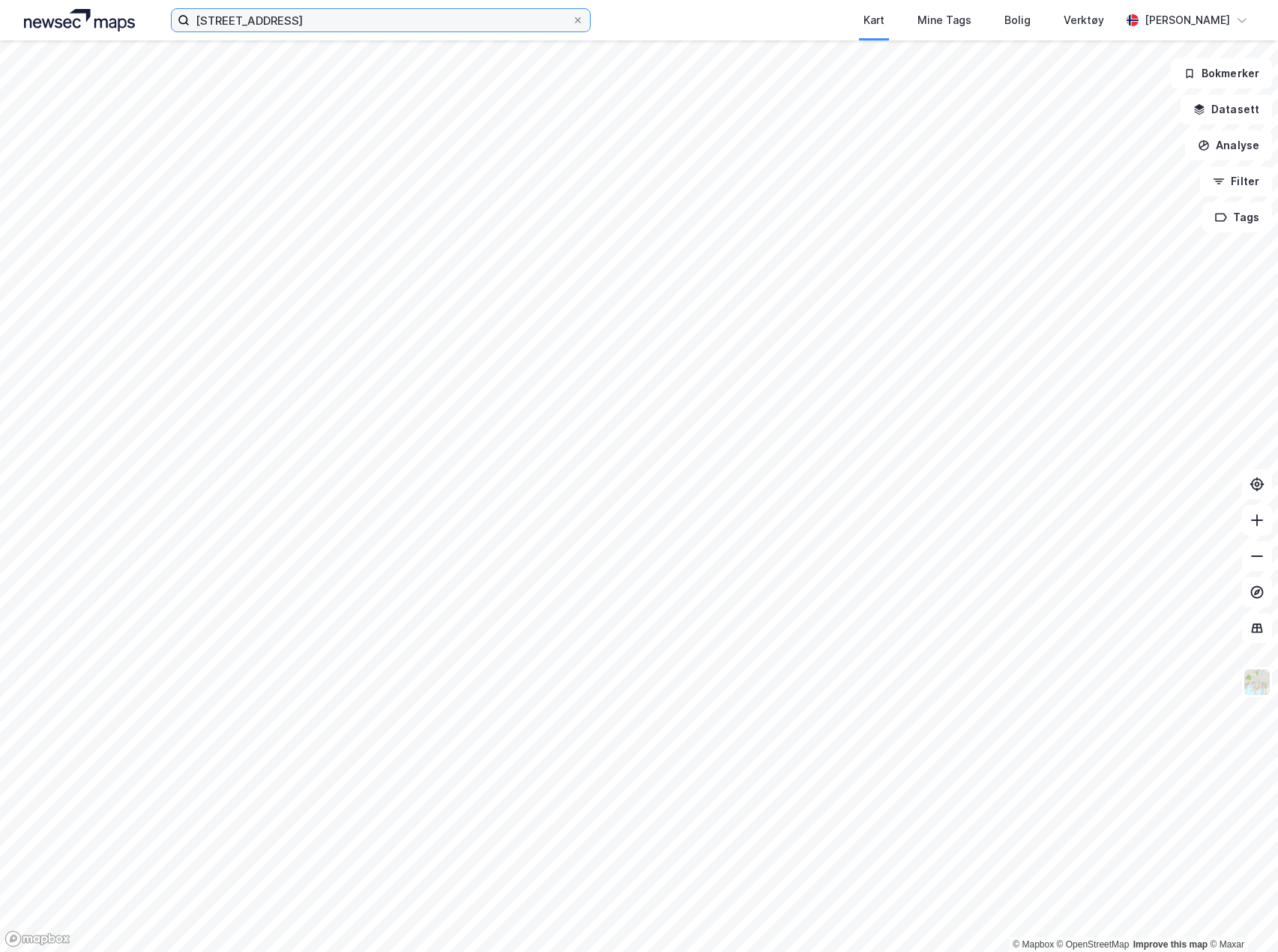
click at [338, 30] on input "[STREET_ADDRESS]" at bounding box center [380, 20] width 382 height 22
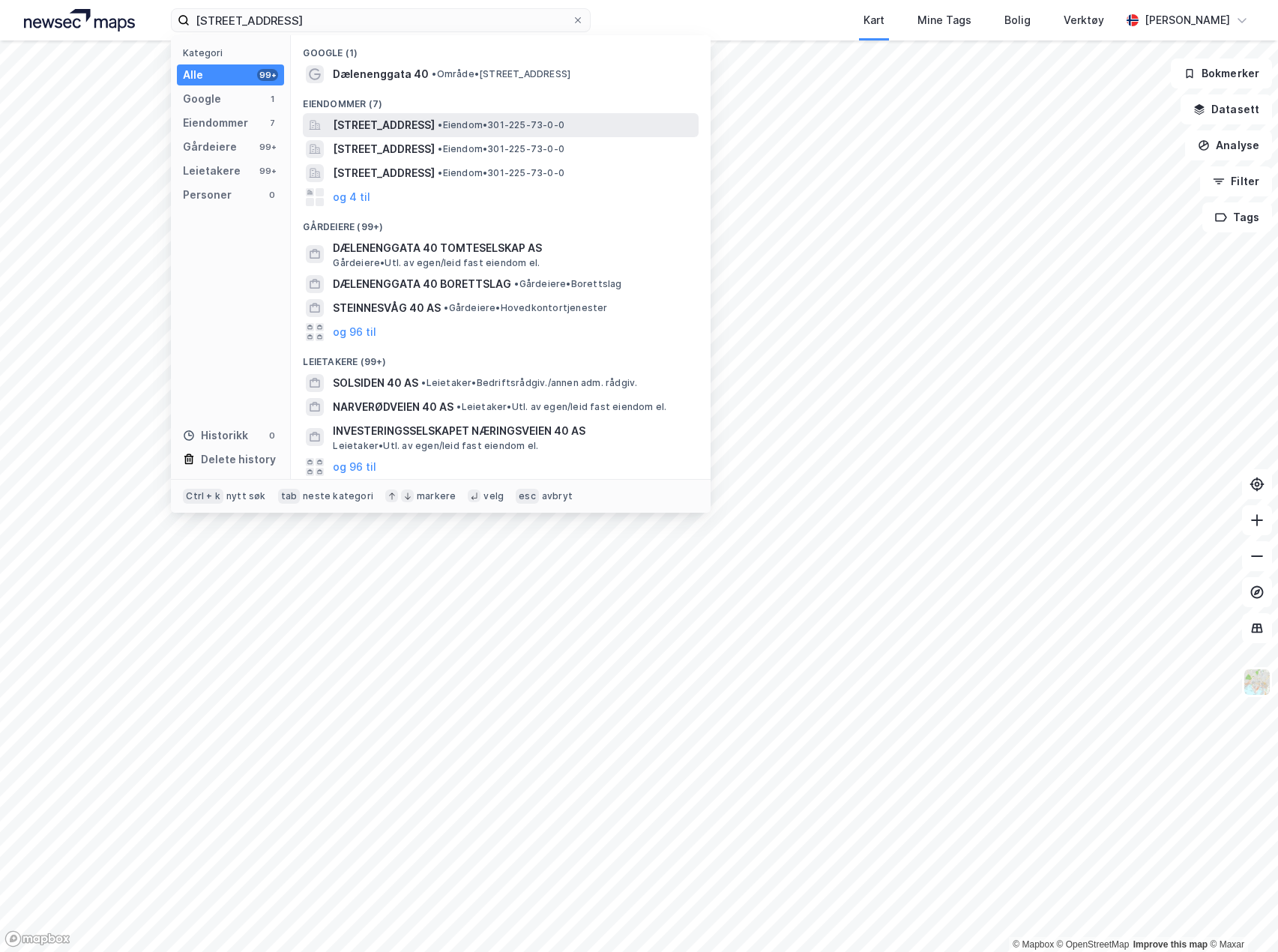
click at [393, 121] on span "[STREET_ADDRESS]" at bounding box center [384, 125] width 102 height 18
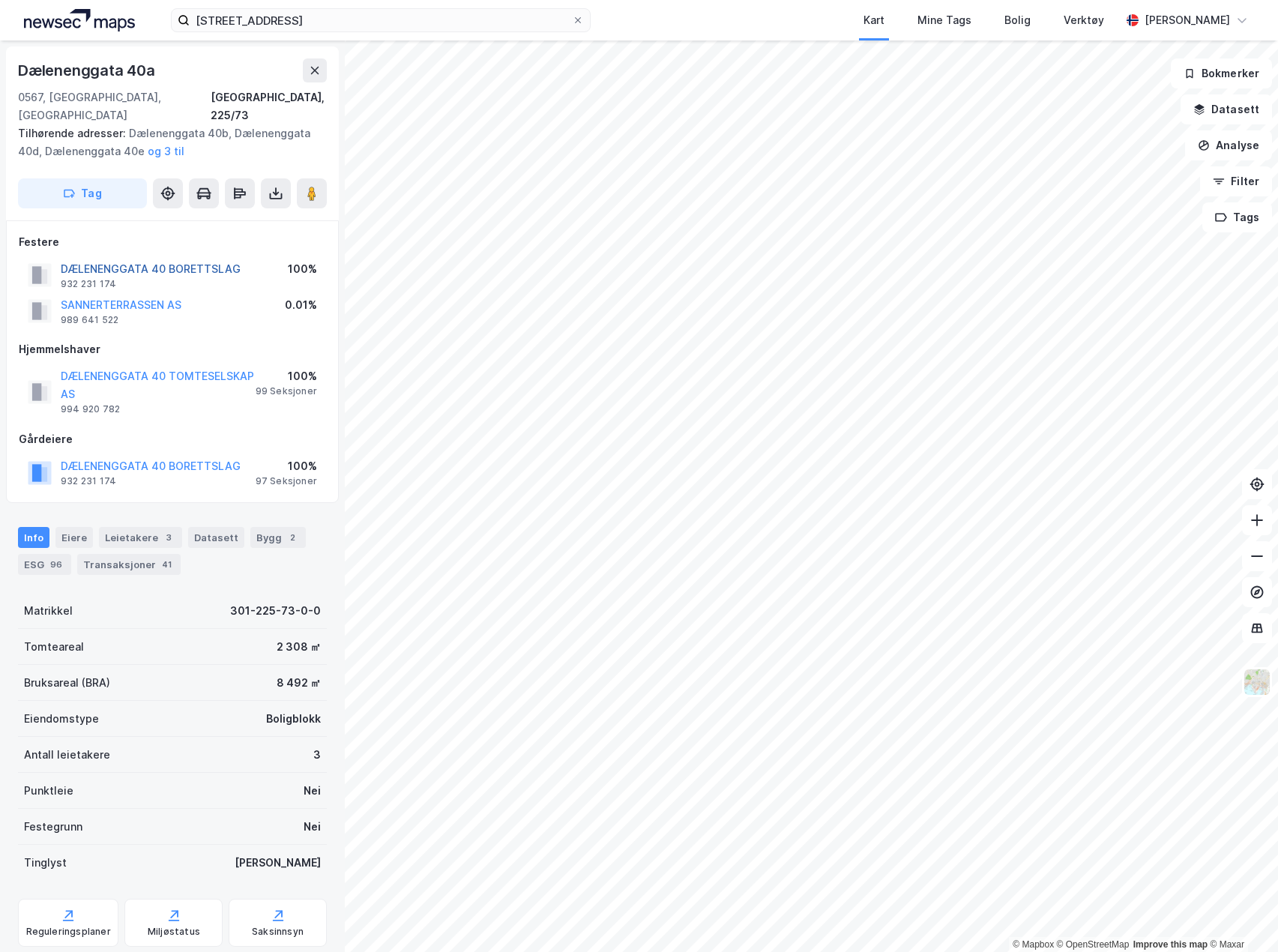
click at [0, 0] on button "DÆLENENGGATA 40 BORETTSLAG" at bounding box center [0, 0] width 0 height 0
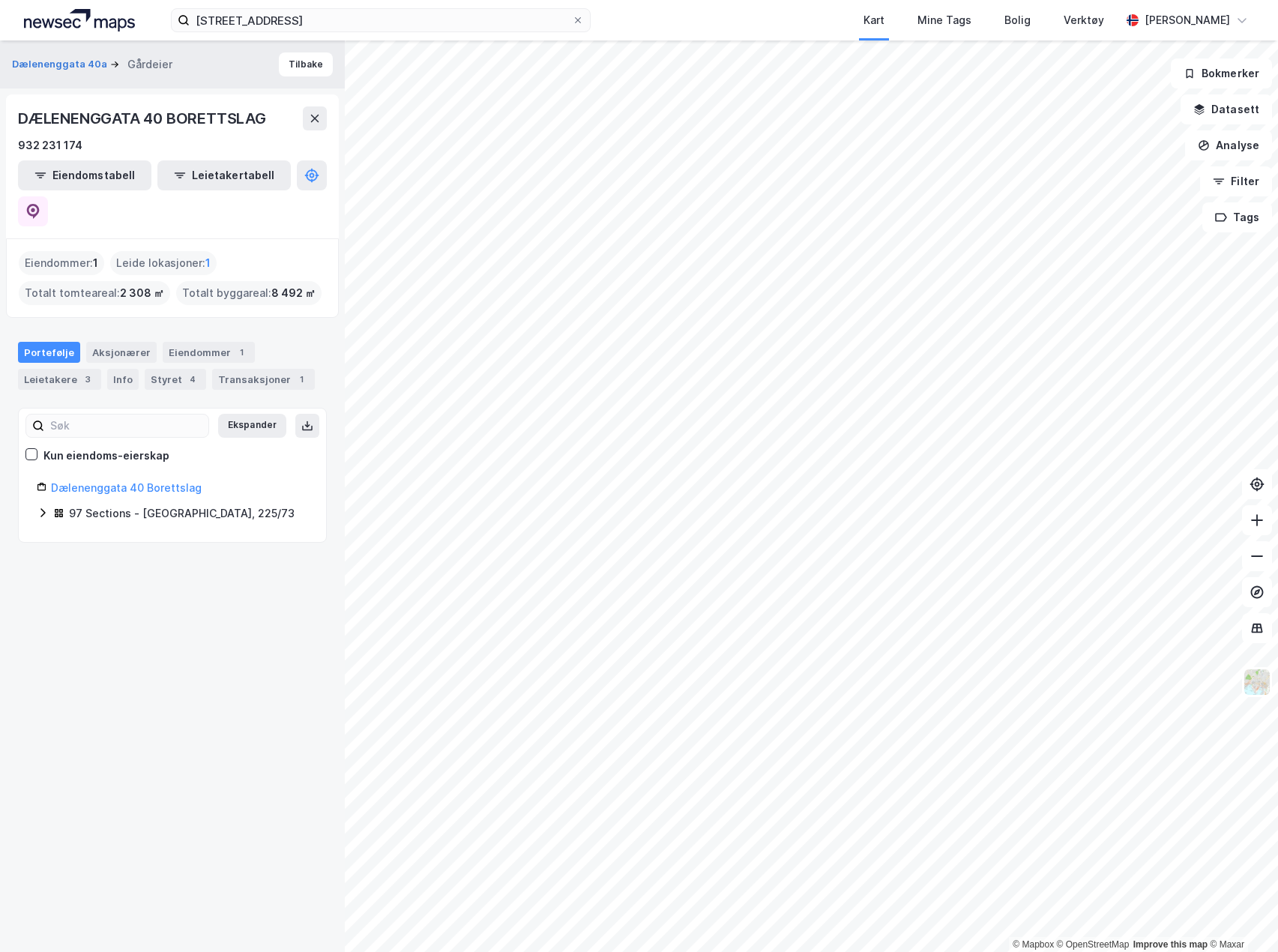
click at [42, 507] on icon at bounding box center [42, 512] width 12 height 12
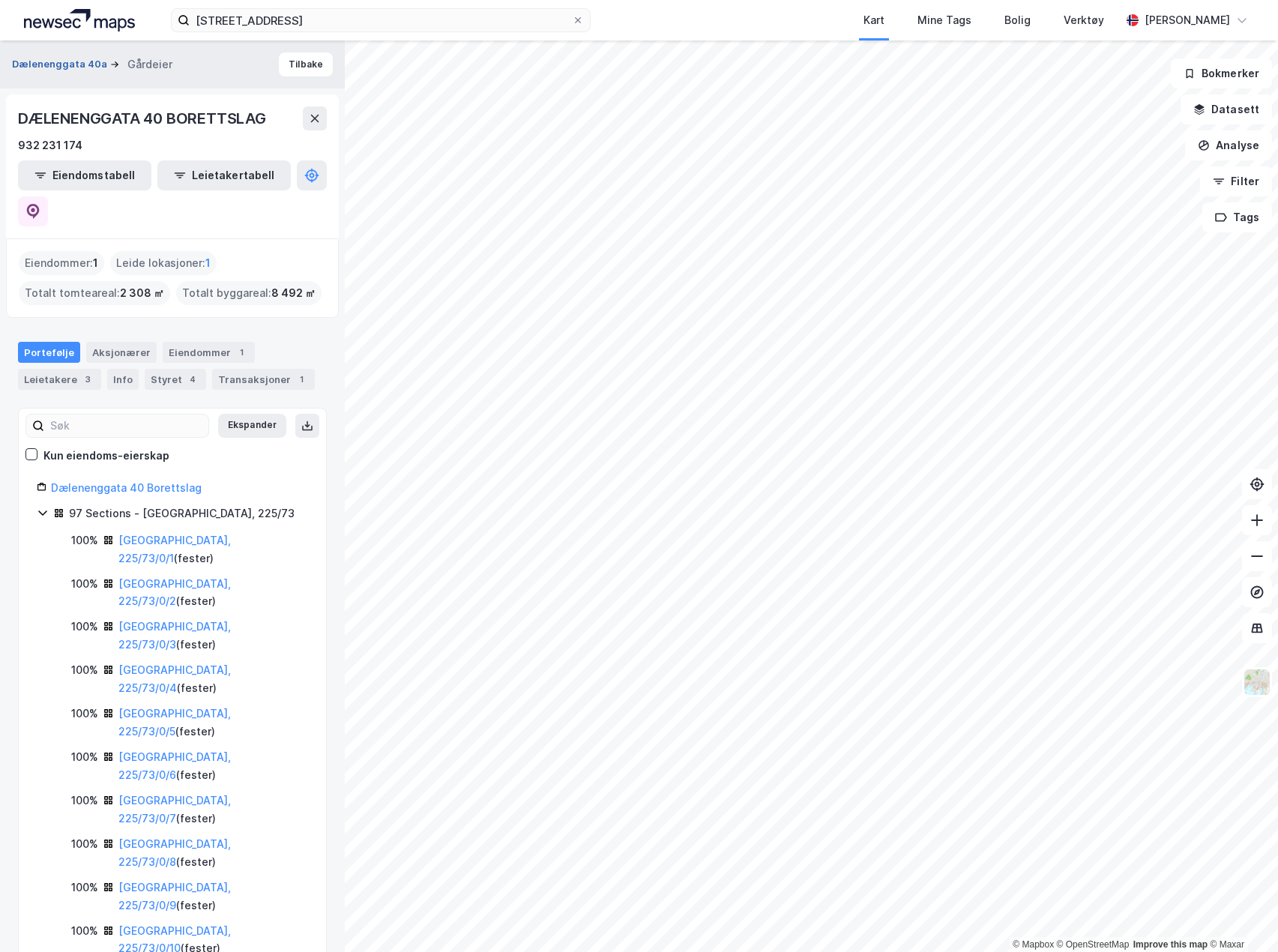
click at [56, 66] on button "Dælenenggata 40a" at bounding box center [61, 64] width 98 height 15
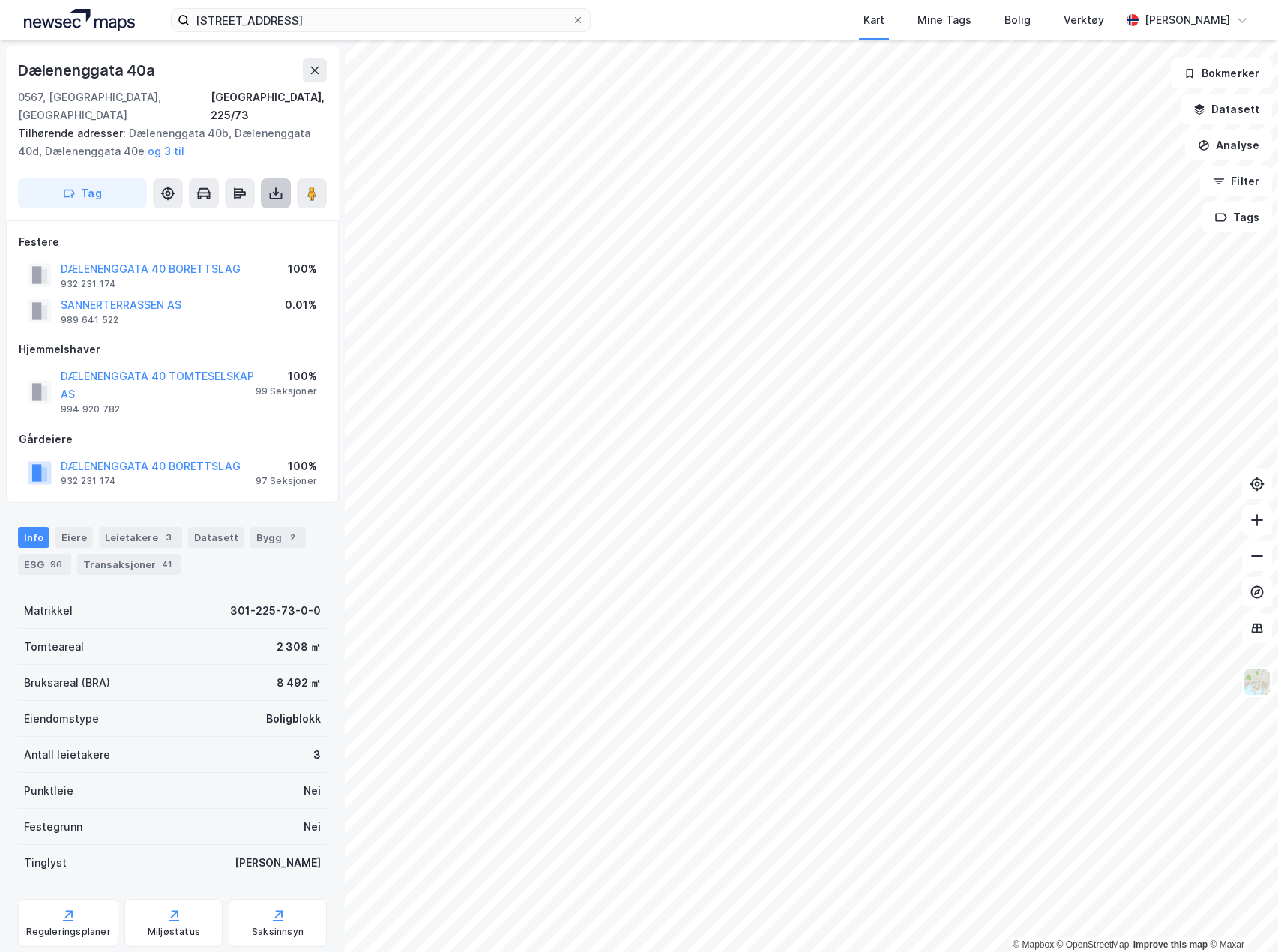
click at [271, 186] on icon at bounding box center [276, 193] width 15 height 15
click at [224, 217] on div "Last ned grunnbok" at bounding box center [201, 223] width 87 height 12
drag, startPoint x: 169, startPoint y: 357, endPoint x: 124, endPoint y: 394, distance: 58.3
click at [124, 394] on div "DÆLENENGGATA 40 TOMTESELSKAP AS 994 920 782" at bounding box center [158, 392] width 195 height 48
click at [0, 0] on button "DÆLENENGGATA 40 TOMTESELSKAP AS" at bounding box center [0, 0] width 0 height 0
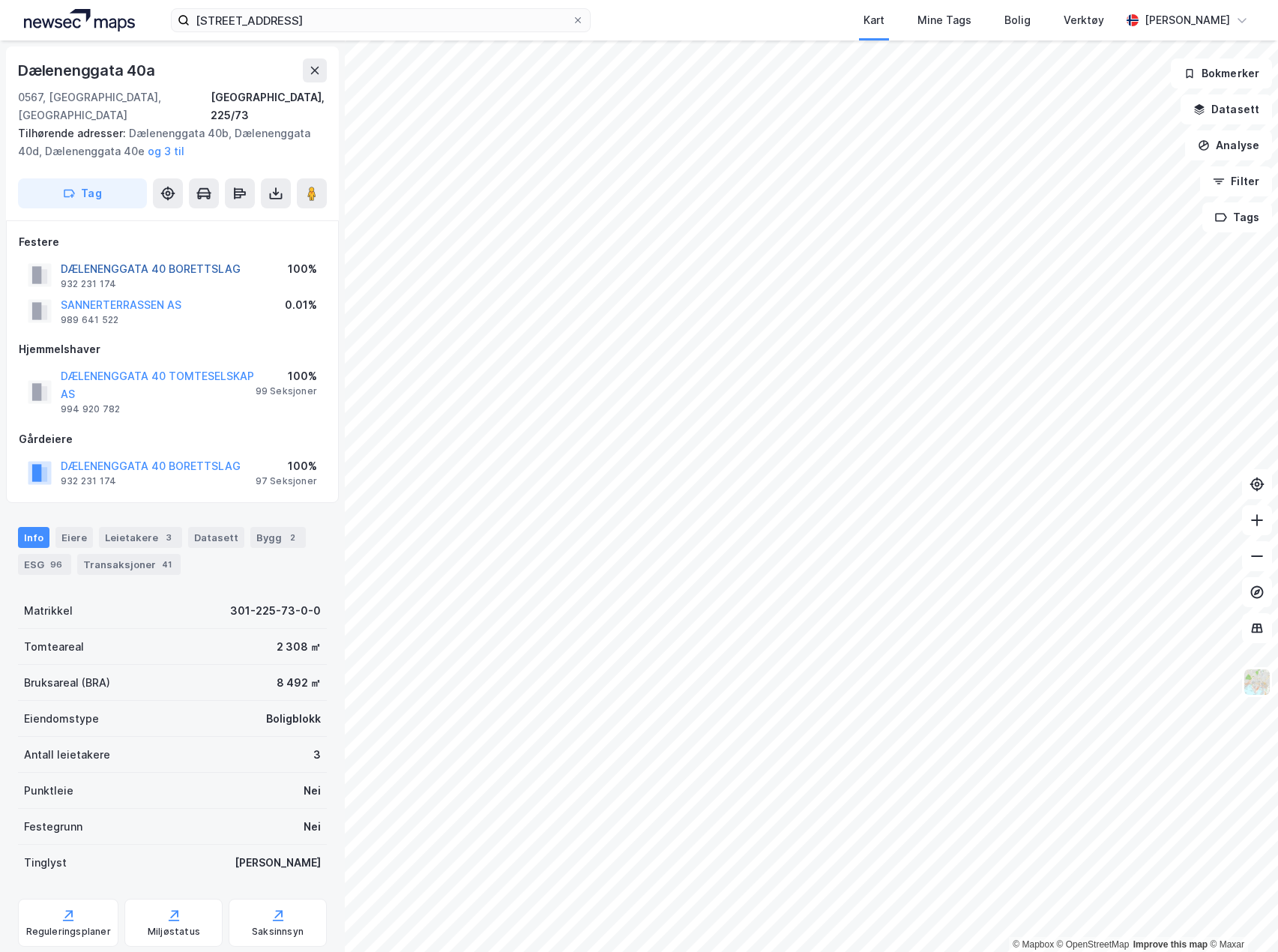
click at [0, 0] on button "DÆLENENGGATA 40 BORETTSLAG" at bounding box center [0, 0] width 0 height 0
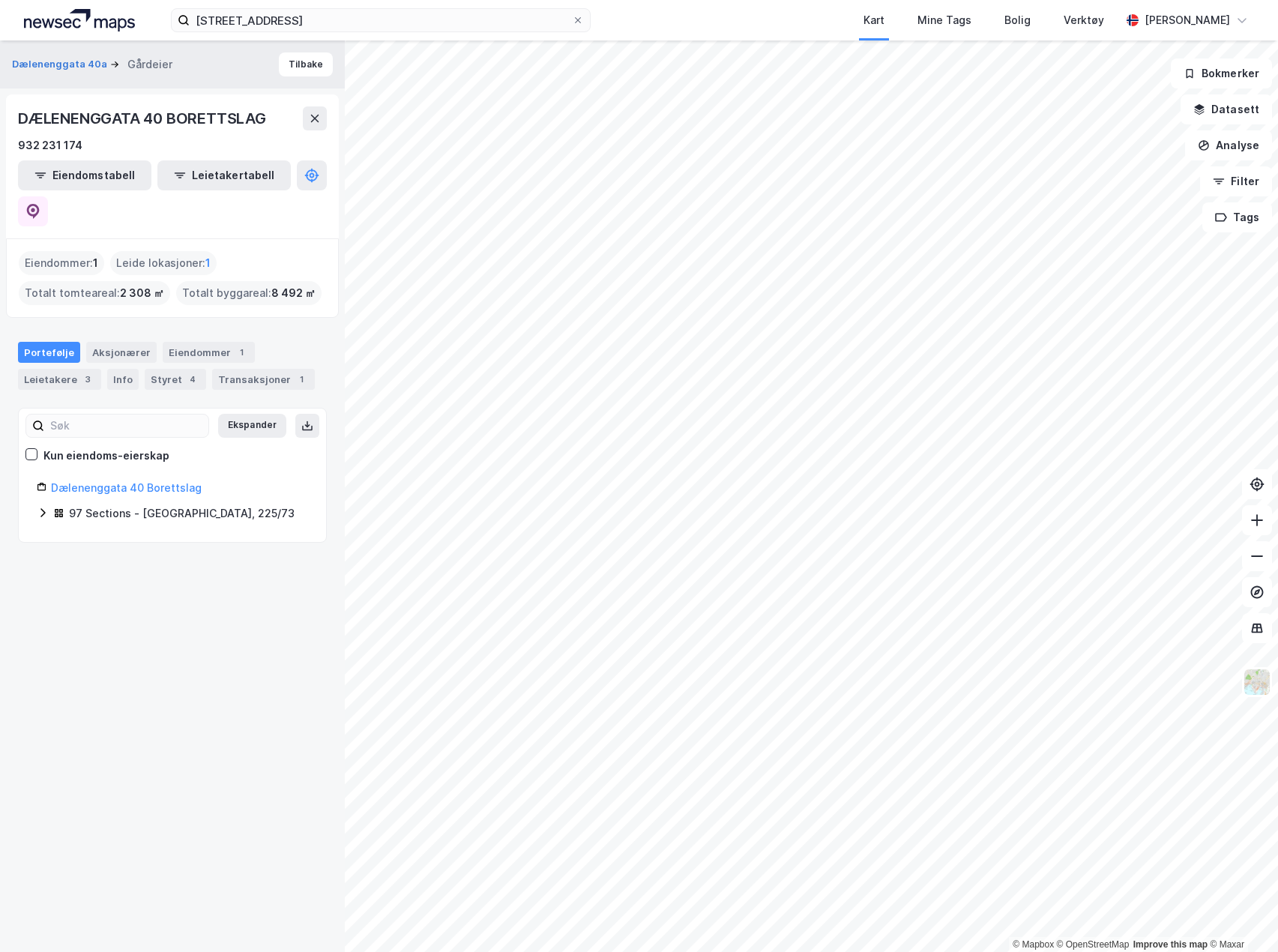
click at [42, 507] on icon at bounding box center [42, 512] width 12 height 12
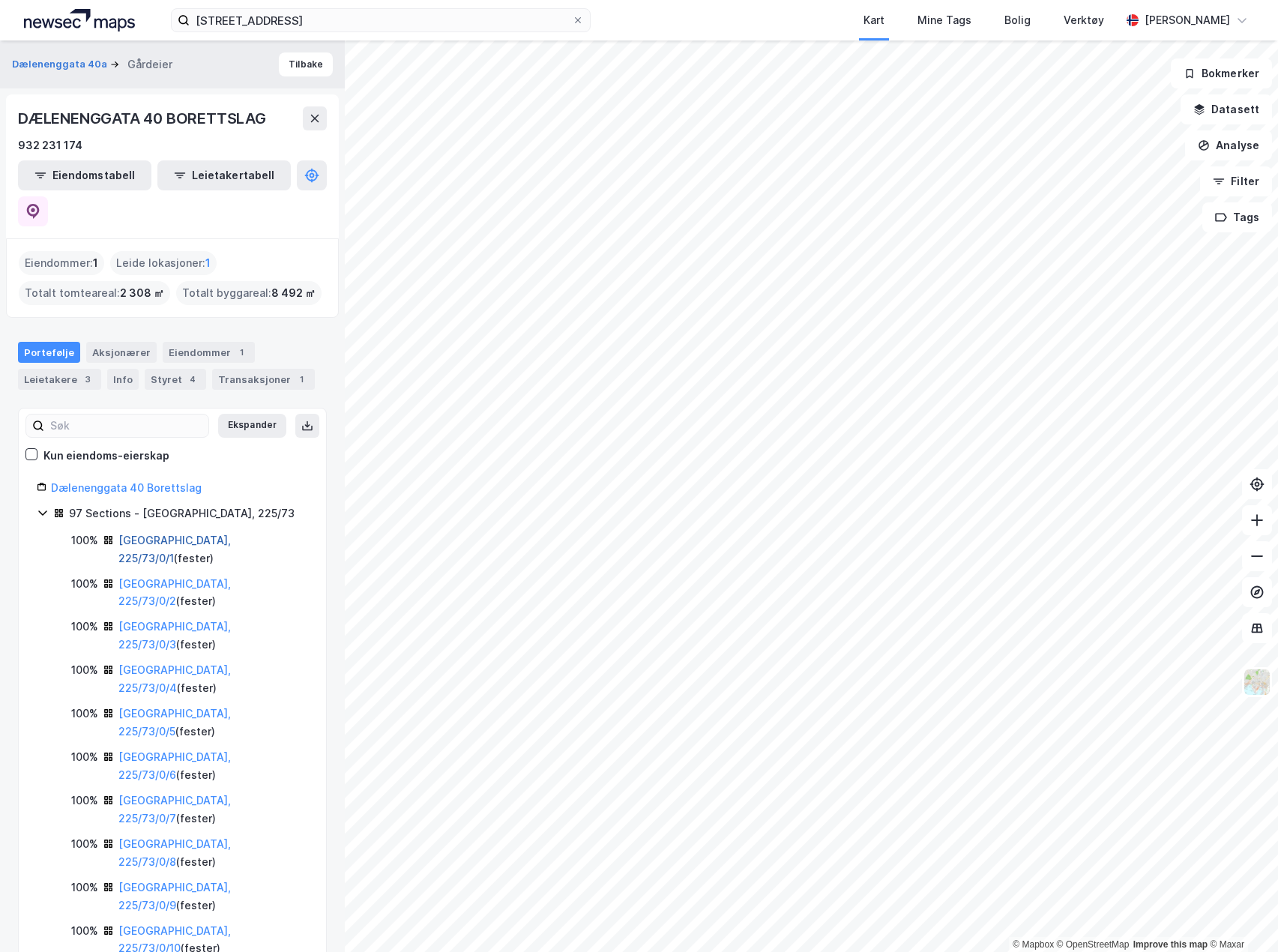
click at [184, 534] on link "[GEOGRAPHIC_DATA], 225/73/0/1" at bounding box center [174, 549] width 113 height 30
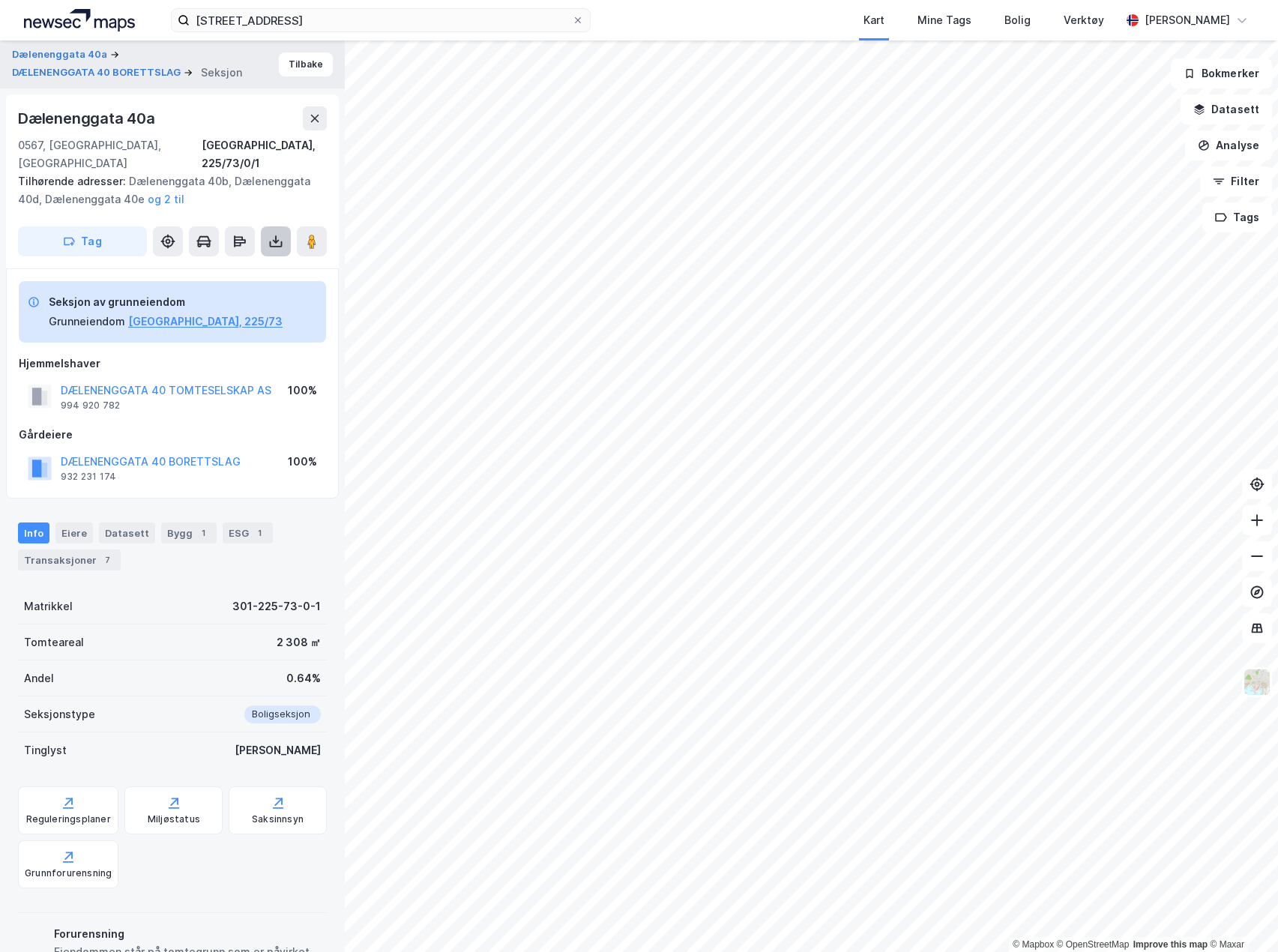
click at [269, 234] on icon at bounding box center [276, 241] width 15 height 15
click at [166, 265] on div "Last ned grunnbok" at bounding box center [201, 271] width 87 height 12
click at [0, 0] on button "DÆLENENGGATA 40 TOMTESELSKAP AS" at bounding box center [0, 0] width 0 height 0
click at [0, 0] on button "DÆLENENGGATA 40 BORETTSLAG" at bounding box center [0, 0] width 0 height 0
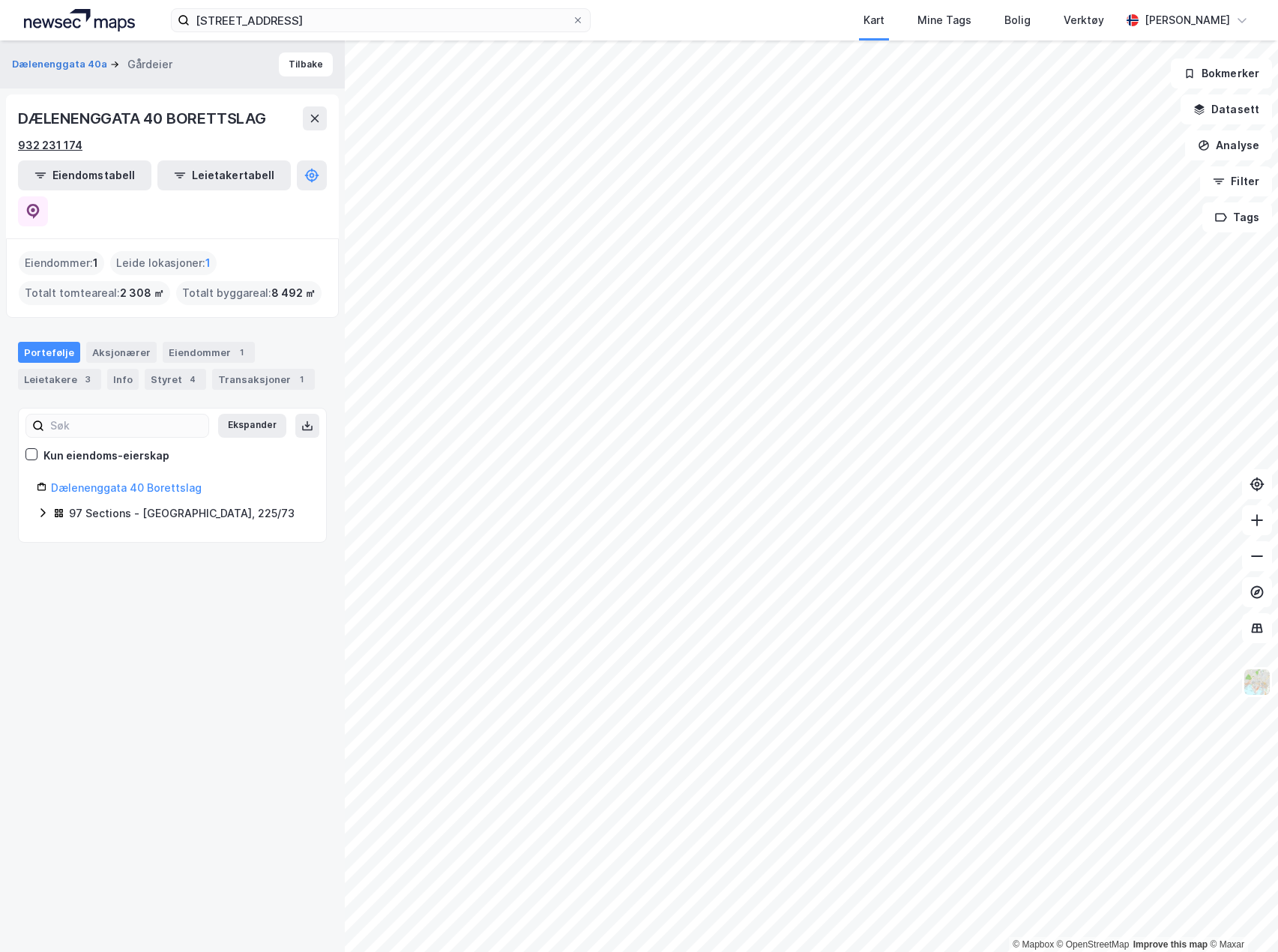
click at [58, 139] on div "932 231 174" at bounding box center [50, 145] width 65 height 18
